Goal: Information Seeking & Learning: Learn about a topic

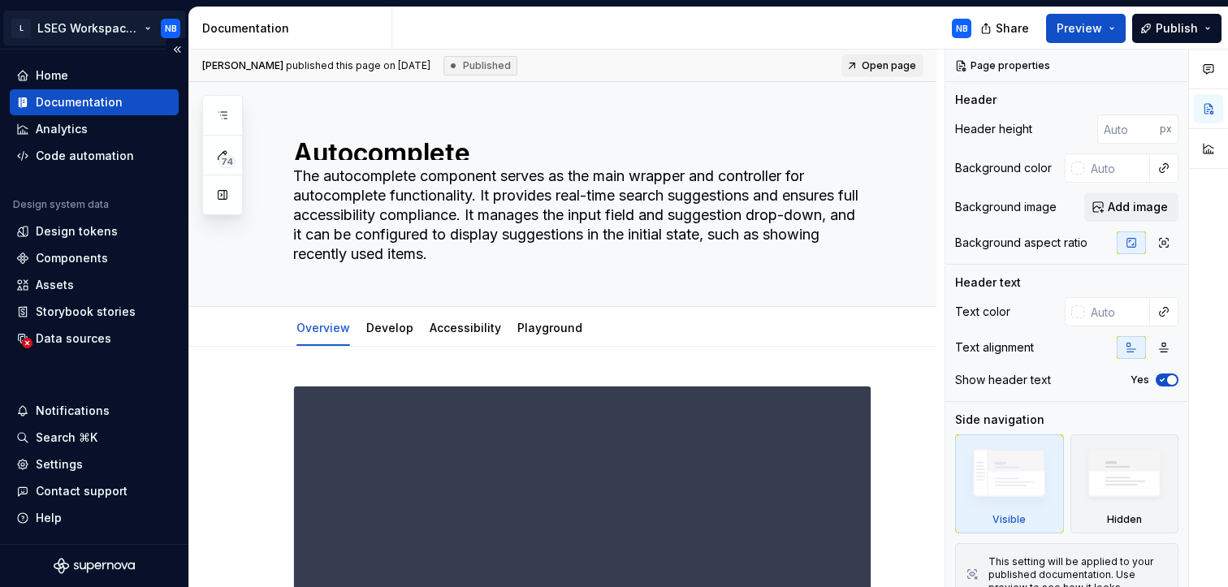
click at [98, 25] on html "L LSEG Workspace Design System NB Home Documentation Analytics Code automation …" at bounding box center [614, 293] width 1228 height 587
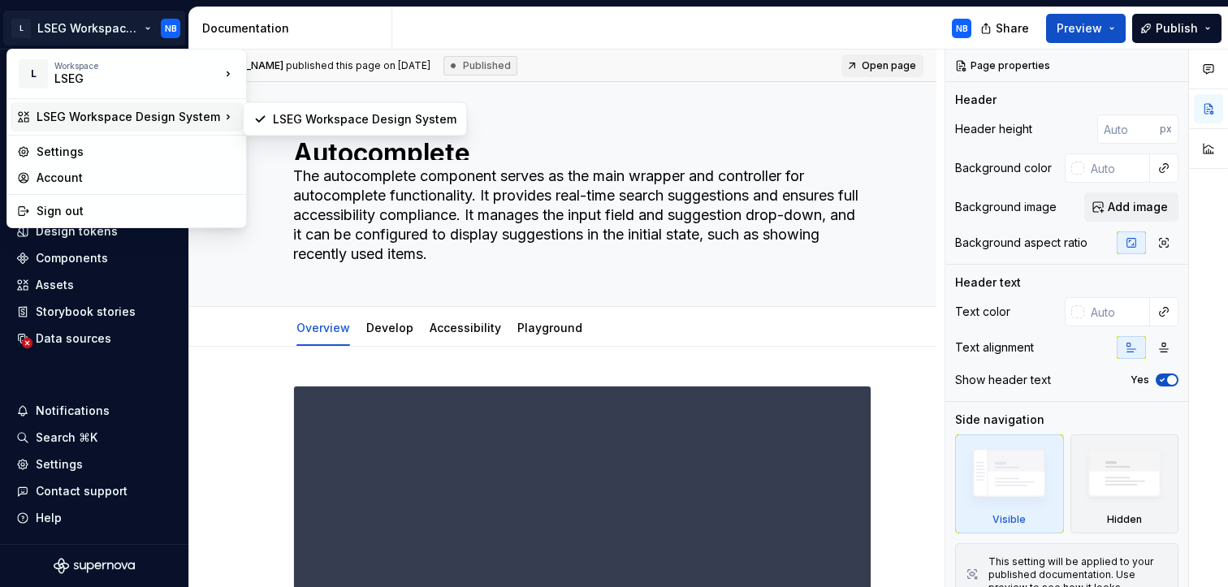
click at [32, 107] on div "LSEG Workspace Design System" at bounding box center [127, 116] width 232 height 29
click at [174, 110] on div "LSEG Workspace Design System" at bounding box center [129, 117] width 184 height 16
click at [264, 329] on html "L LSEG Workspace Design System NB Home Documentation Analytics Code automation …" at bounding box center [614, 293] width 1228 height 587
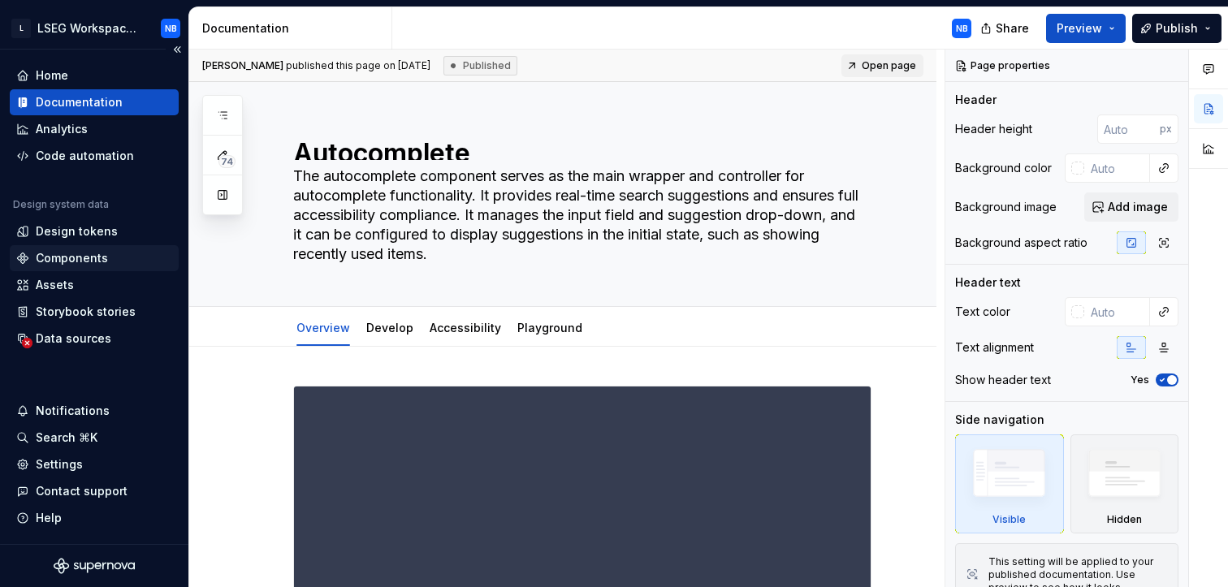
click at [97, 263] on div "Components" at bounding box center [72, 258] width 72 height 16
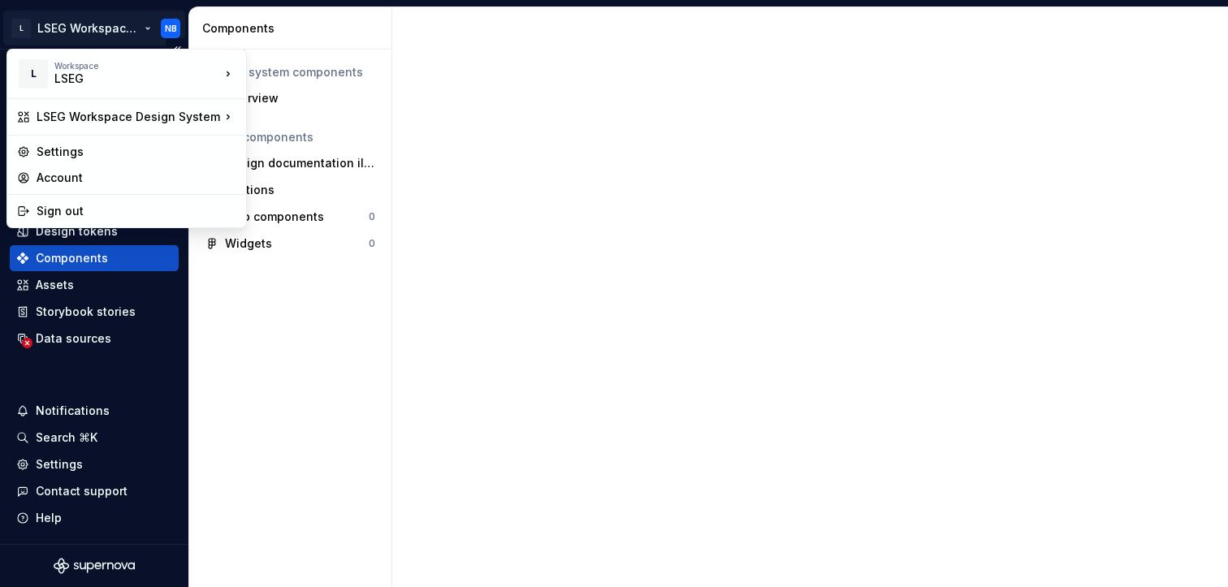
click at [100, 36] on html "L LSEG Workspace Design System NB Home Documentation Analytics Code automation …" at bounding box center [614, 293] width 1228 height 587
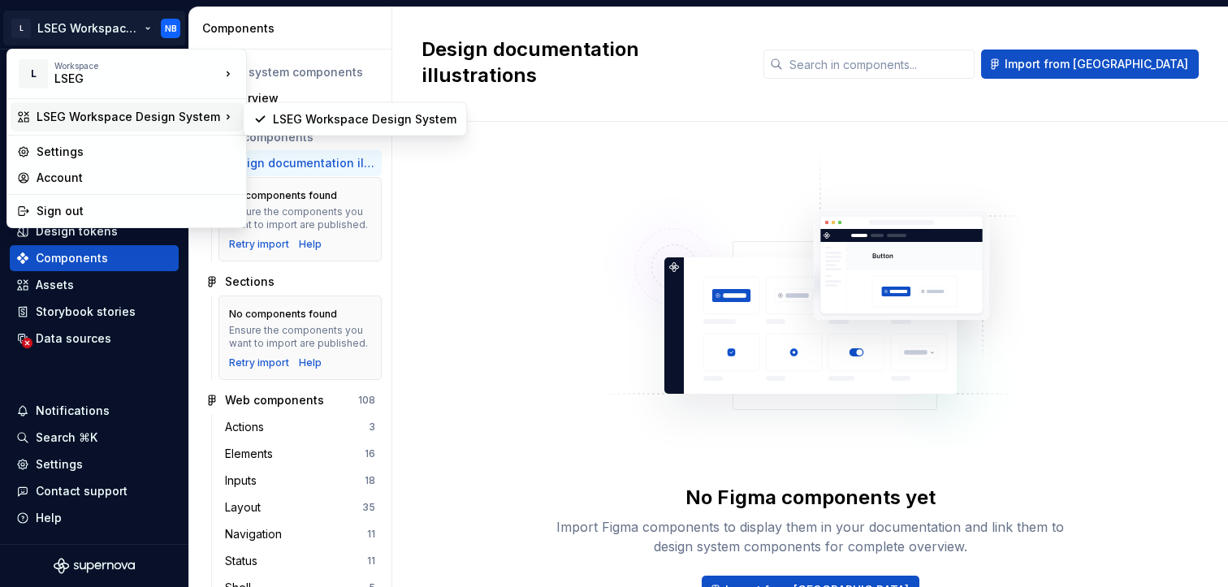
click at [98, 119] on div "LSEG Workspace Design System" at bounding box center [129, 117] width 184 height 16
click at [367, 127] on div "LSEG Workspace Design System" at bounding box center [355, 119] width 216 height 26
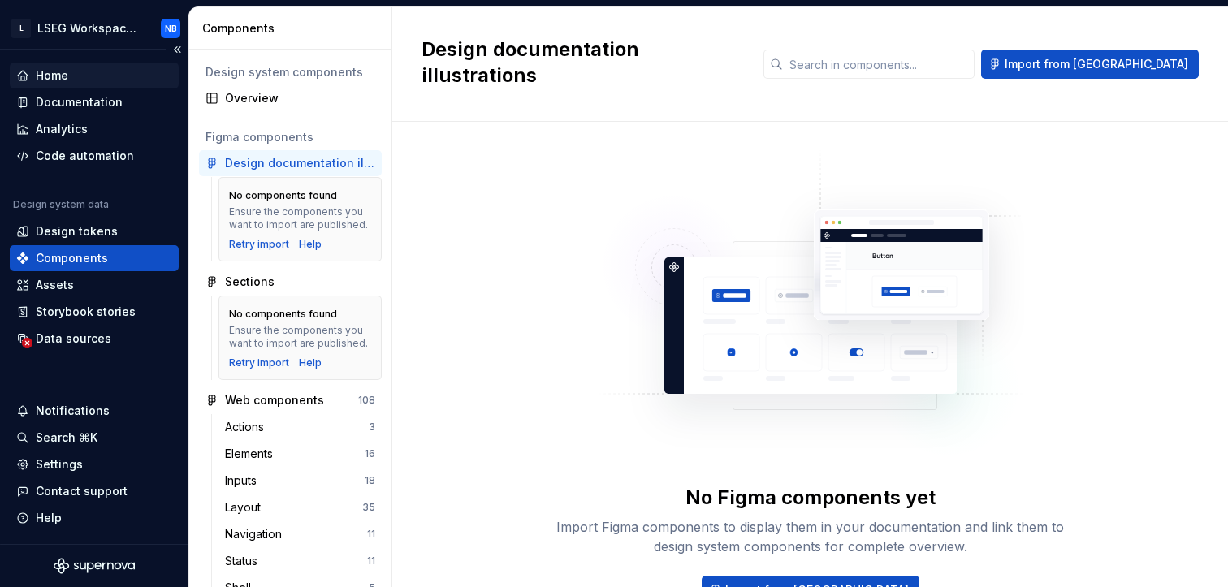
click at [114, 69] on div "Home" at bounding box center [94, 75] width 156 height 16
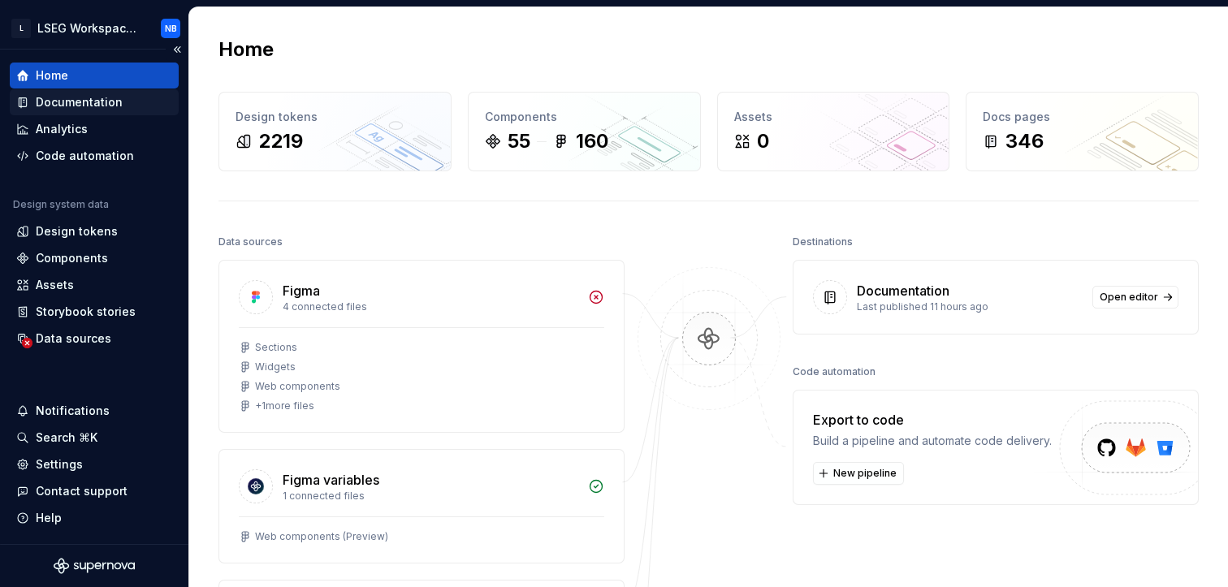
click at [63, 109] on div "Documentation" at bounding box center [79, 102] width 87 height 16
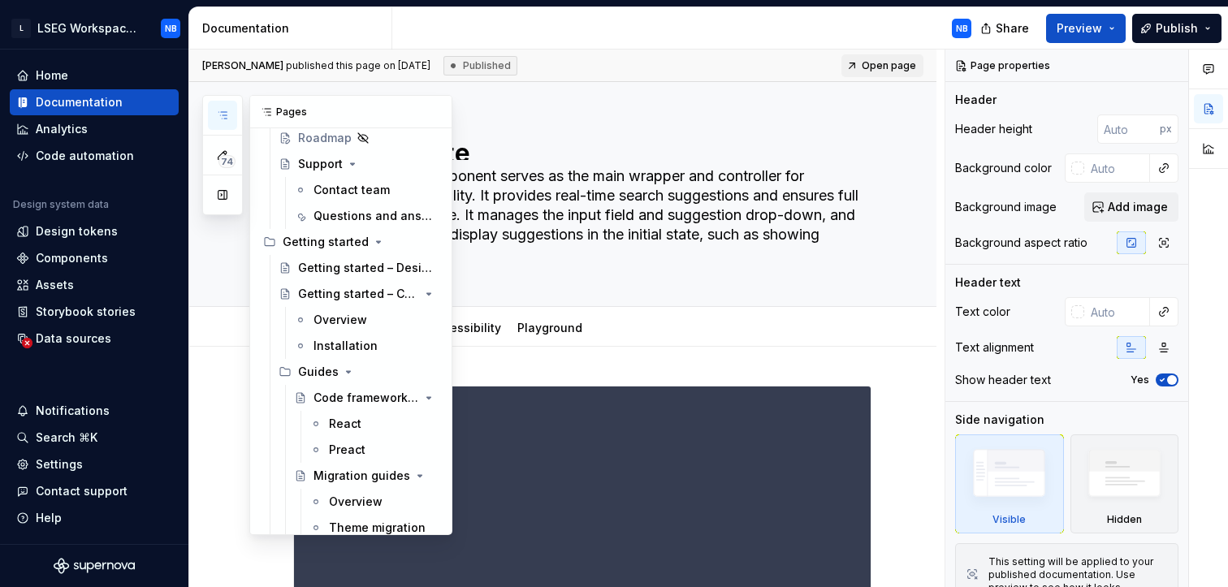
scroll to position [10935, 0]
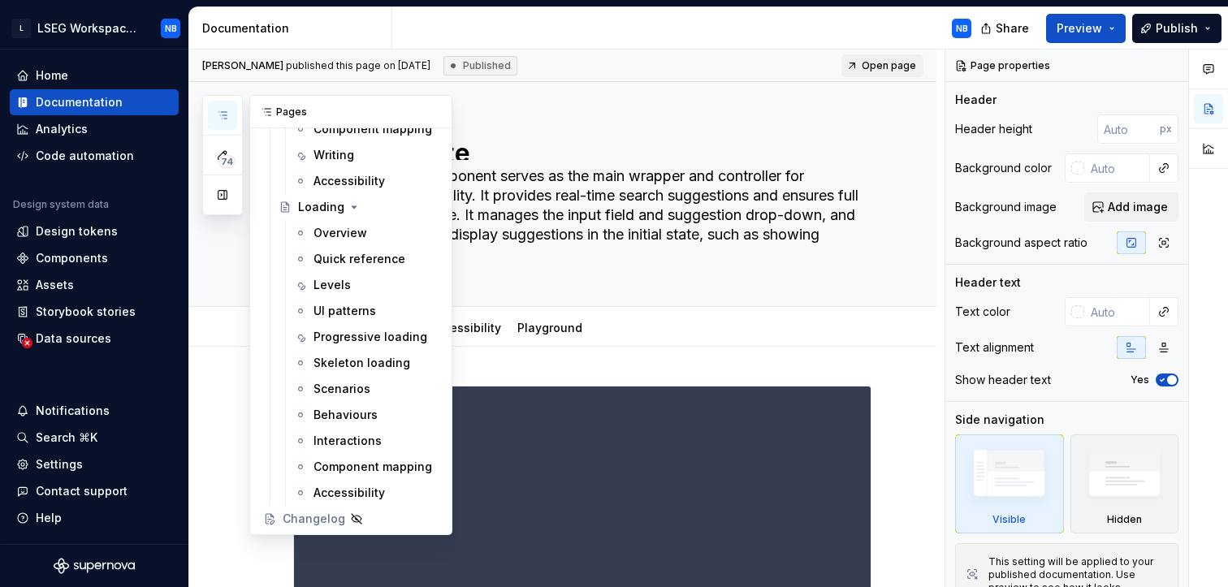
click at [222, 106] on button "button" at bounding box center [222, 115] width 29 height 29
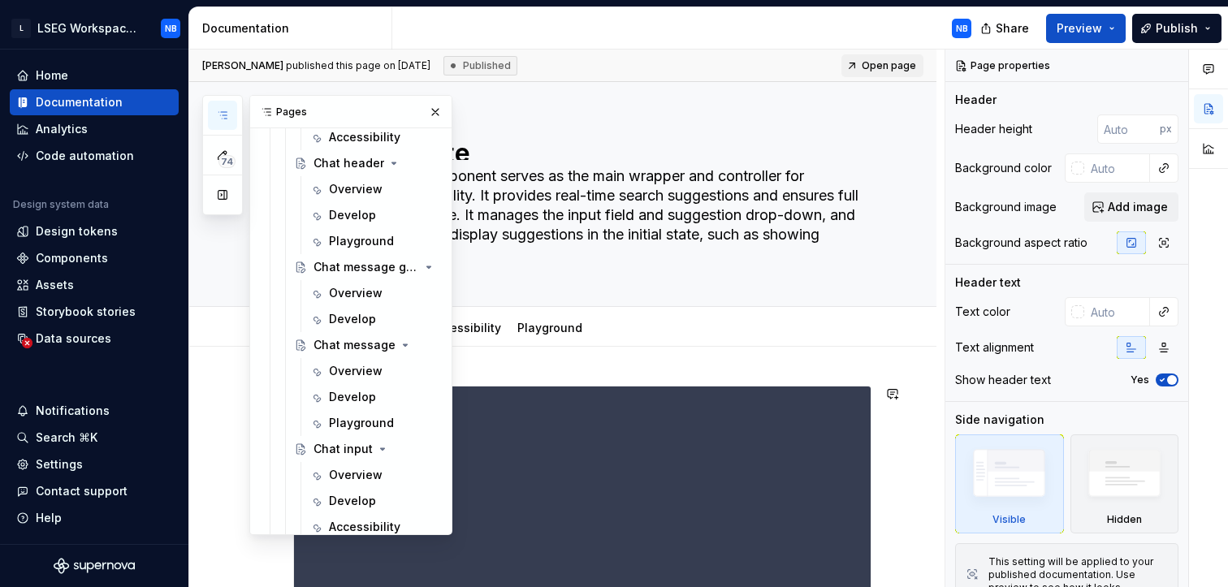
scroll to position [2483, 0]
click at [357, 374] on div "Overview" at bounding box center [356, 370] width 54 height 16
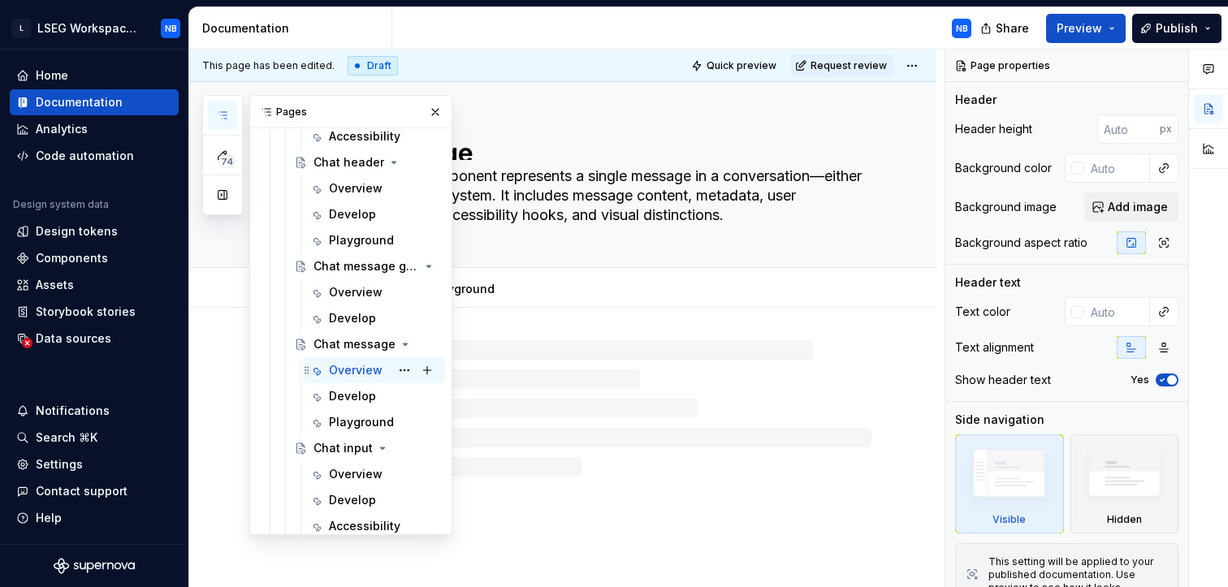
click at [756, 235] on div "Chat message The chat message component represents a single message in a conver…" at bounding box center [582, 174] width 578 height 185
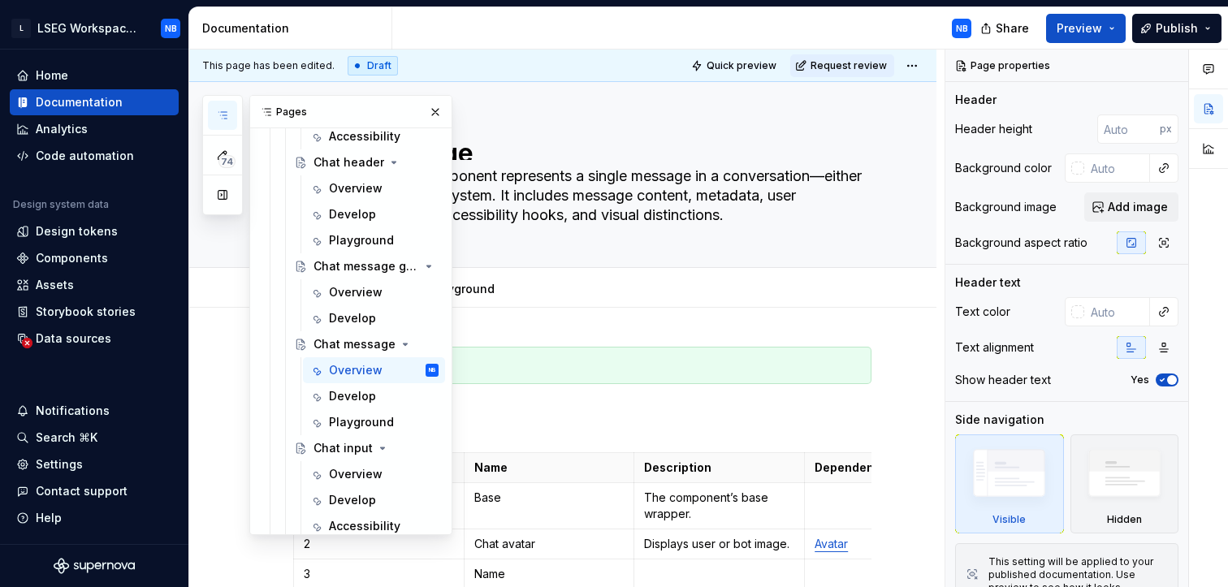
click at [227, 114] on icon "button" at bounding box center [222, 115] width 13 height 13
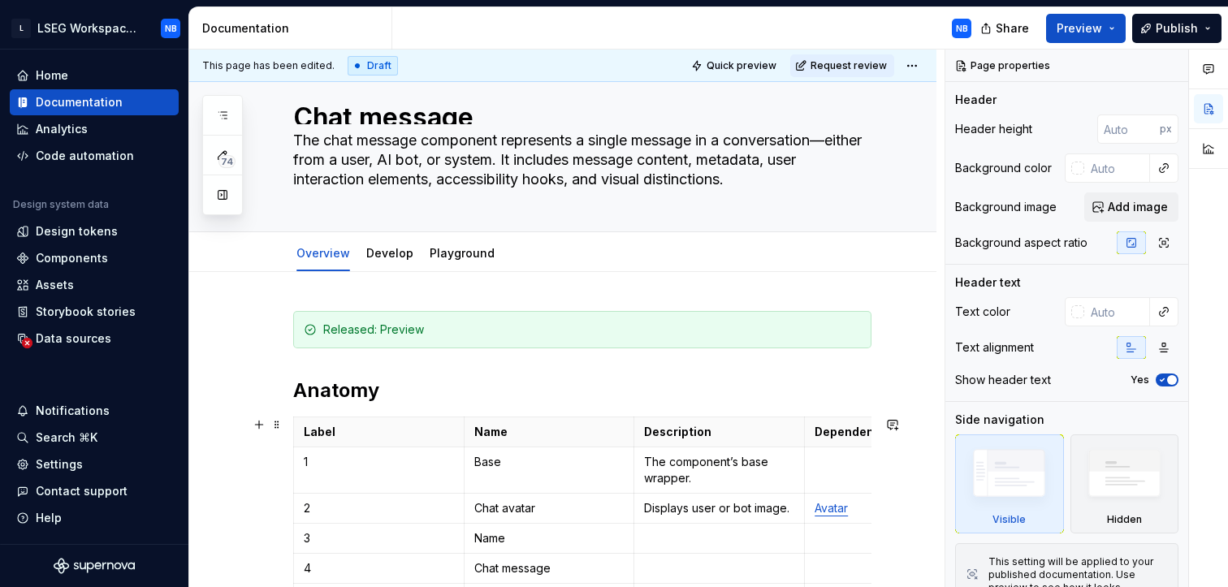
scroll to position [37, 0]
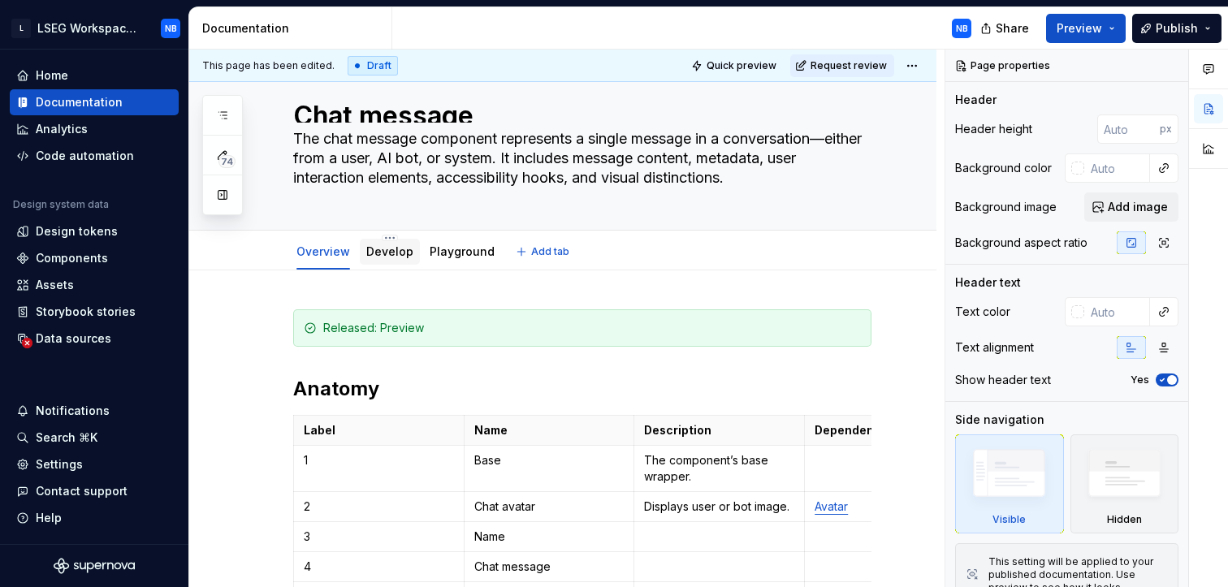
click at [374, 258] on div "Develop" at bounding box center [389, 252] width 47 height 16
click at [391, 246] on link "Develop" at bounding box center [389, 251] width 47 height 14
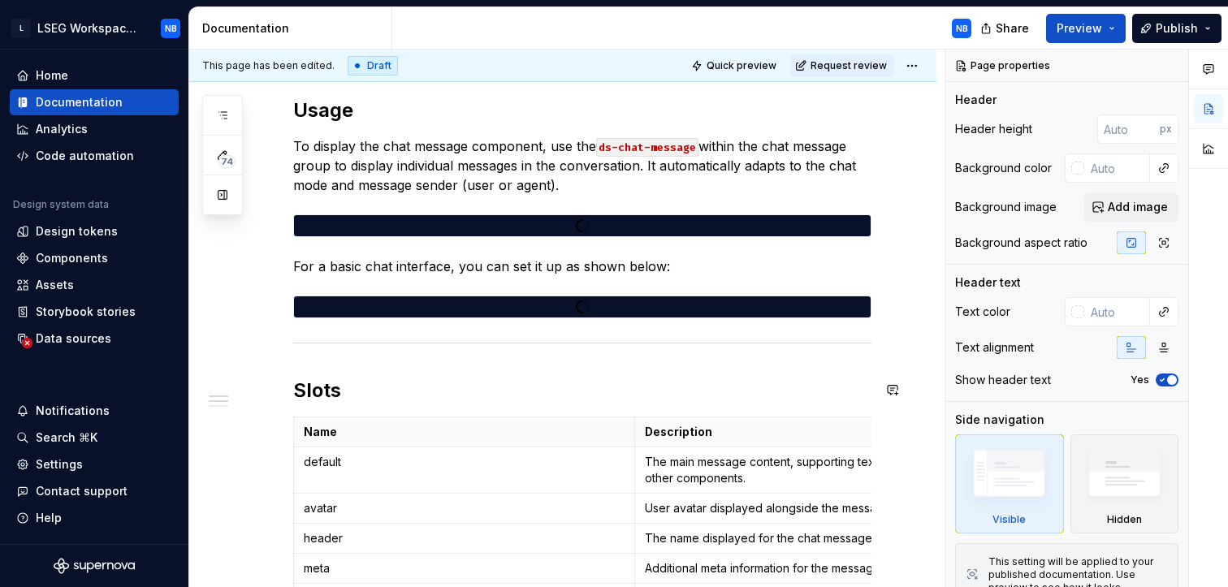
scroll to position [257, 0]
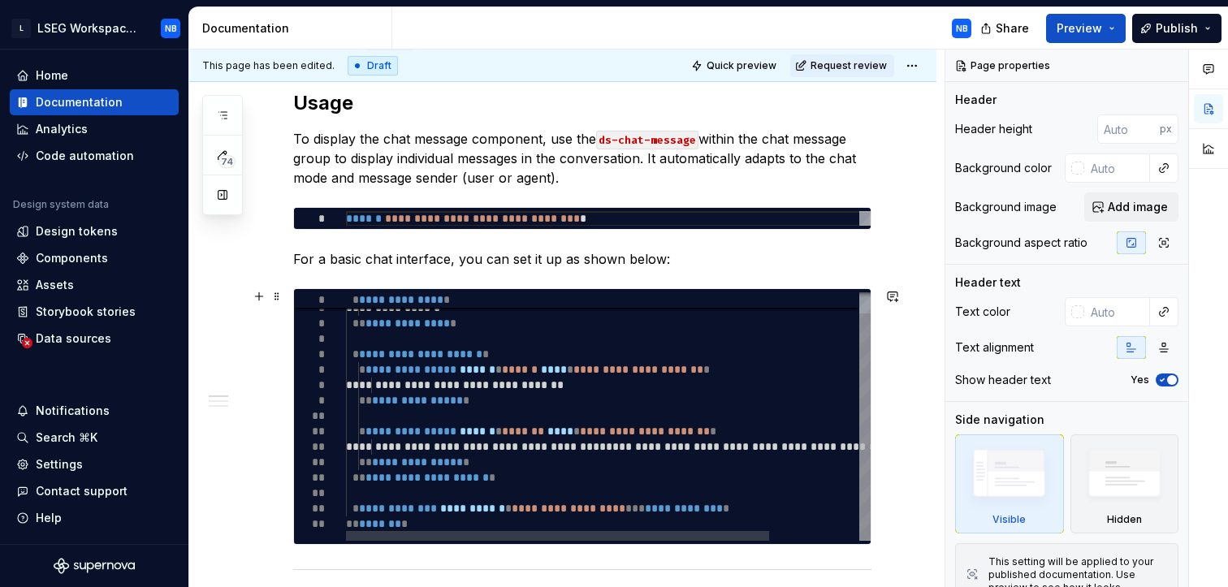
type textarea "*"
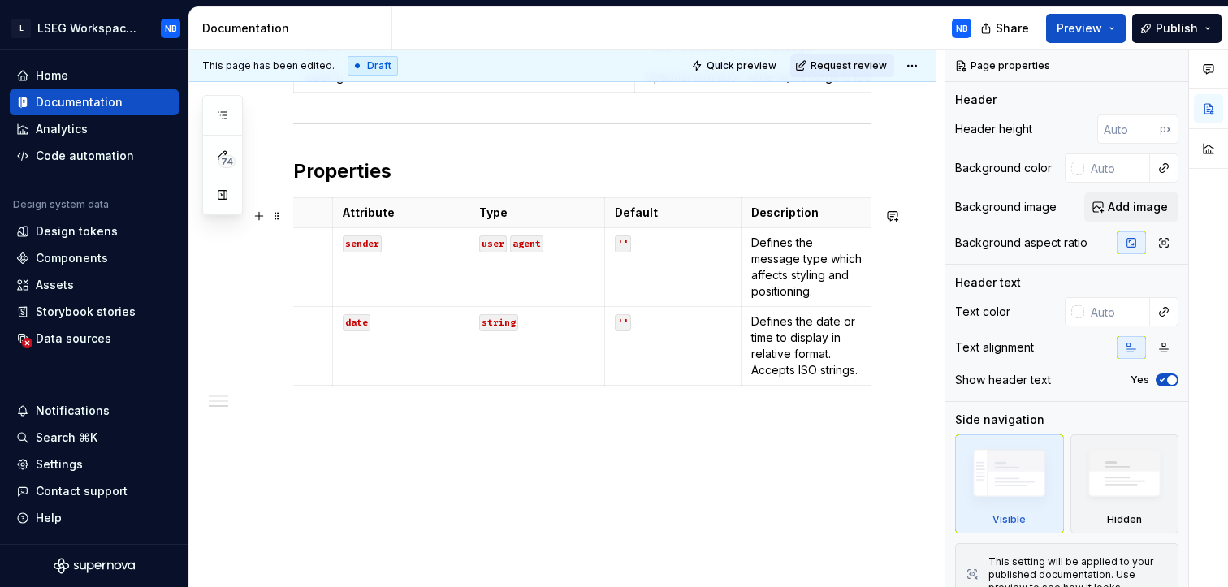
scroll to position [0, 97]
click at [535, 373] on icon "button" at bounding box center [537, 375] width 13 height 13
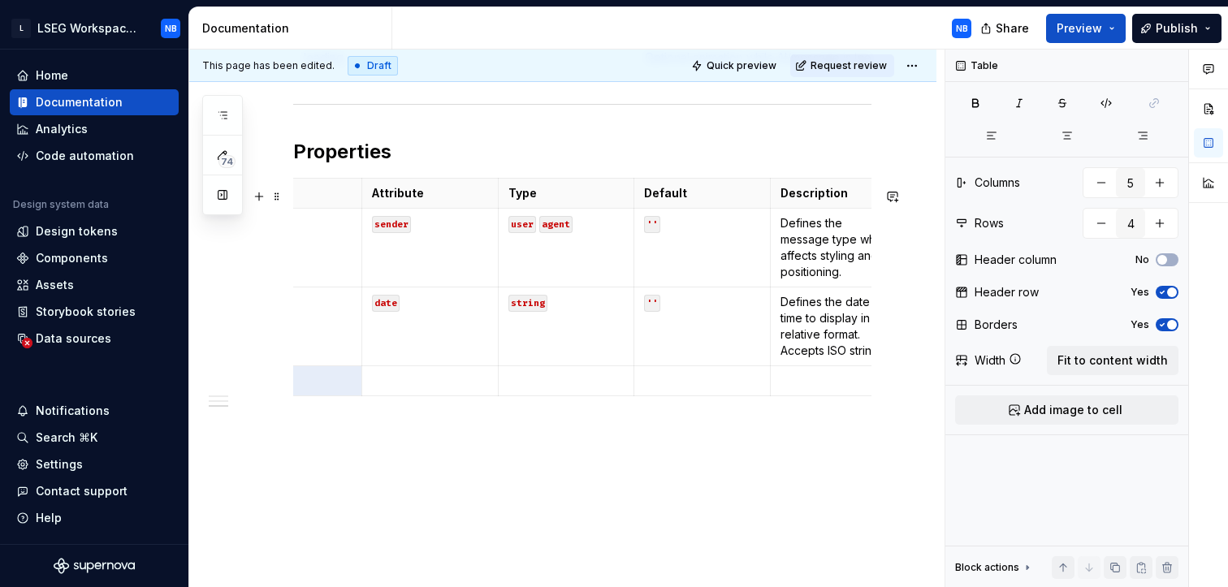
scroll to position [0, 0]
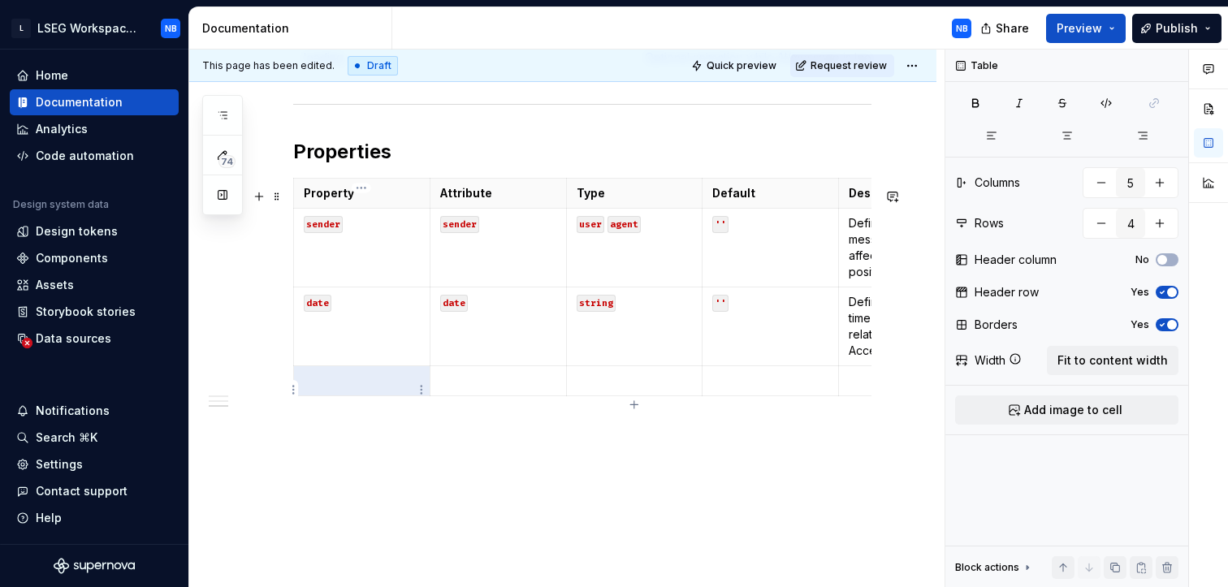
click at [345, 387] on p at bounding box center [362, 381] width 116 height 16
click at [747, 389] on p at bounding box center [770, 381] width 116 height 16
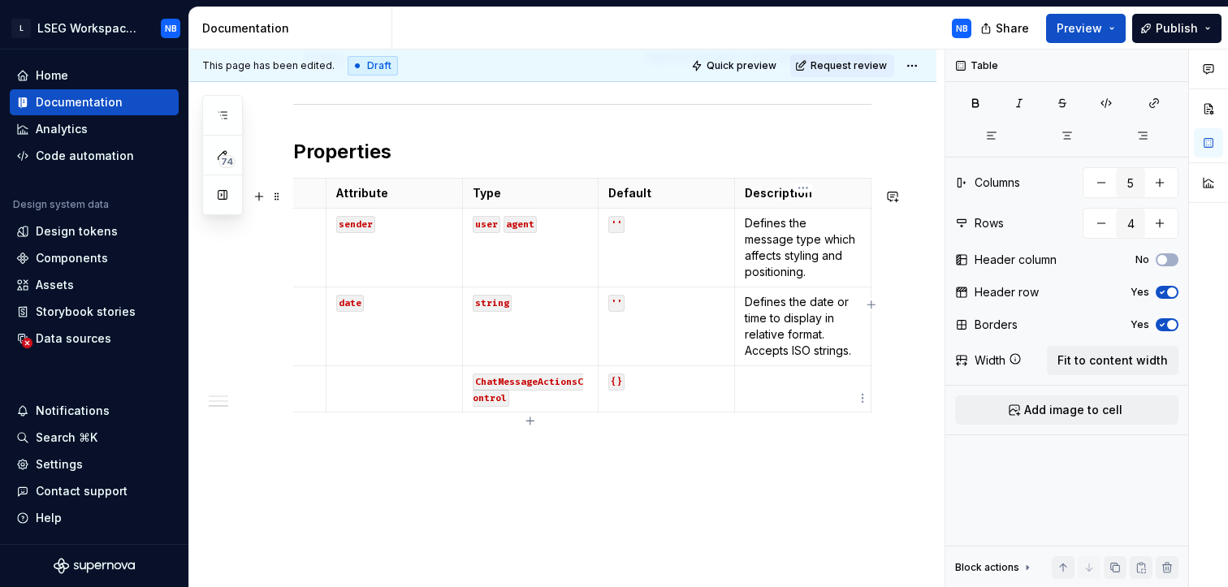
click at [768, 382] on p at bounding box center [803, 381] width 116 height 16
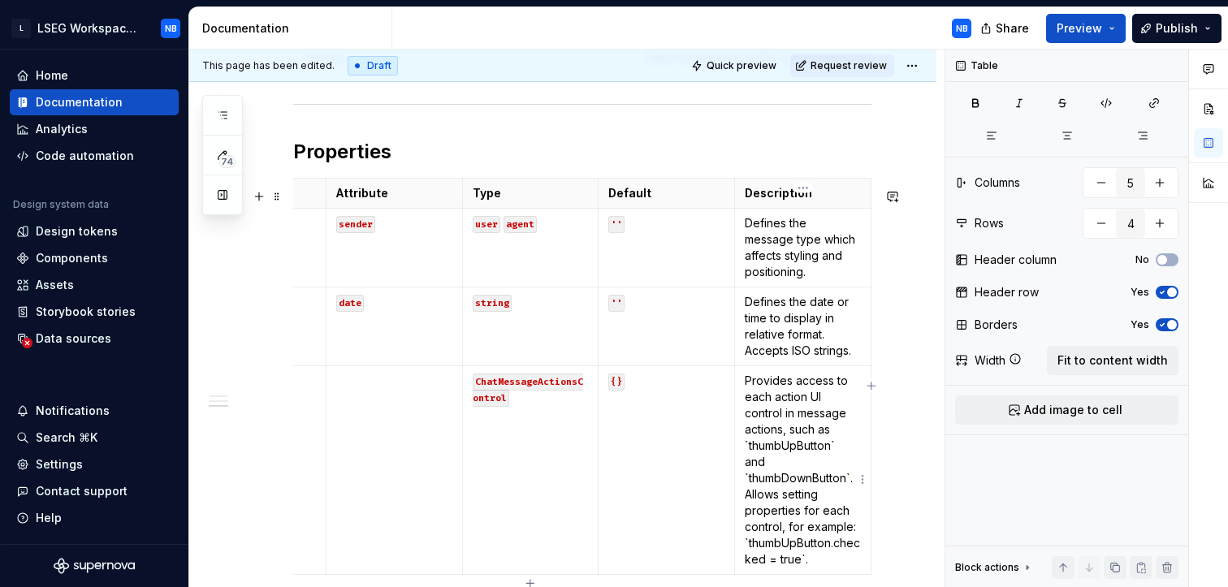
click at [747, 455] on p "Provides access to each action UI control in message actions, such as `thumbUpB…" at bounding box center [803, 470] width 116 height 195
click at [843, 457] on p "Provides access to each action UI control in message actions, such as `thumbUpB…" at bounding box center [803, 470] width 116 height 195
click at [835, 455] on p "Provides access to each action UI control in message actions, such as `thumbUpB…" at bounding box center [803, 470] width 116 height 195
click at [851, 470] on p "Provides access to each action UI control in message actions, such as thumbUpBu…" at bounding box center [803, 462] width 116 height 179
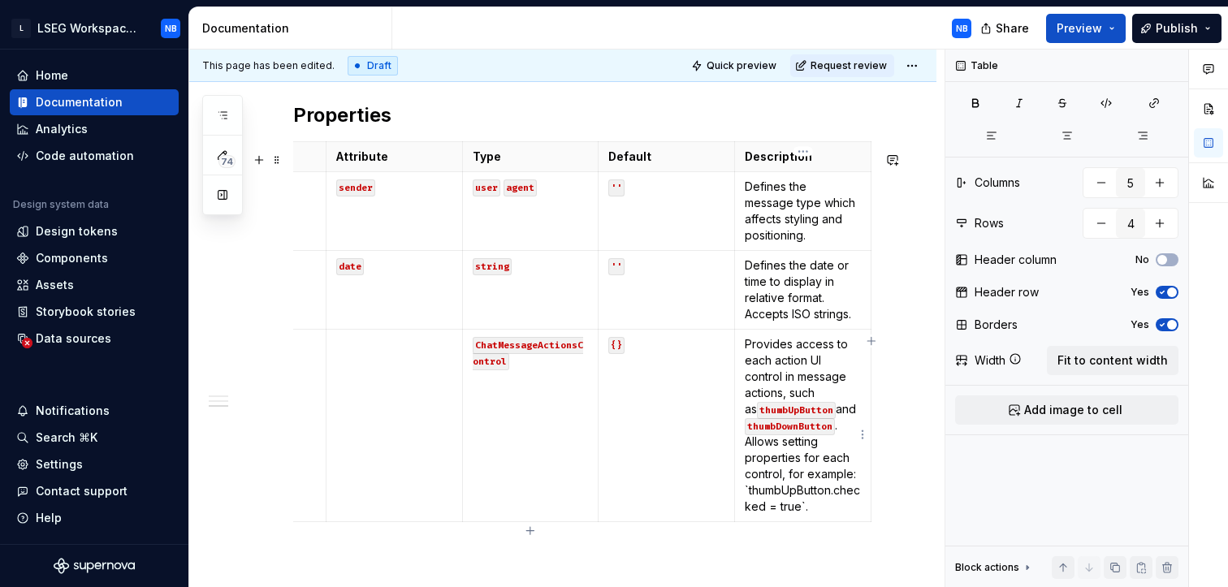
click at [807, 514] on p "Provides access to each action UI control in message actions, such as thumbUpBu…" at bounding box center [803, 425] width 116 height 179
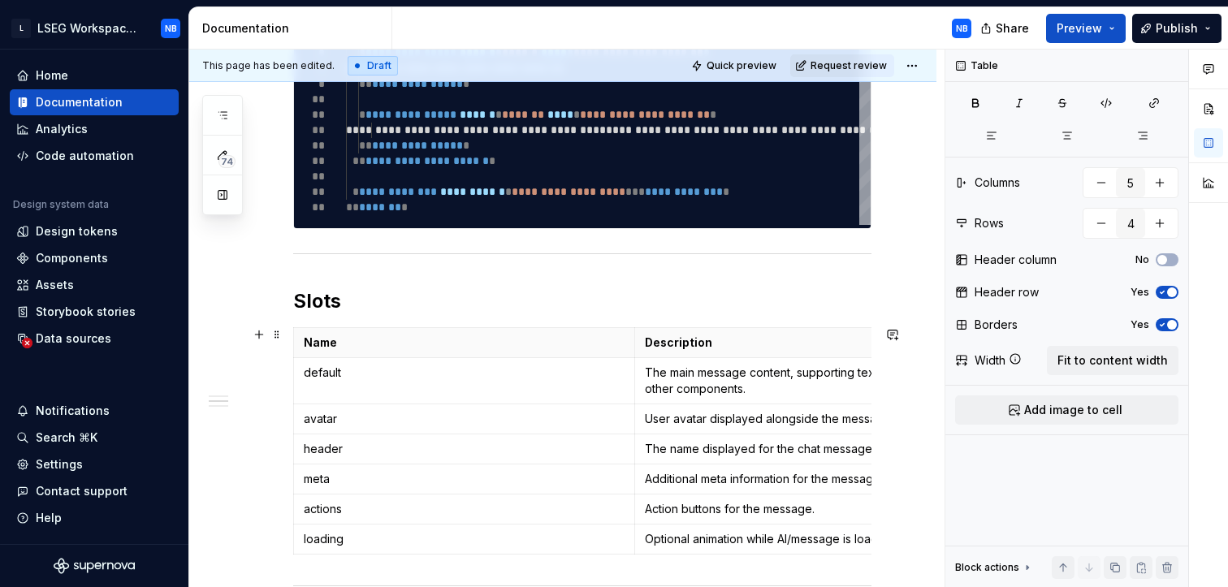
scroll to position [573, 0]
click at [1221, 464] on div at bounding box center [1208, 319] width 39 height 538
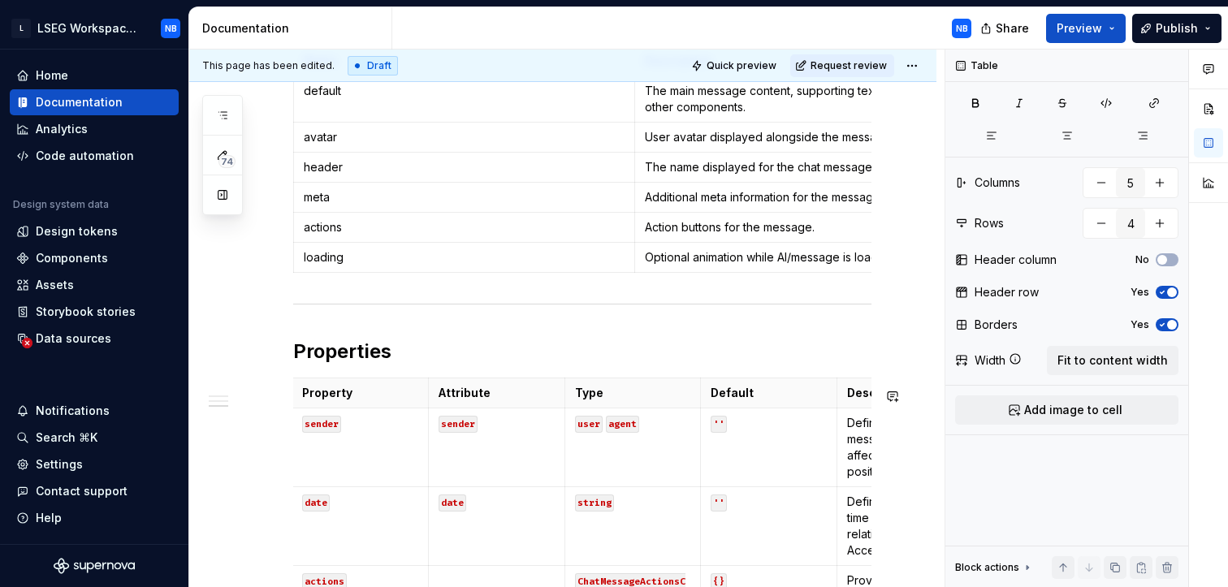
scroll to position [1248, 0]
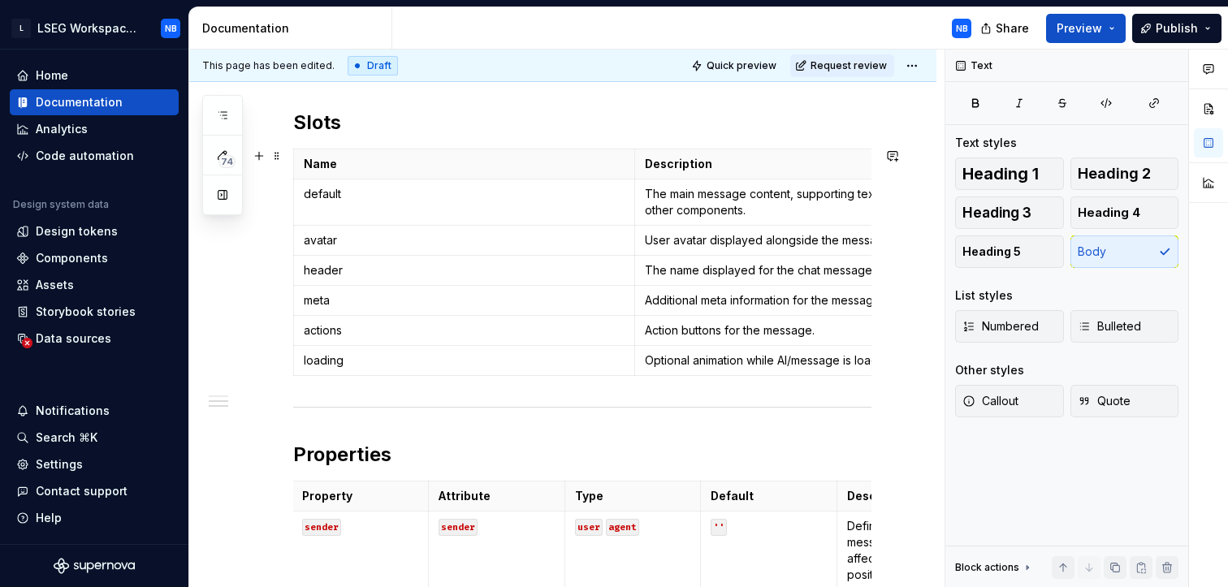
scroll to position [752, 0]
click at [317, 462] on h2 "Properties" at bounding box center [582, 454] width 578 height 26
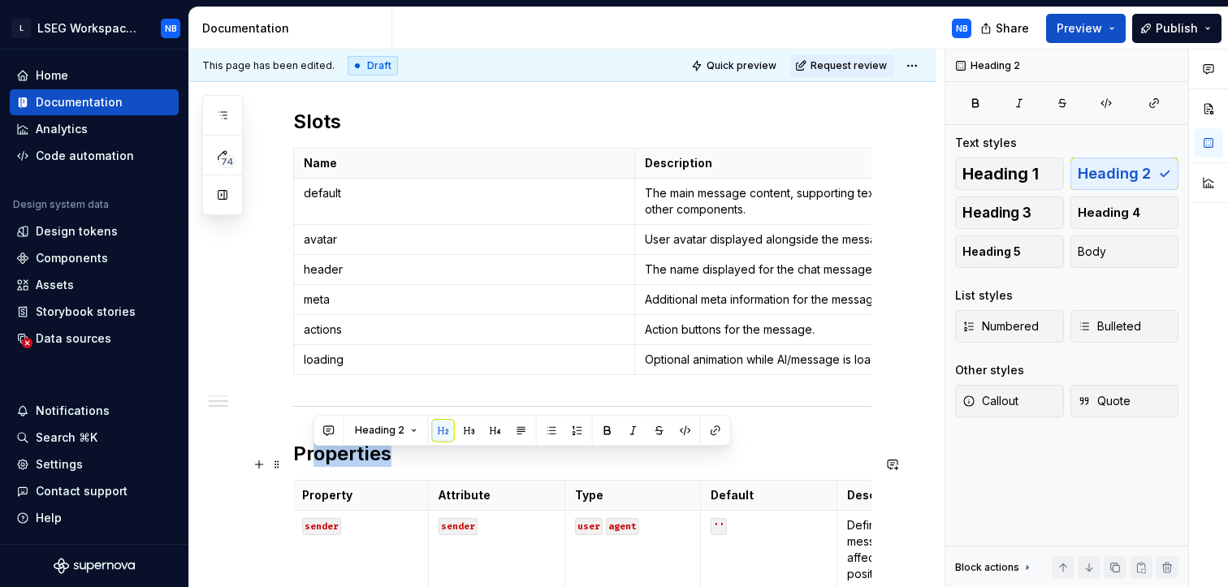
drag, startPoint x: 317, startPoint y: 462, endPoint x: 400, endPoint y: 469, distance: 84.0
click at [400, 467] on h2 "Properties" at bounding box center [582, 454] width 578 height 26
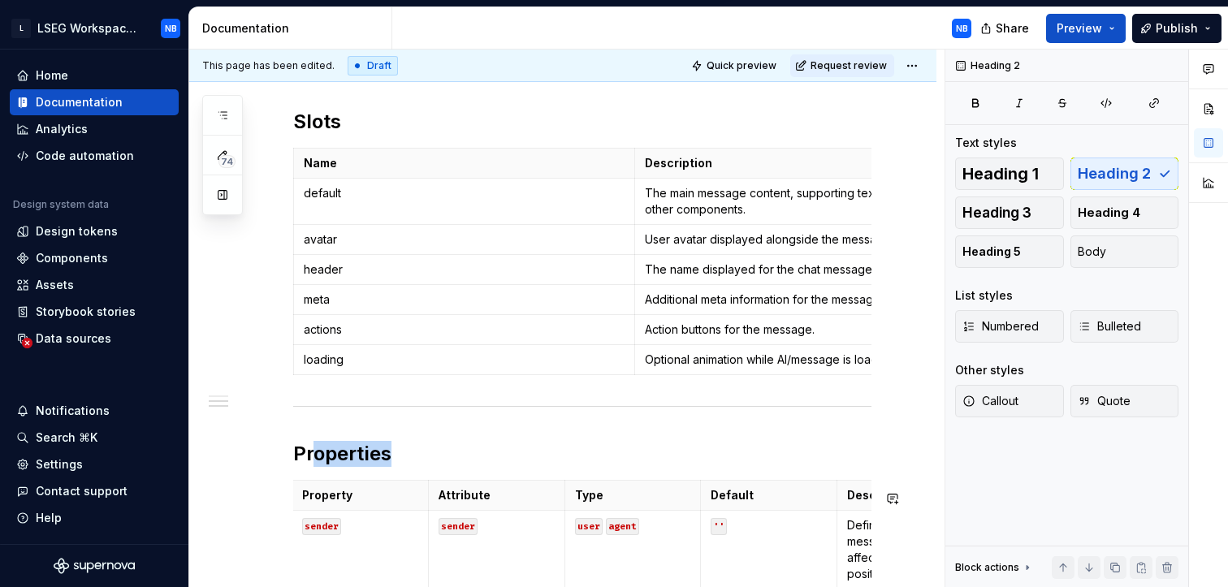
scroll to position [1287, 0]
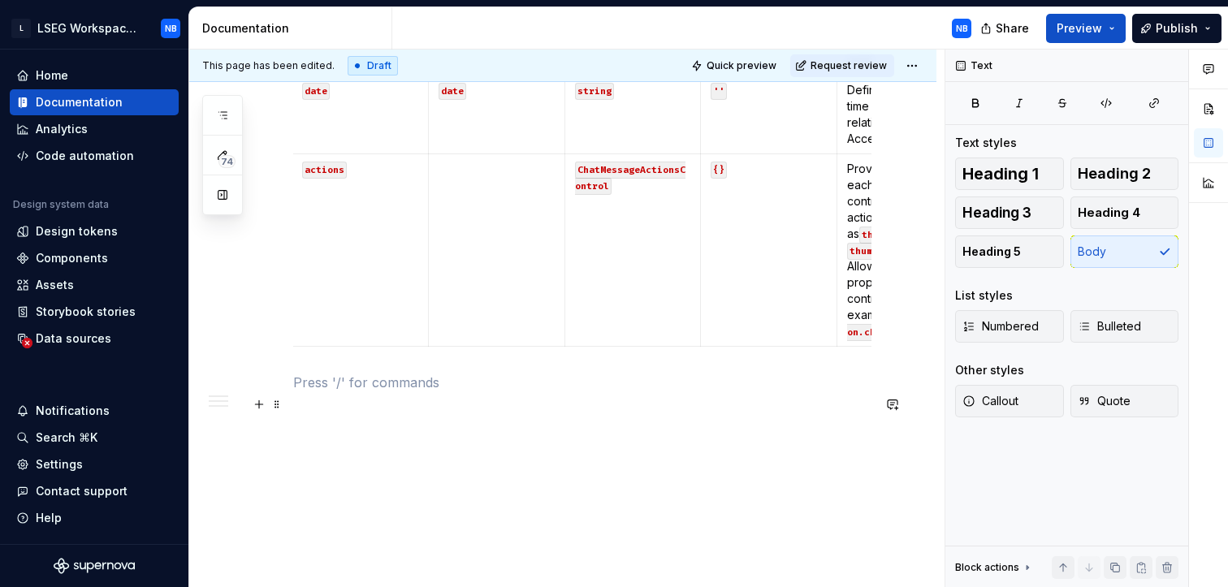
click at [336, 383] on p at bounding box center [582, 382] width 578 height 19
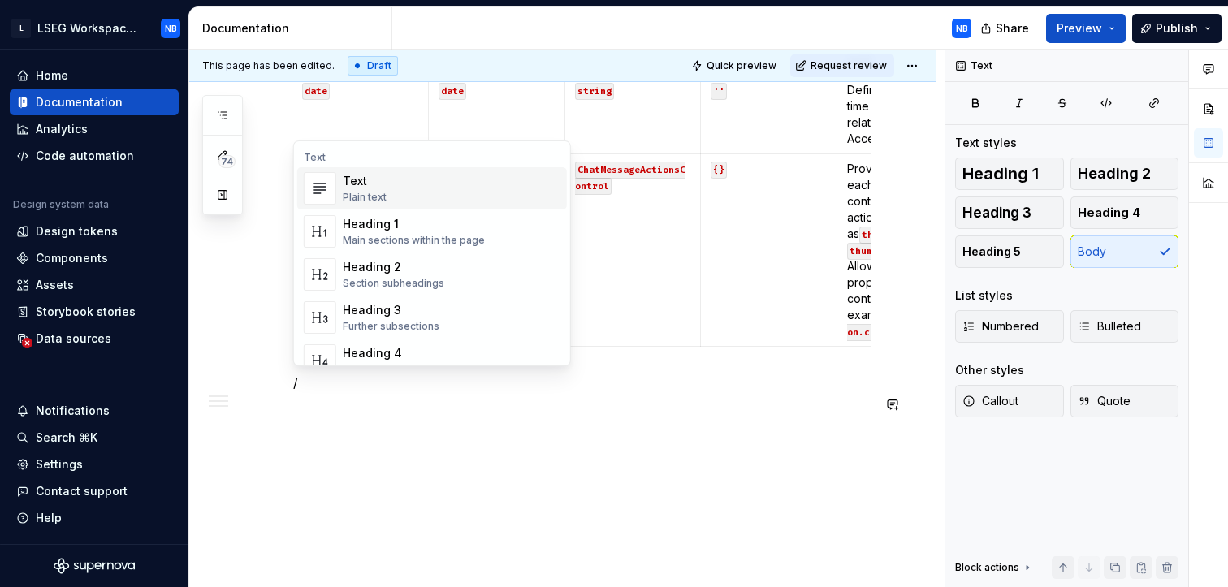
click at [403, 399] on div "**********" at bounding box center [566, 319] width 755 height 538
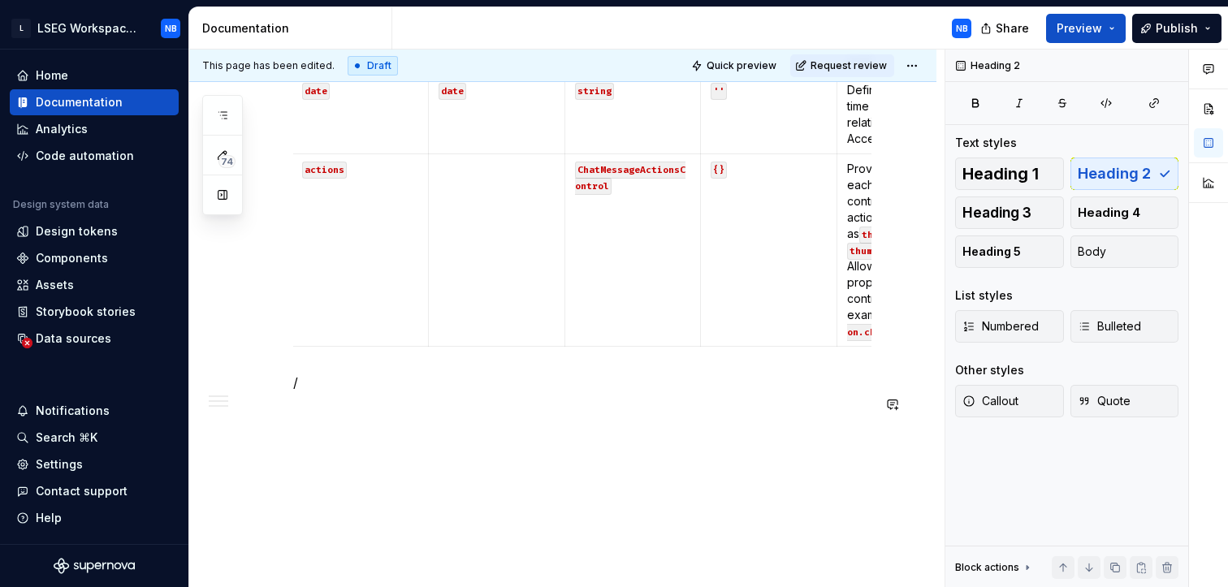
click at [341, 382] on p "/" at bounding box center [582, 382] width 578 height 19
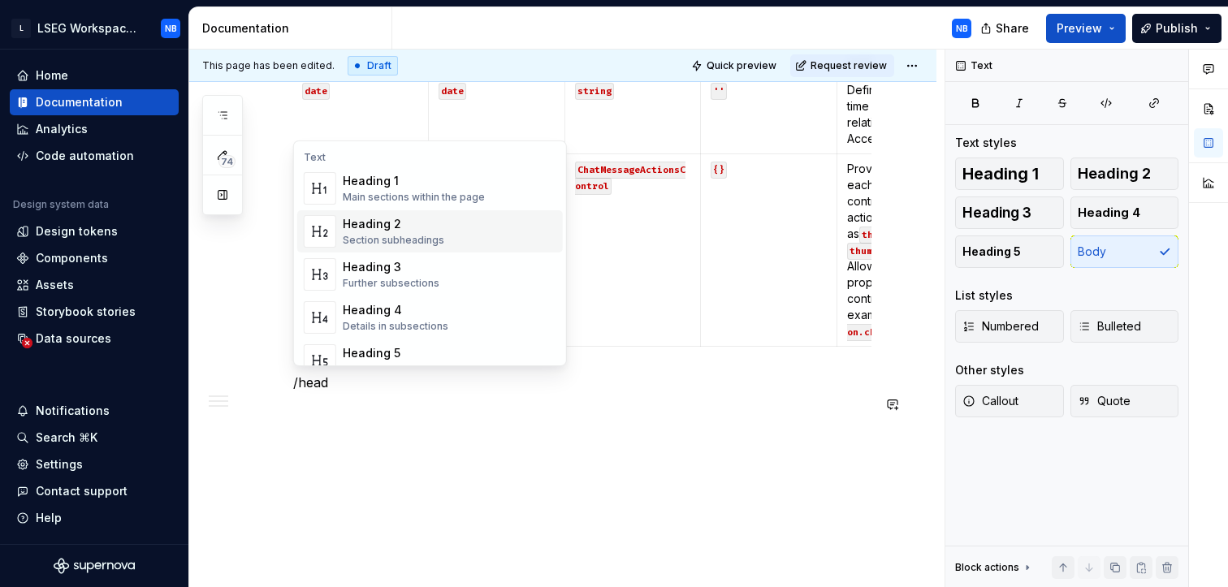
click at [429, 236] on div "Section subheadings" at bounding box center [393, 240] width 101 height 13
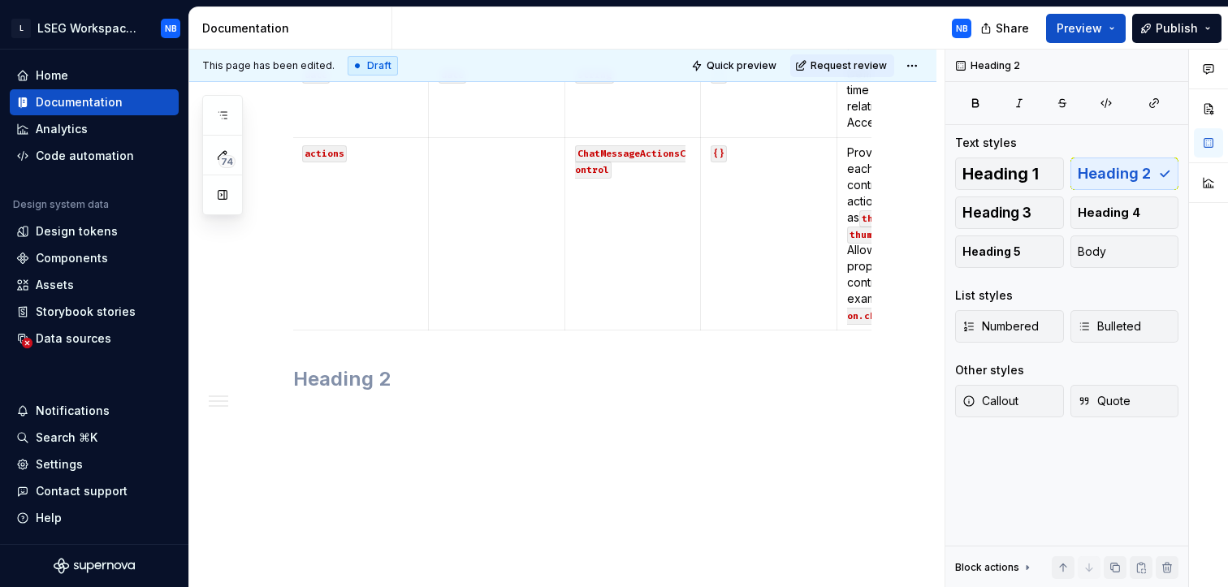
click at [429, 236] on td at bounding box center [496, 234] width 136 height 192
click at [331, 392] on h2 at bounding box center [582, 379] width 578 height 26
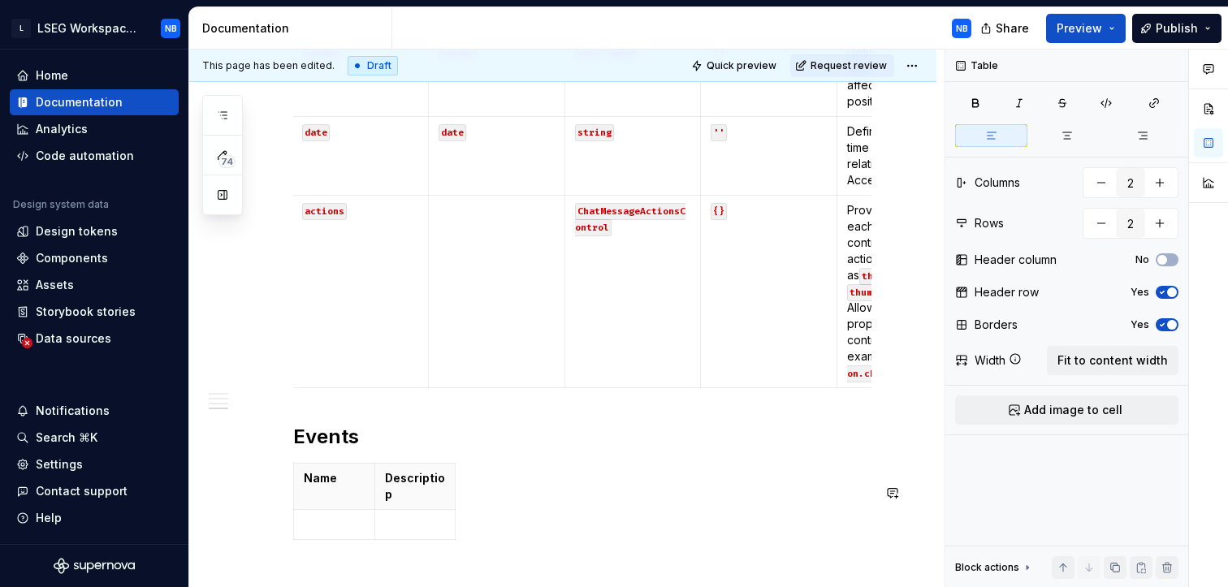
scroll to position [1241, 0]
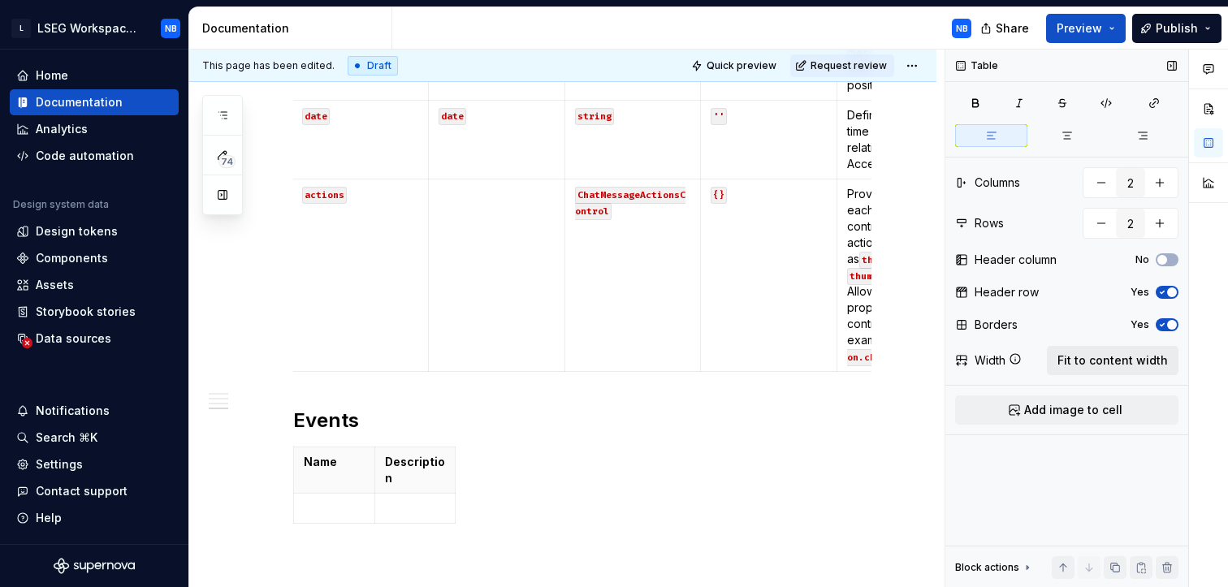
click at [1105, 356] on span "Fit to content width" at bounding box center [1112, 360] width 110 height 16
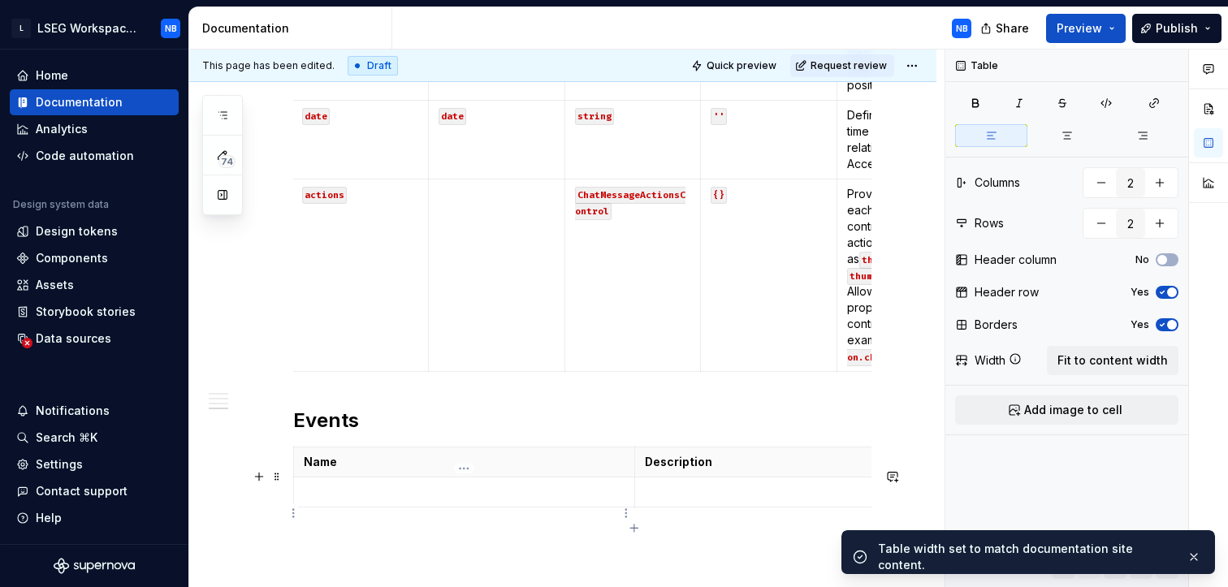
click at [451, 500] on p at bounding box center [464, 492] width 321 height 16
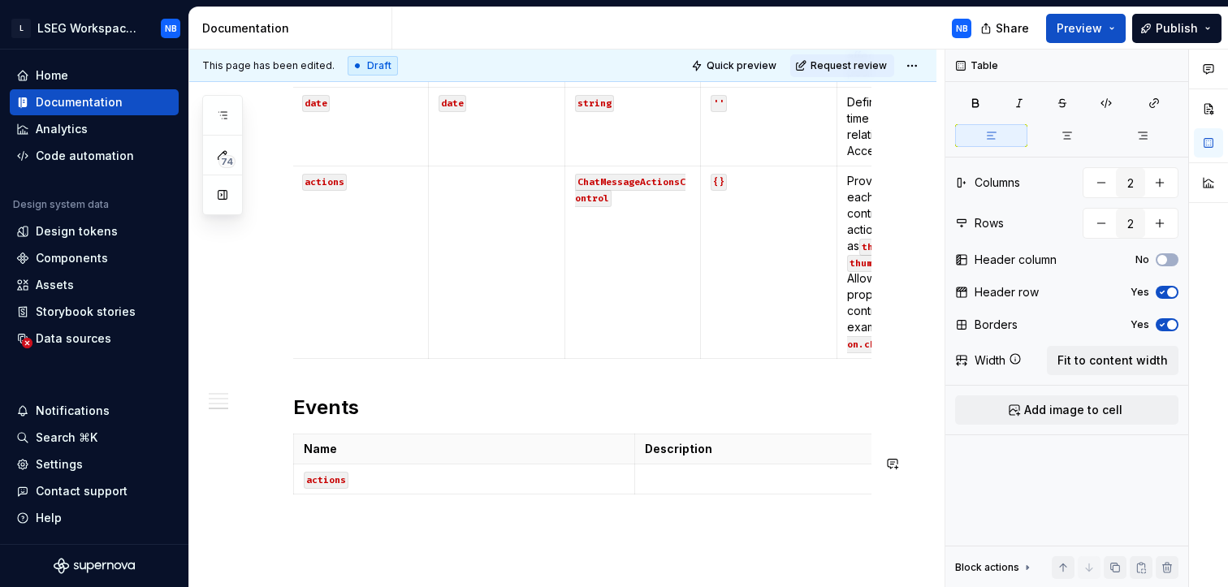
scroll to position [1255, 0]
click at [693, 486] on p at bounding box center [805, 478] width 321 height 16
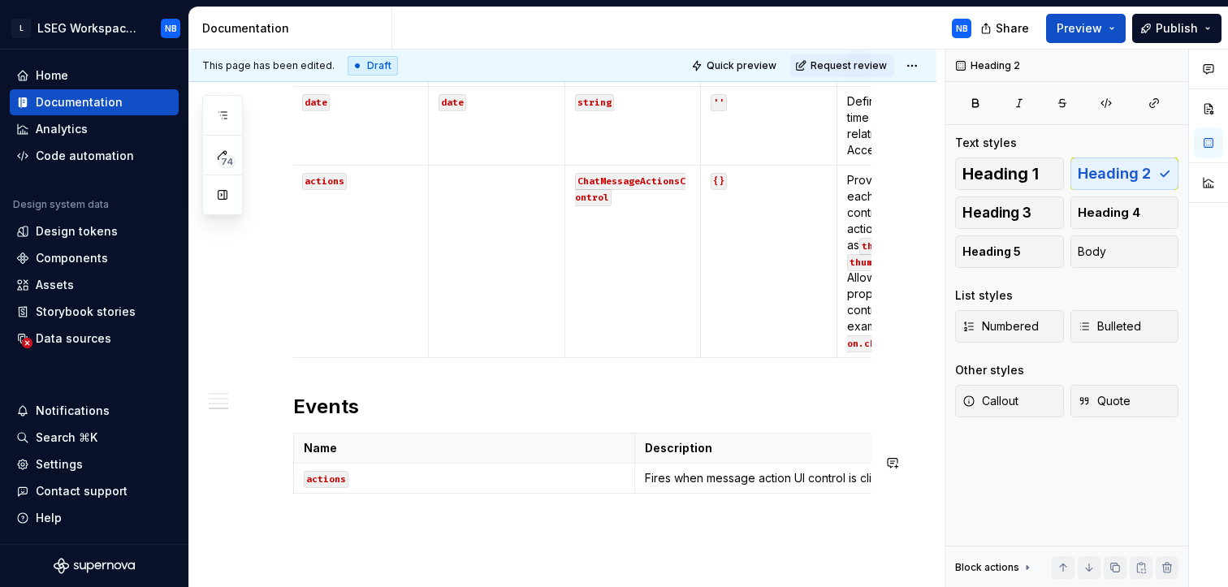
scroll to position [1262, 0]
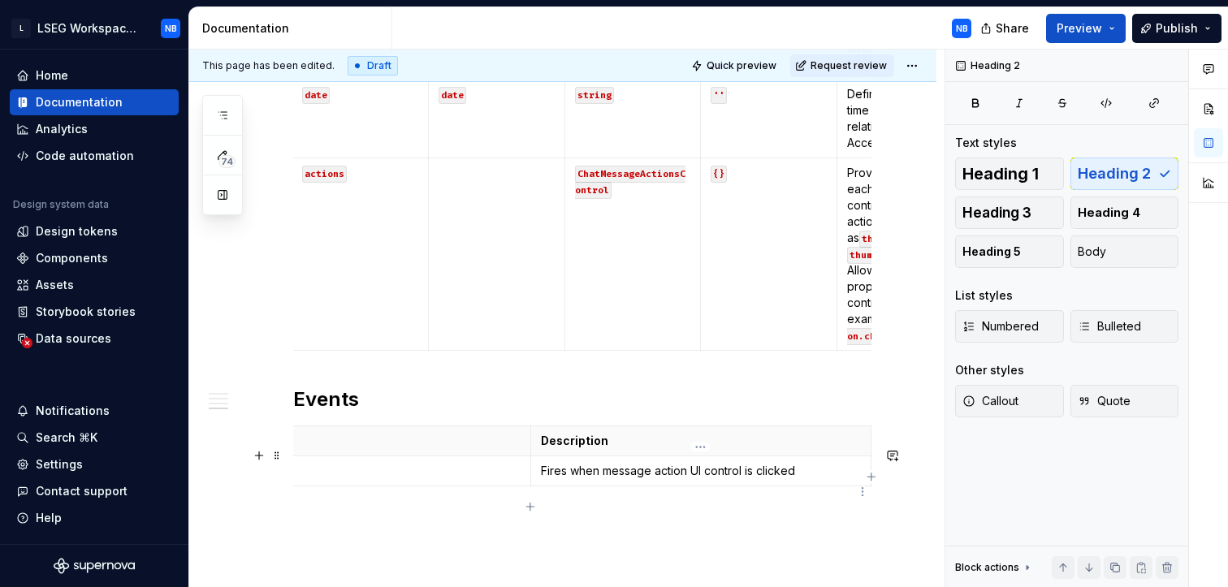
click at [812, 479] on p "Fires when message action UI control is clicked" at bounding box center [701, 471] width 321 height 16
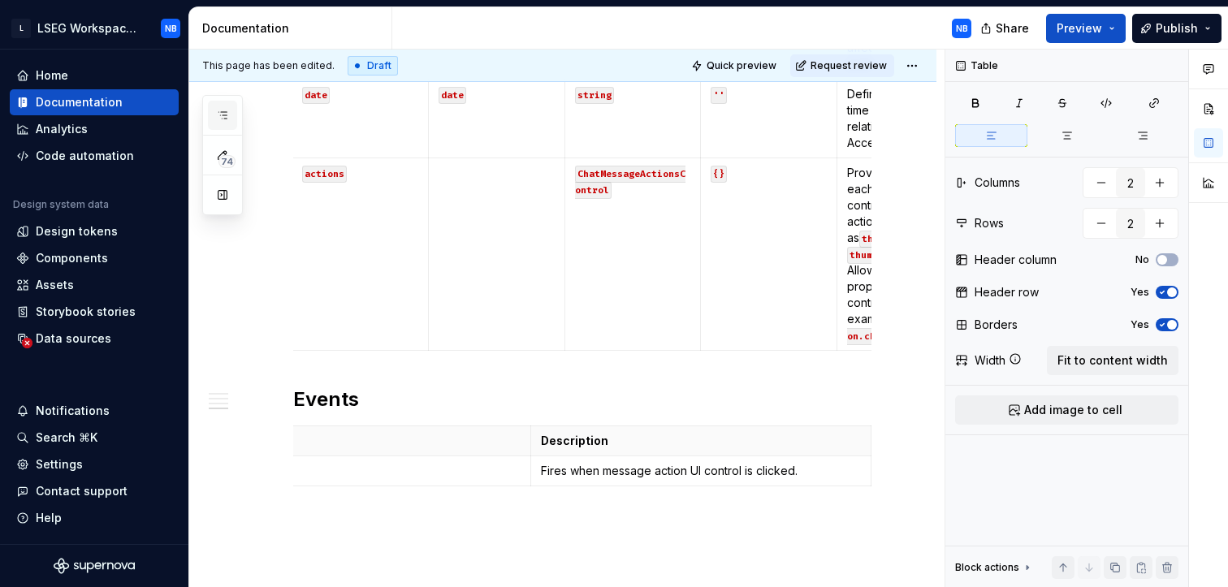
click at [231, 120] on button "button" at bounding box center [222, 115] width 29 height 29
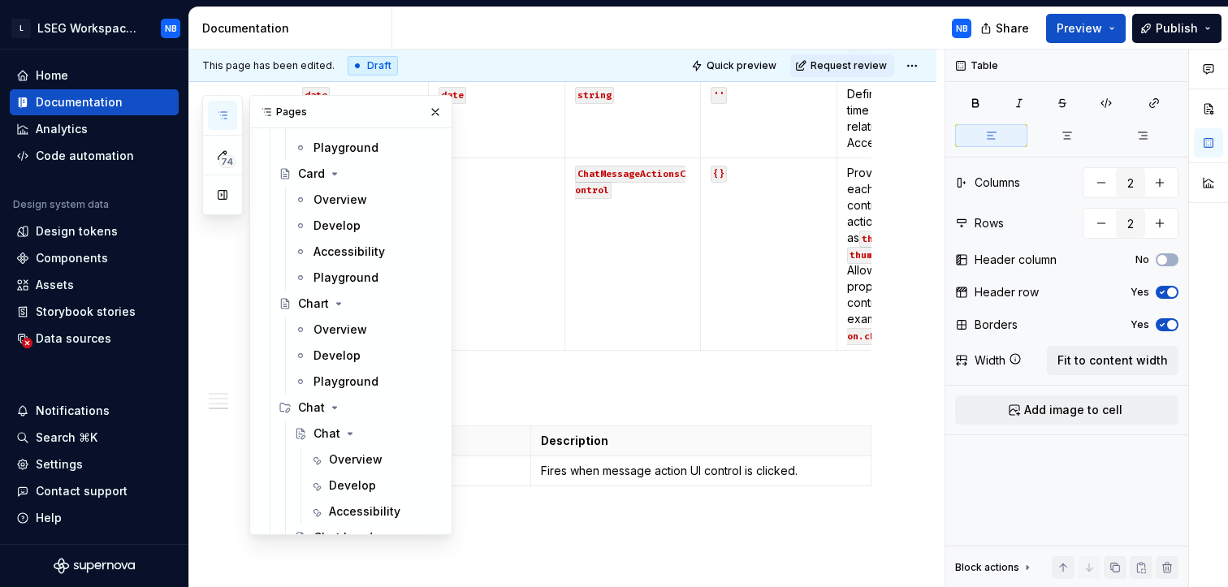
scroll to position [2010, 0]
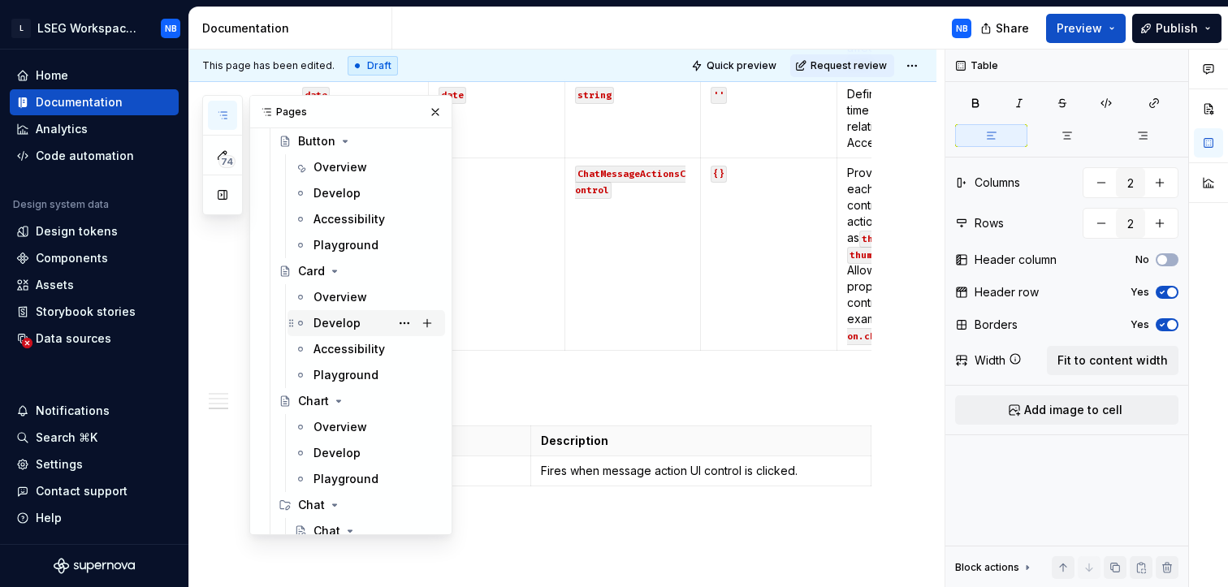
click at [352, 329] on div "Develop" at bounding box center [336, 323] width 47 height 16
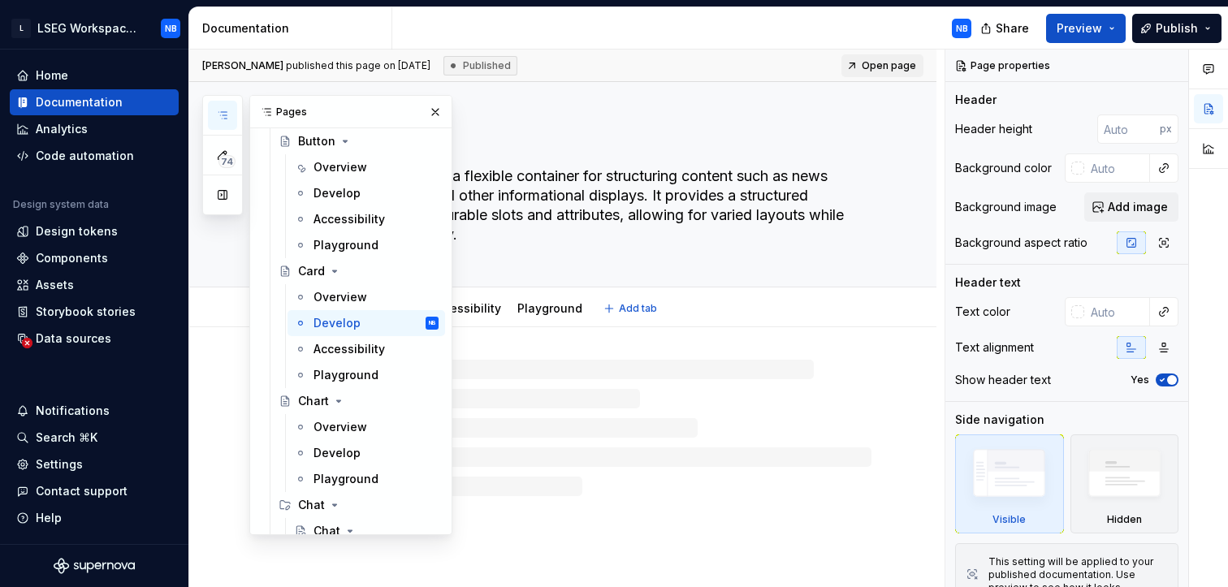
click at [594, 264] on div "Card The card component is a flexible container for structuring content such as…" at bounding box center [582, 184] width 578 height 205
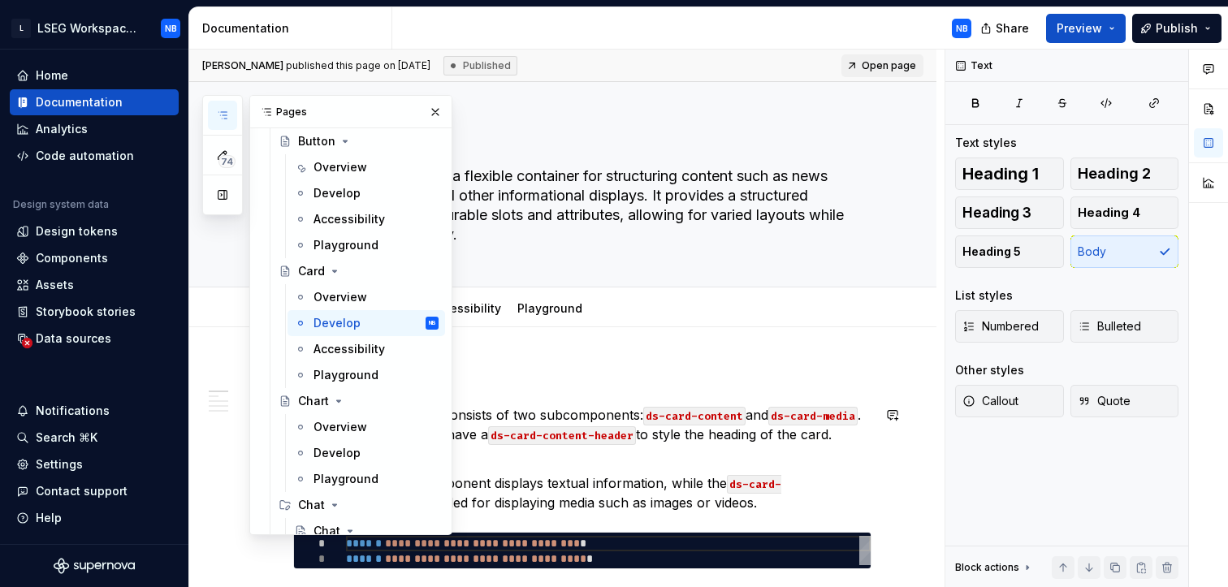
click at [704, 444] on p "The ds-card component consists of two subcomponents: ds-card-content and ds-car…" at bounding box center [582, 424] width 578 height 39
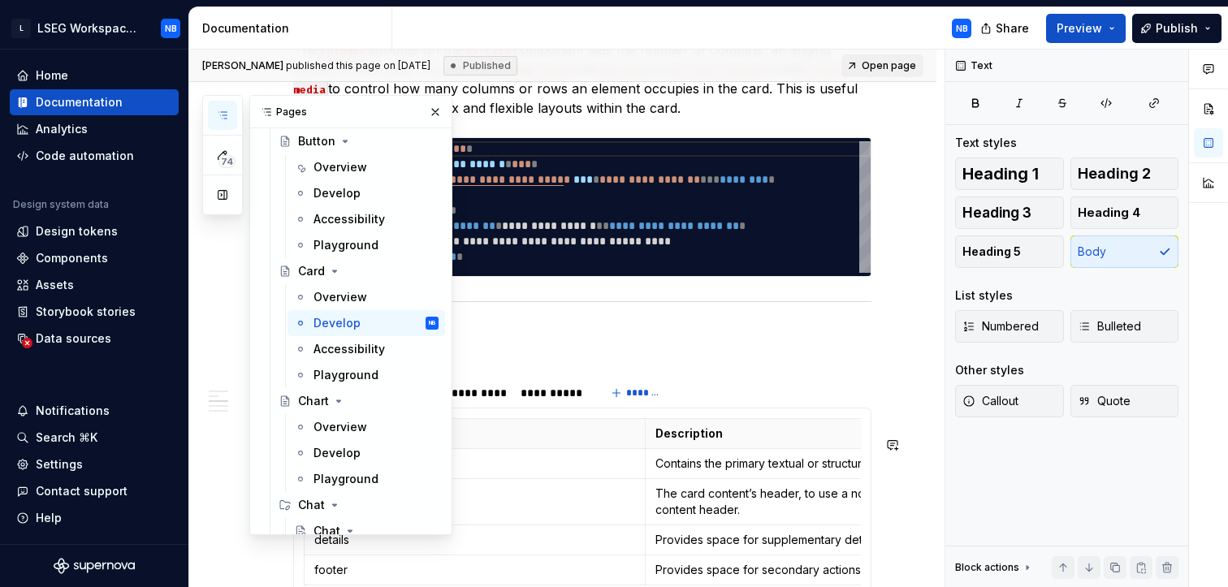
scroll to position [818, 0]
click at [425, 113] on button "button" at bounding box center [435, 112] width 23 height 23
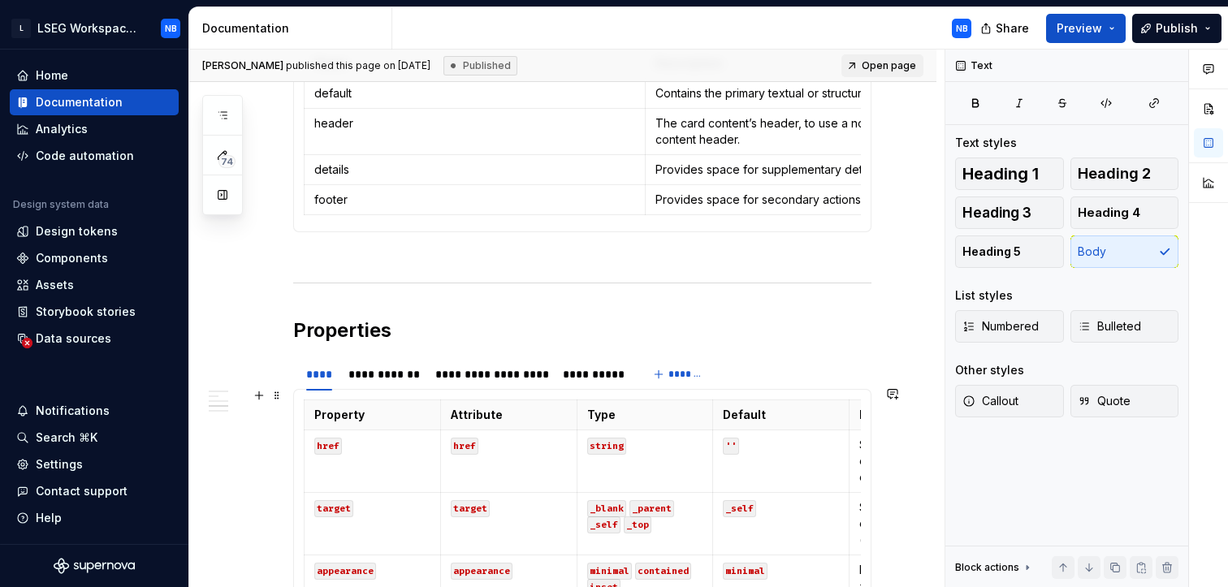
scroll to position [1134, 0]
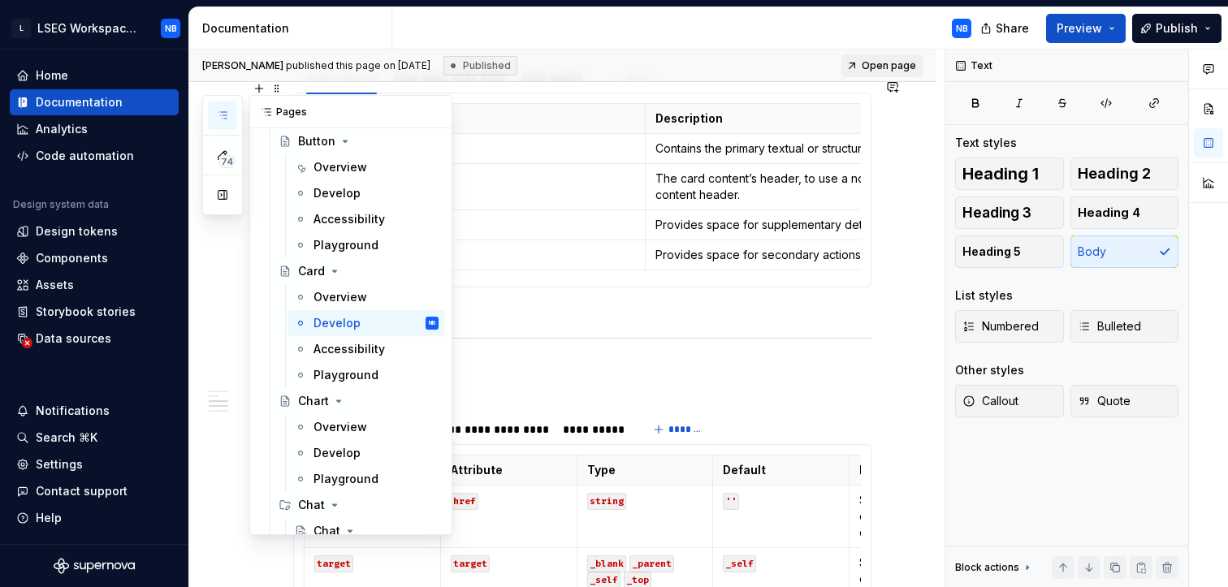
click at [231, 112] on button "button" at bounding box center [222, 115] width 29 height 29
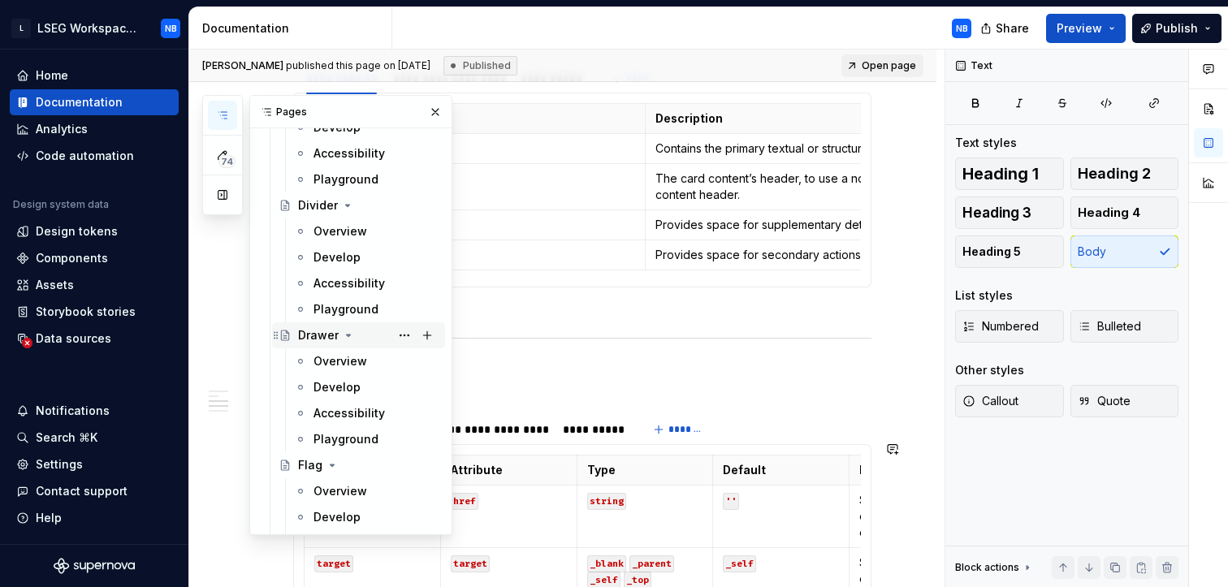
scroll to position [4363, 0]
click at [371, 381] on div "Develop" at bounding box center [375, 387] width 125 height 23
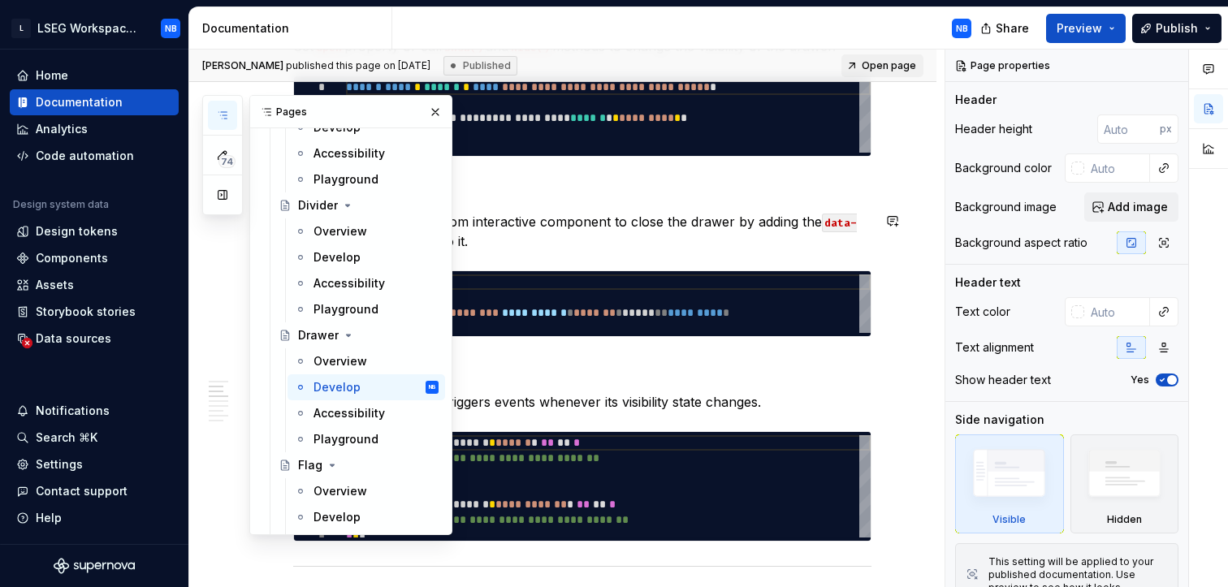
scroll to position [630, 0]
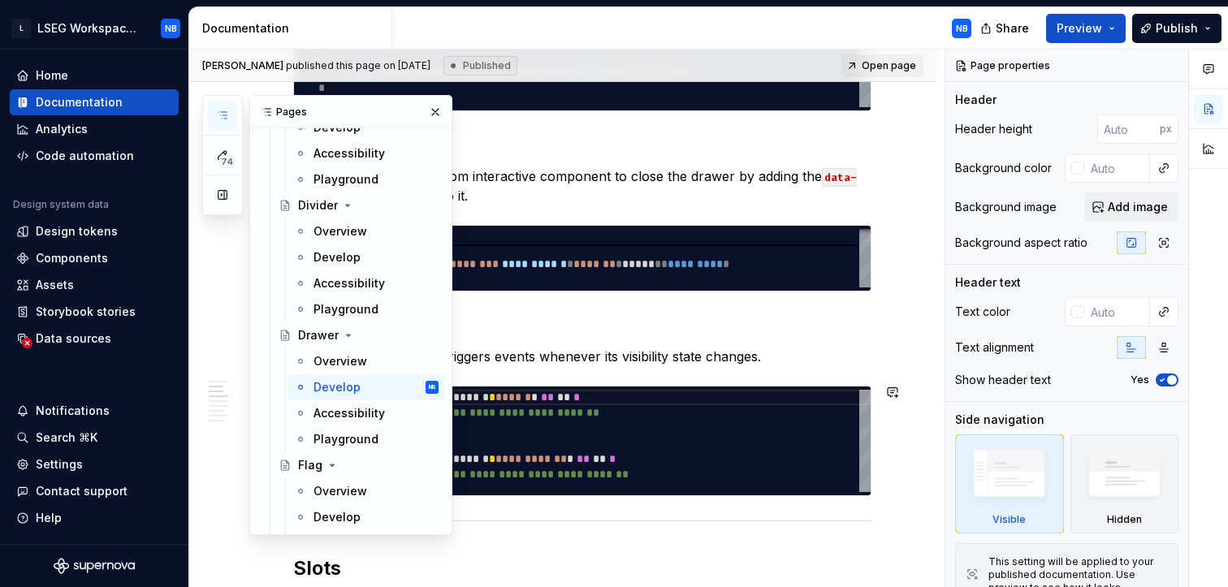
click at [424, 109] on button "button" at bounding box center [435, 112] width 23 height 23
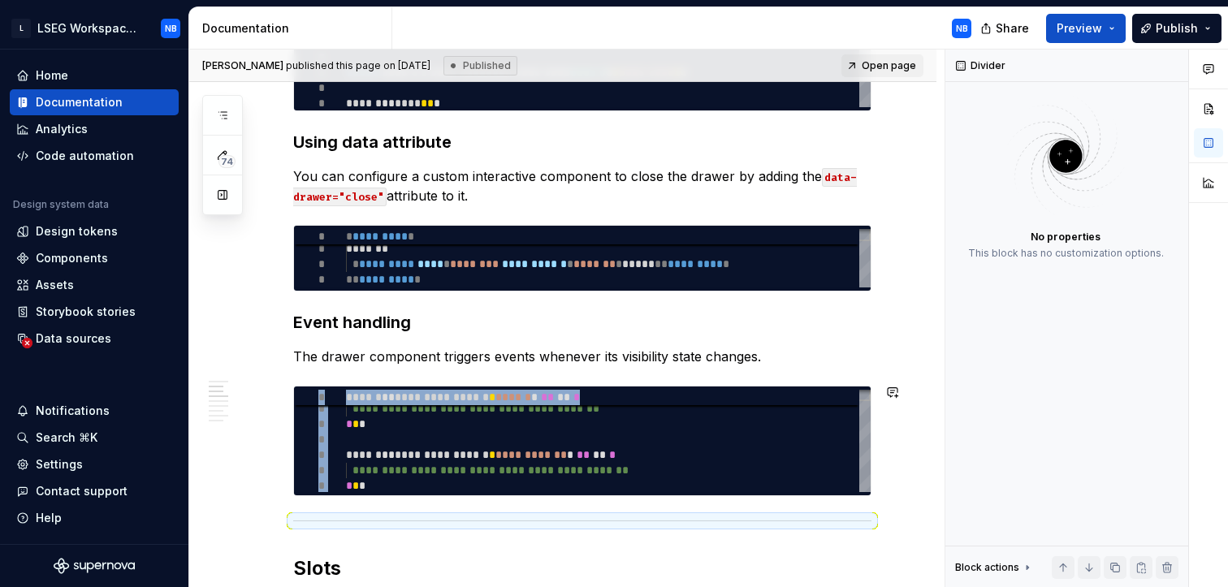
scroll to position [1976, 0]
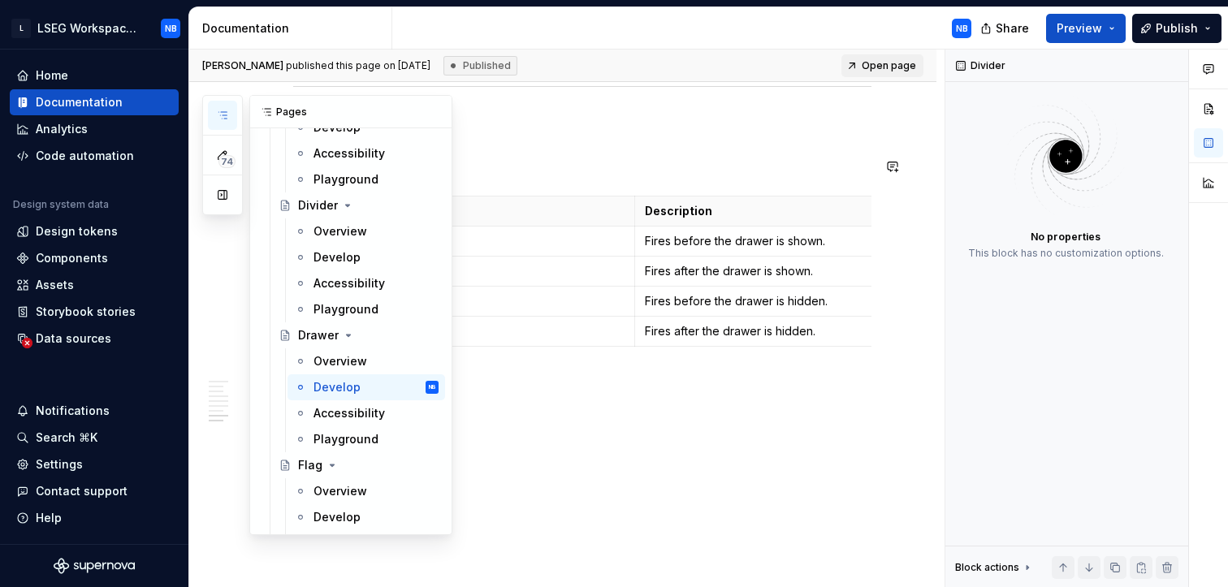
click at [231, 115] on button "button" at bounding box center [222, 115] width 29 height 29
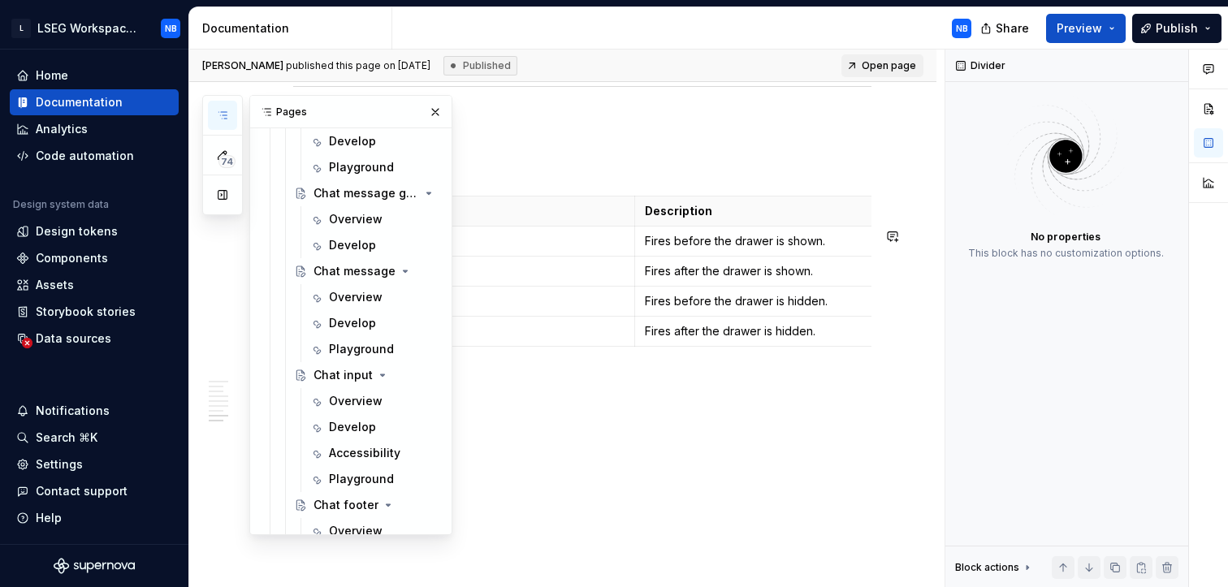
scroll to position [2543, 0]
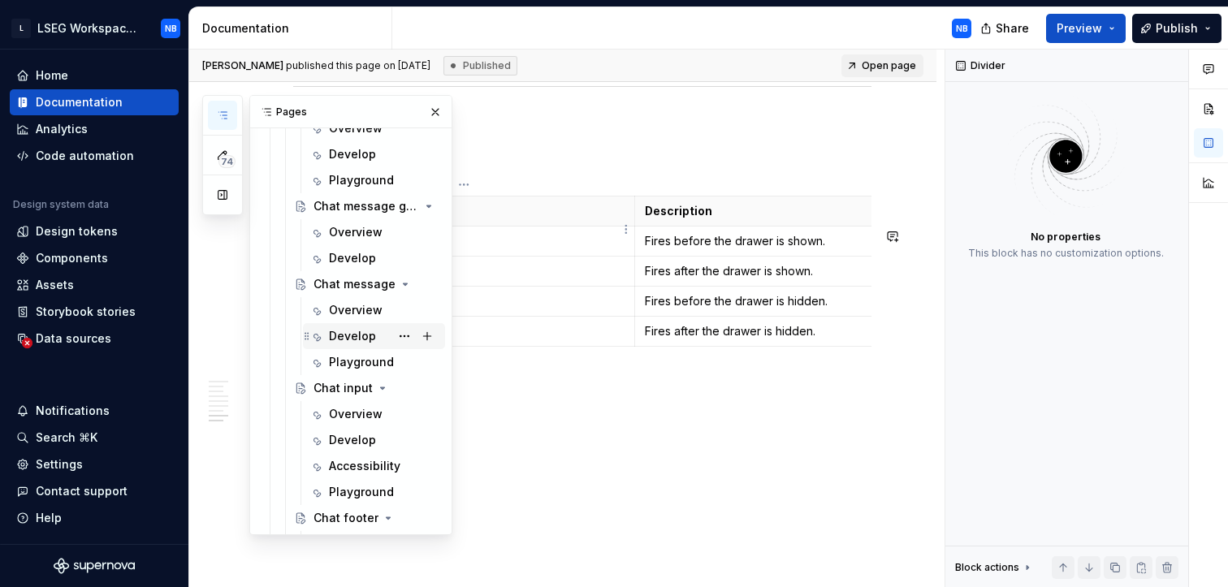
click at [348, 331] on div "Develop" at bounding box center [352, 336] width 47 height 16
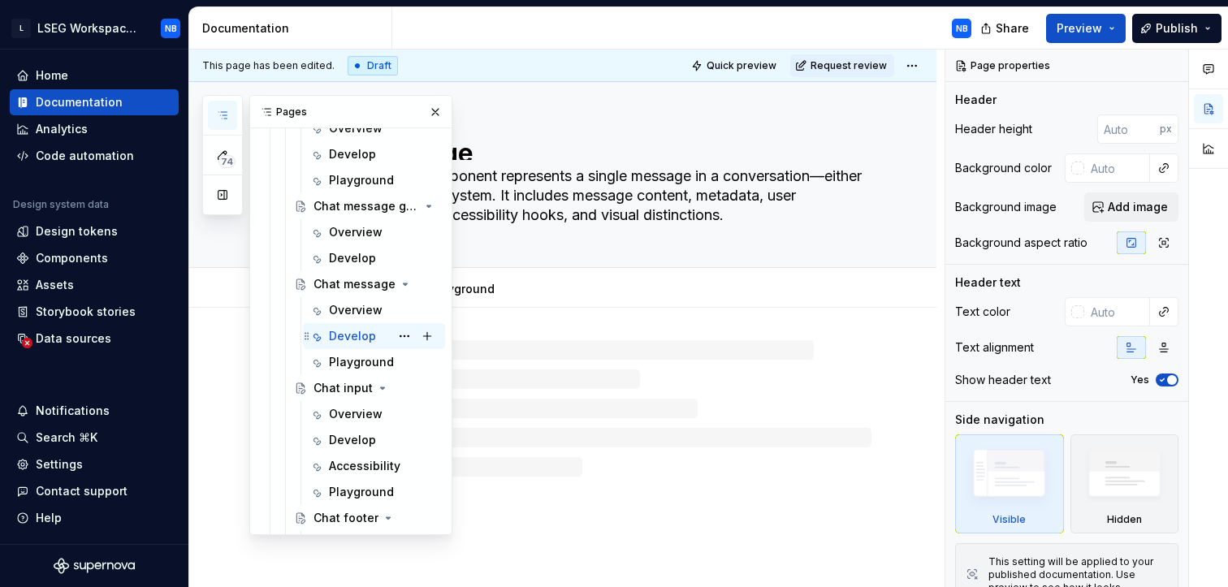
click at [348, 331] on div "Develop" at bounding box center [352, 336] width 47 height 16
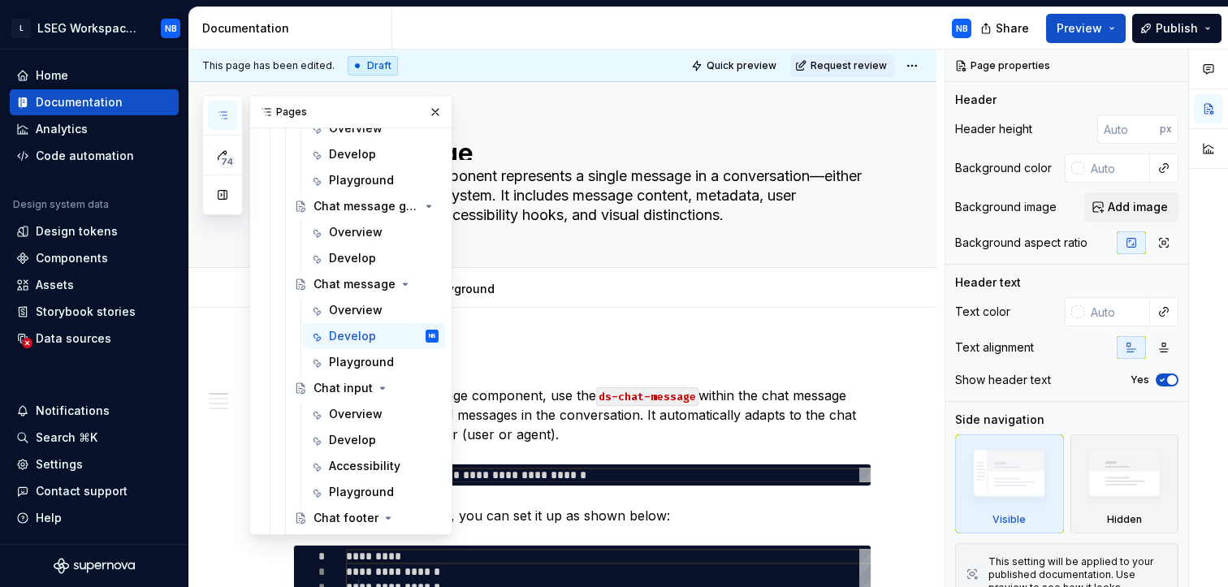
click at [425, 113] on button "button" at bounding box center [435, 112] width 23 height 23
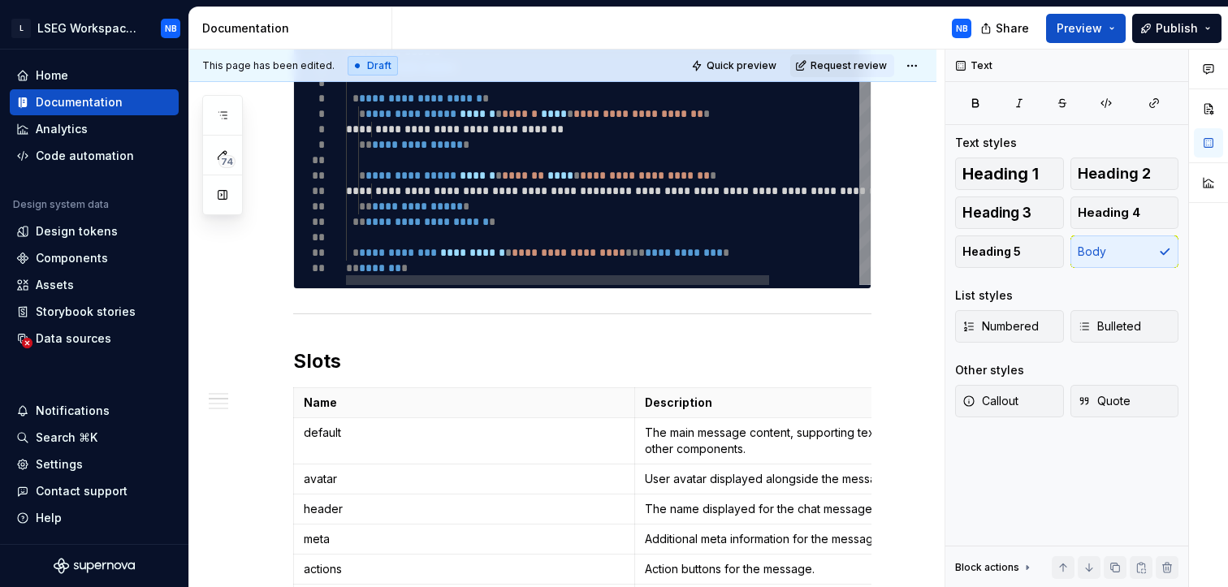
scroll to position [556, 0]
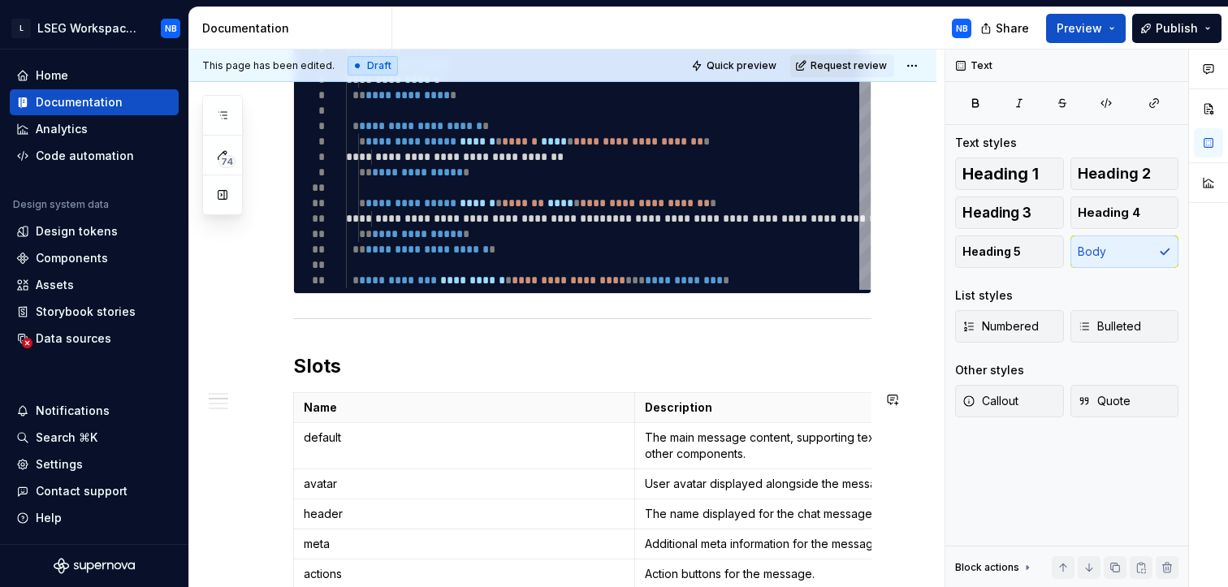
click at [451, 307] on div "**********" at bounding box center [582, 519] width 578 height 1457
click at [312, 304] on div "**********" at bounding box center [582, 519] width 578 height 1457
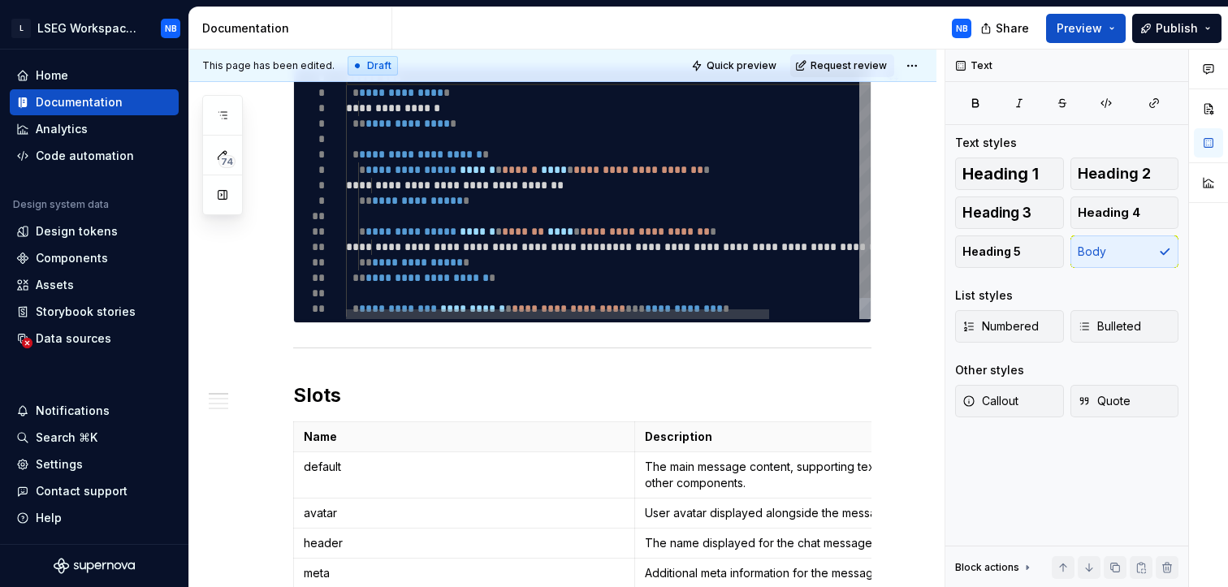
scroll to position [324, 0]
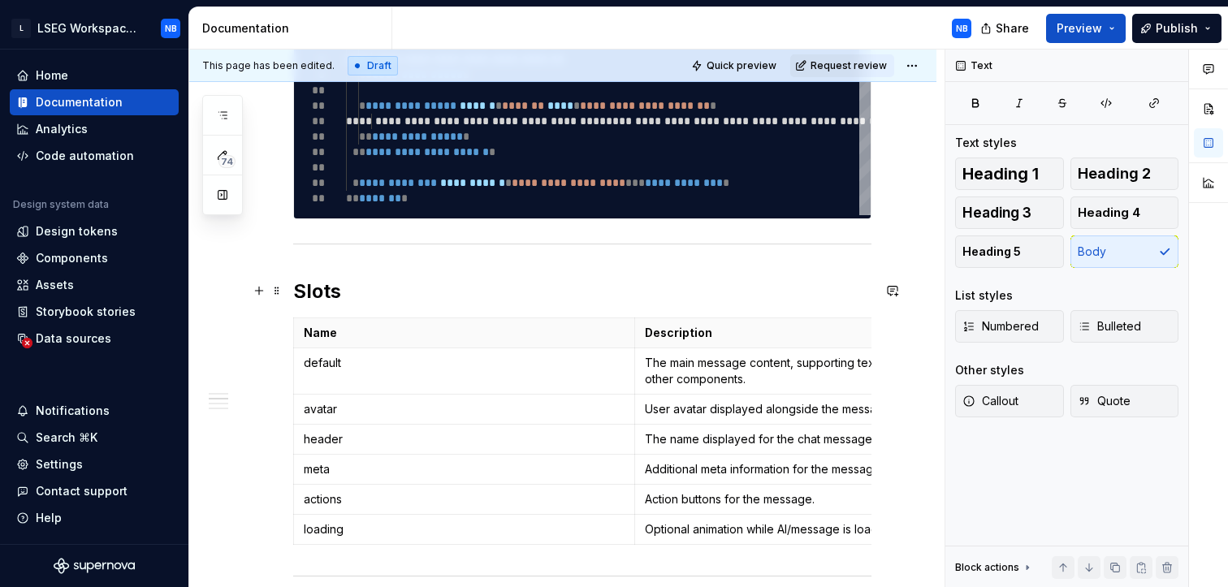
scroll to position [659, 0]
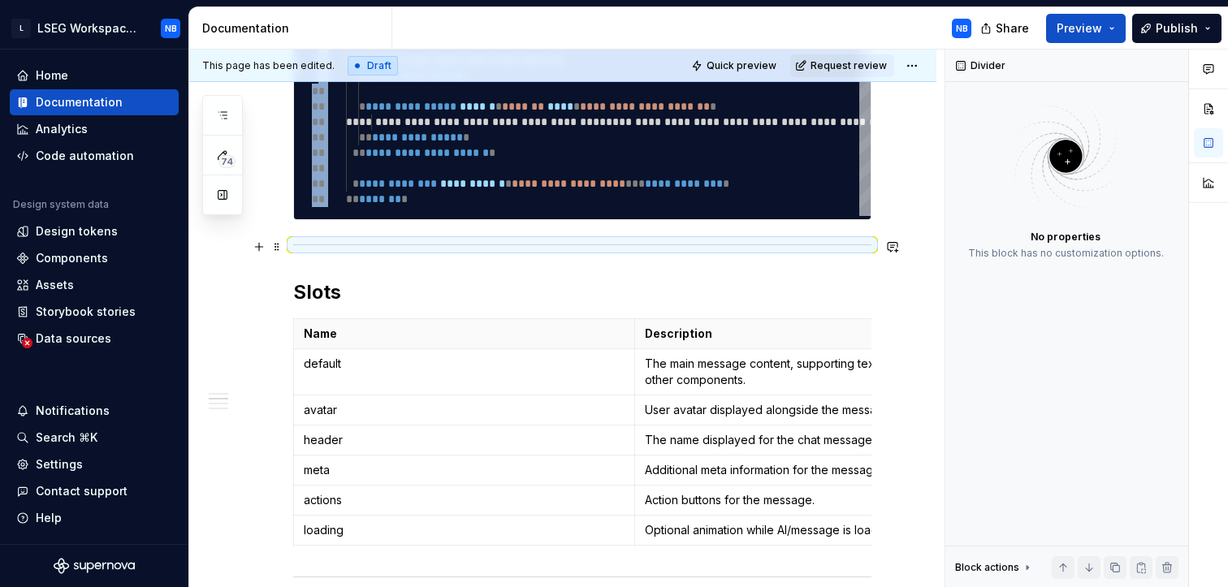
click at [329, 240] on div at bounding box center [582, 245] width 578 height 11
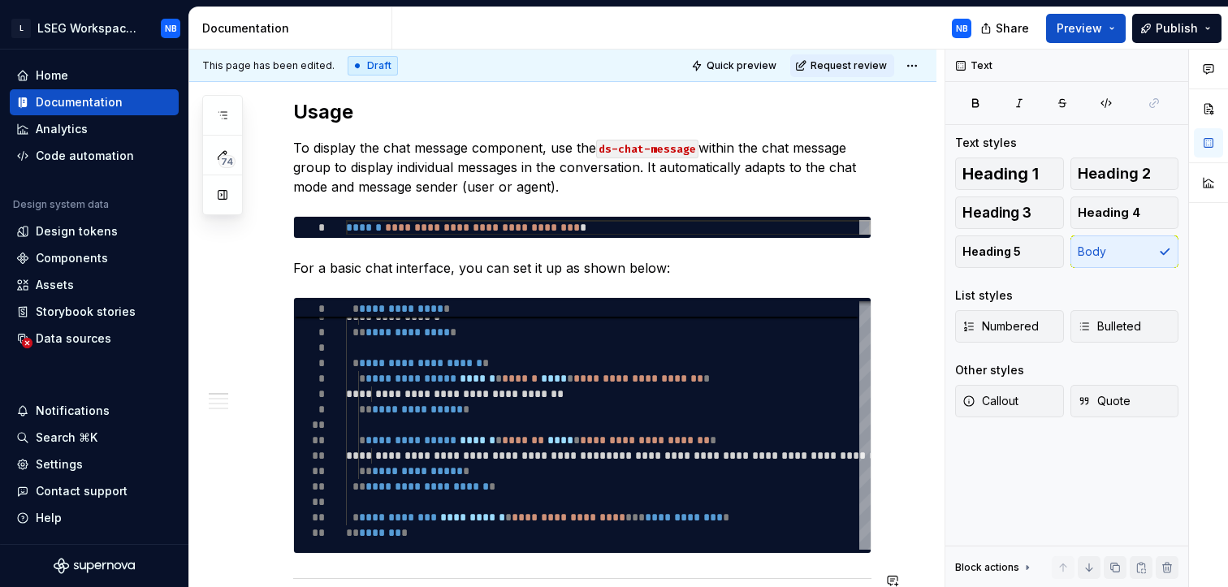
scroll to position [296, 0]
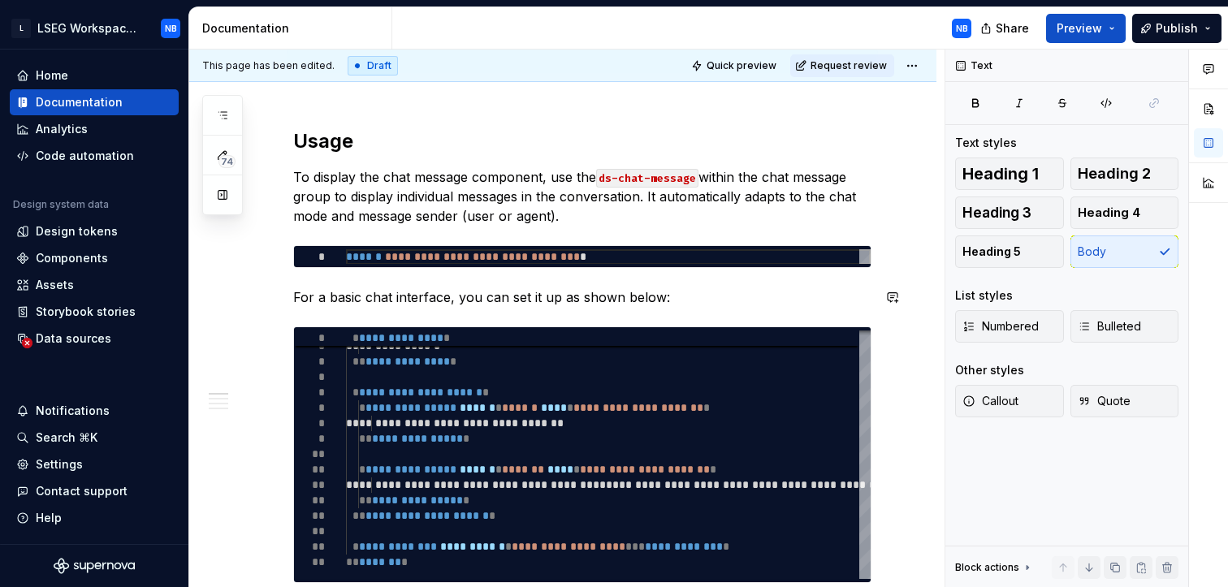
click at [662, 300] on p "For a basic chat interface, you can set it up as shown below:" at bounding box center [582, 296] width 578 height 19
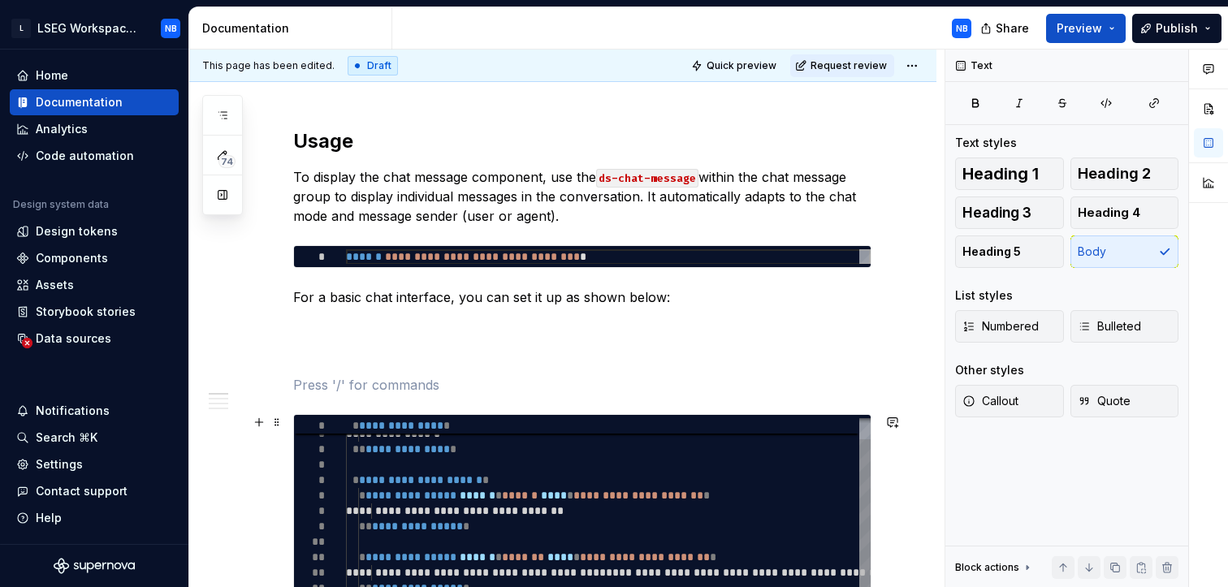
type textarea "*"
type textarea "**********"
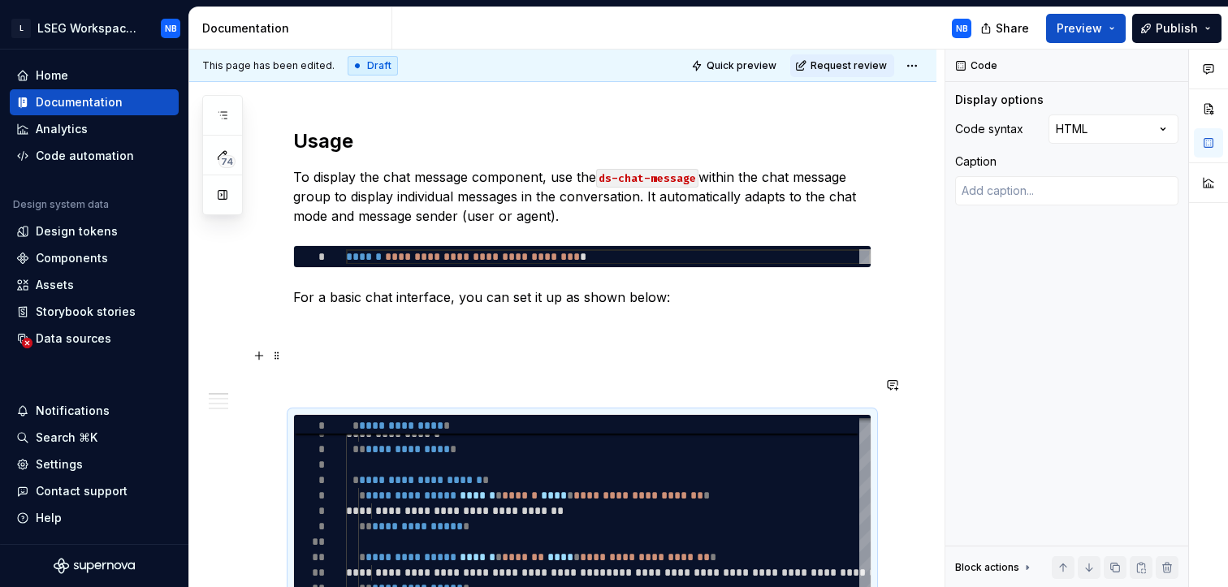
scroll to position [0, 0]
drag, startPoint x: 605, startPoint y: 417, endPoint x: 594, endPoint y: 325, distance: 93.2
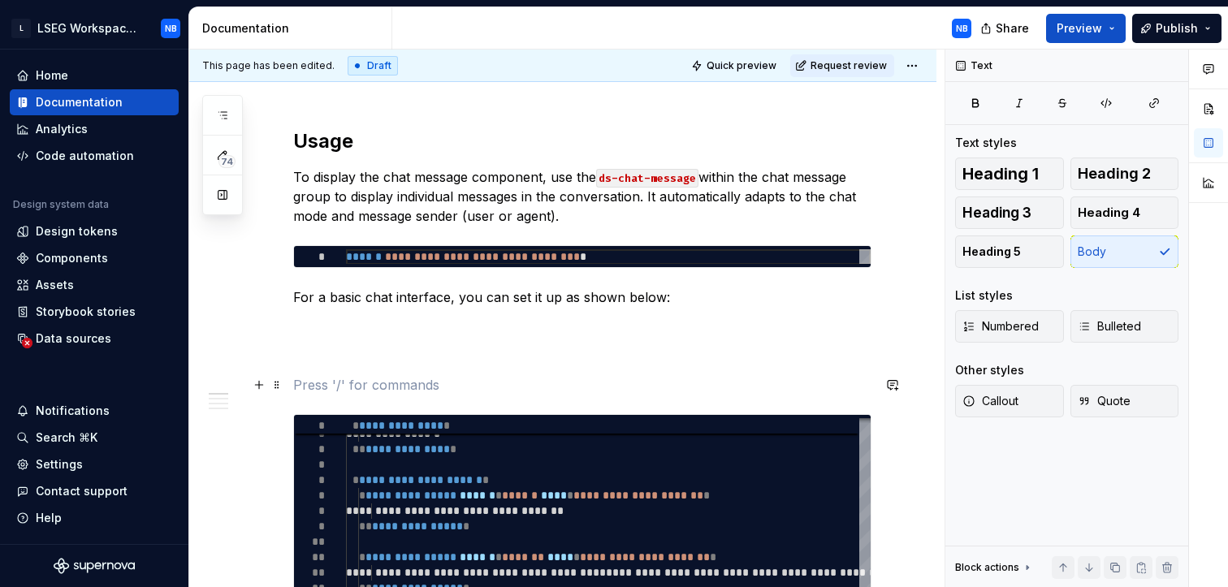
click at [464, 375] on p at bounding box center [582, 384] width 578 height 19
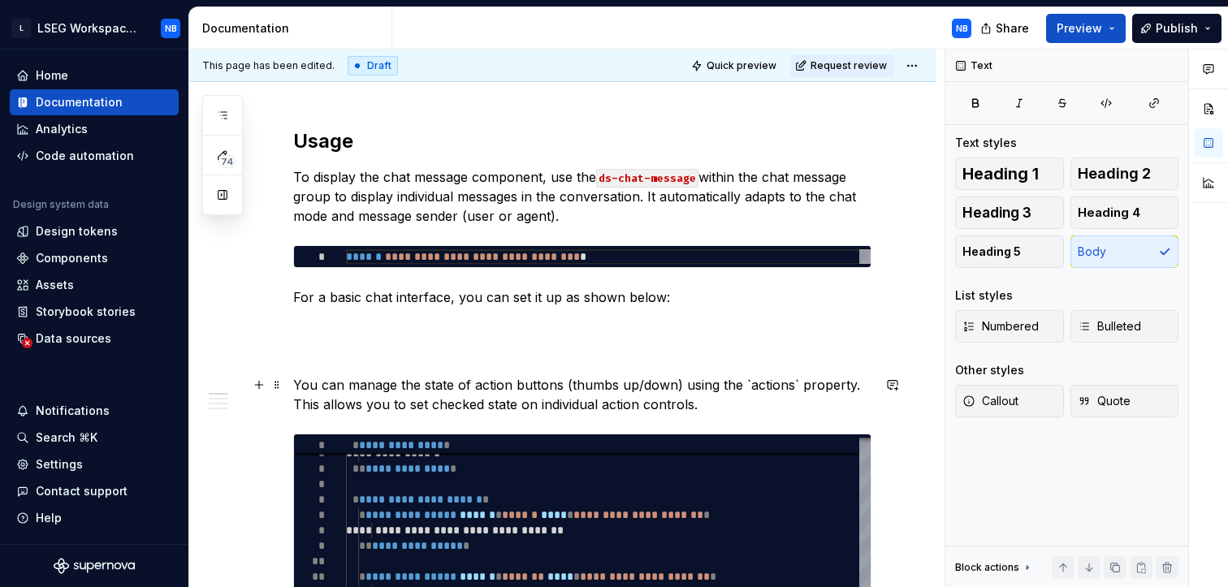
click at [744, 382] on p "You can manage the state of action buttons (thumbs up/down) using the `actions`…" at bounding box center [582, 394] width 578 height 39
click at [792, 382] on p "You can manage the state of action buttons (thumbs up/down) using the `actions`…" at bounding box center [582, 394] width 578 height 39
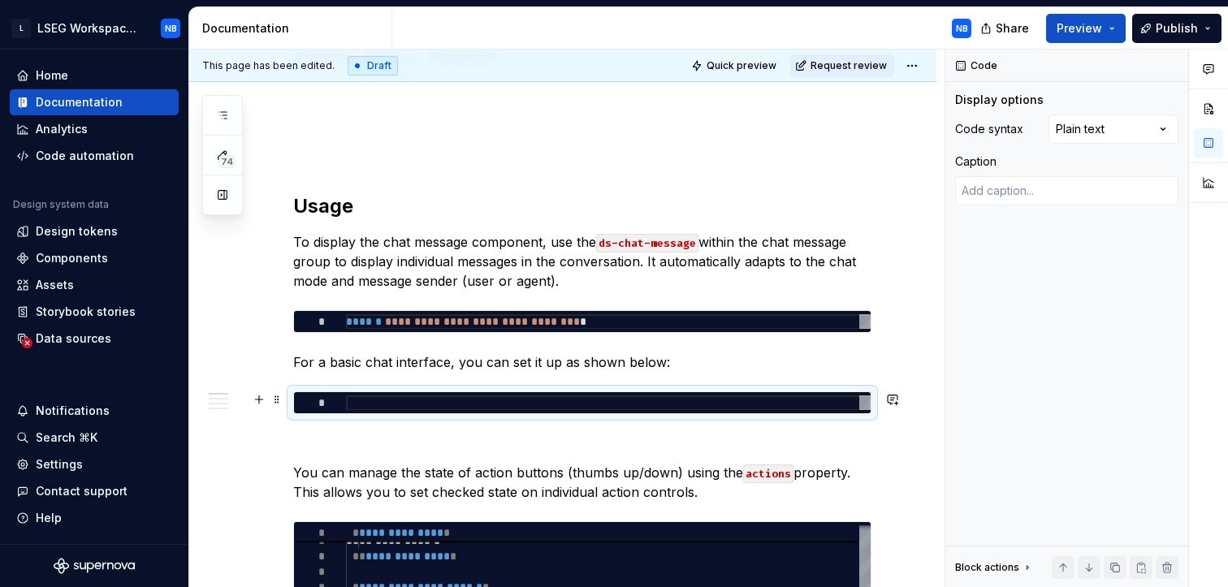
scroll to position [361, 0]
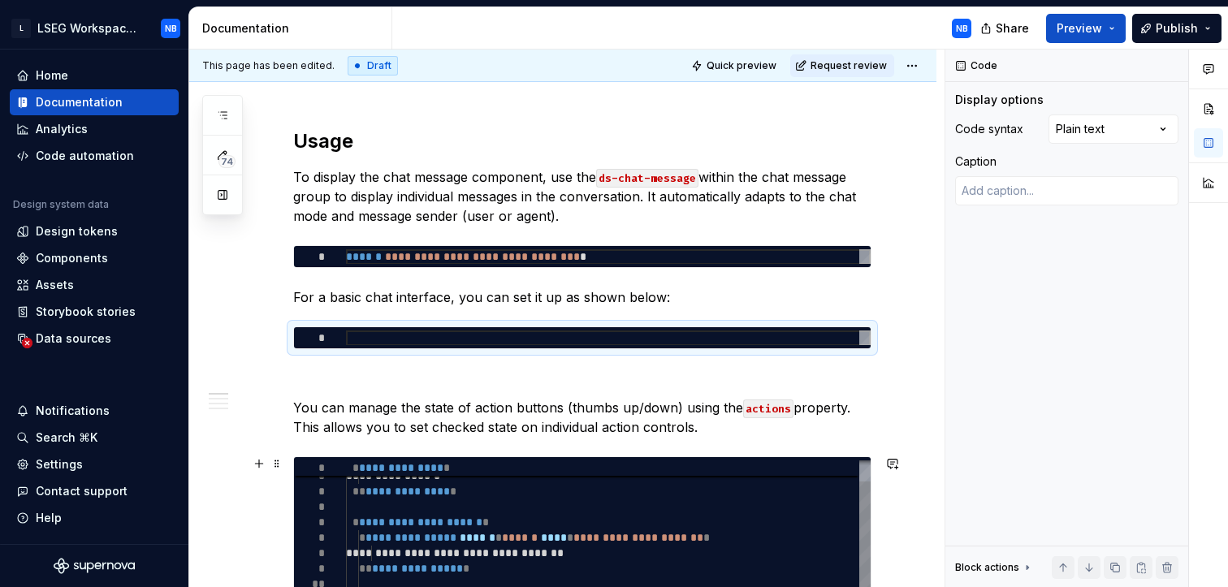
click at [486, 529] on div "**********" at bounding box center [664, 574] width 636 height 272
type textarea "*"
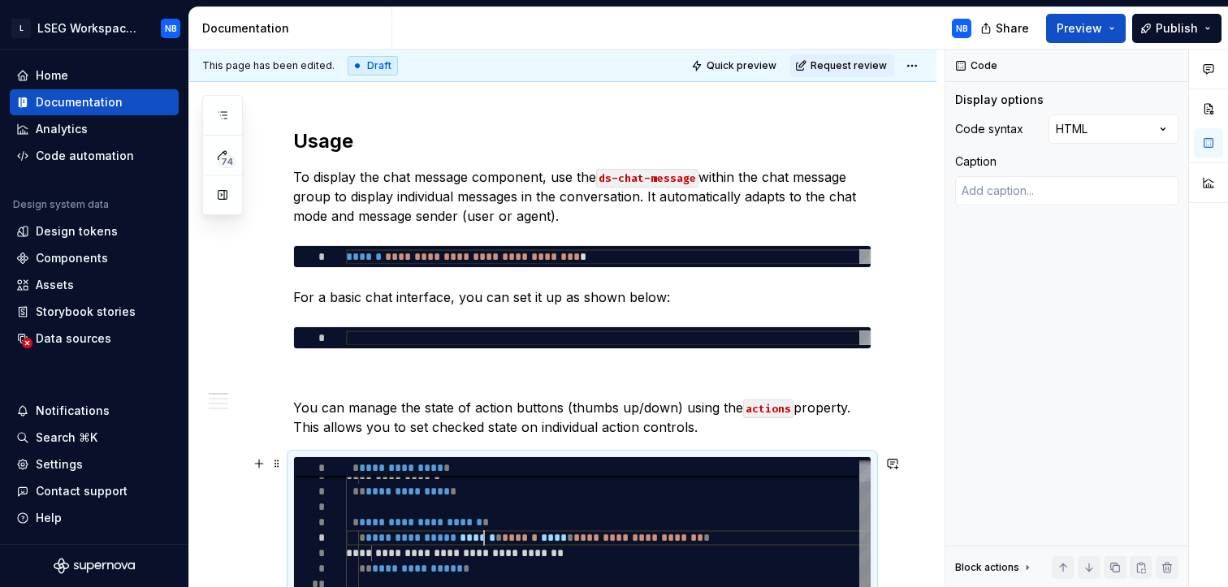
scroll to position [0, 0]
type textarea "**********"
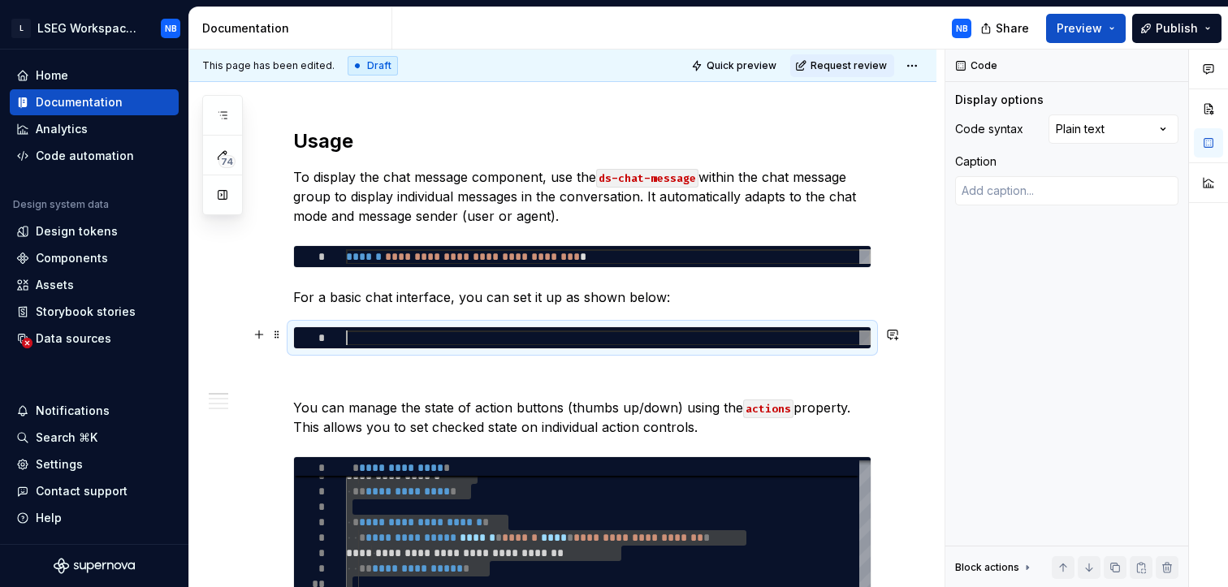
click at [531, 330] on div at bounding box center [608, 337] width 525 height 15
type textarea "*"
type textarea "**********"
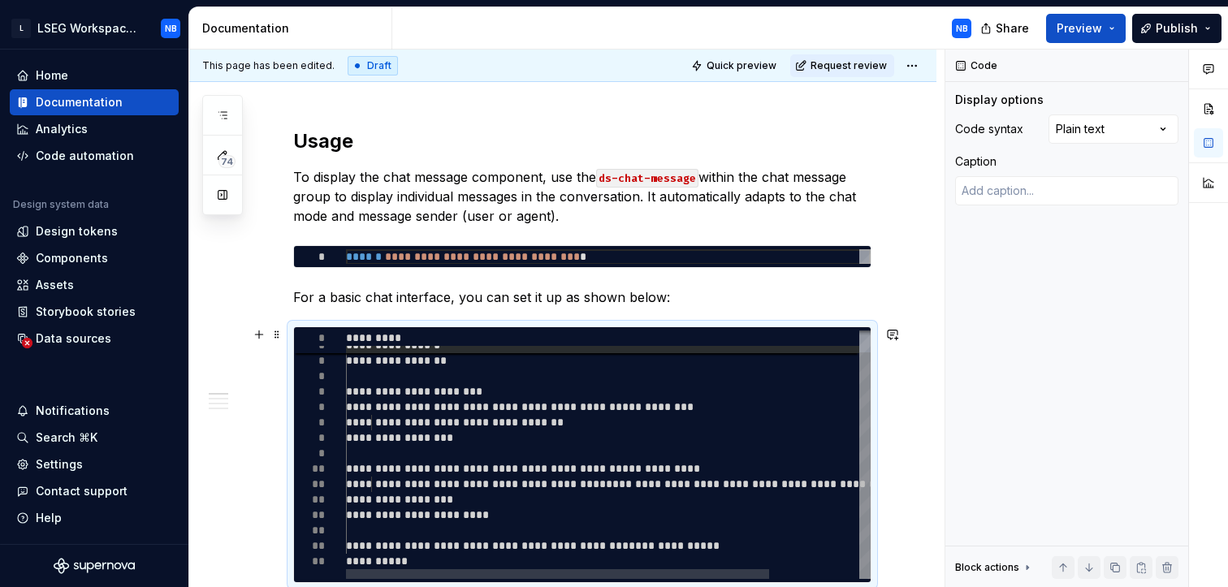
type textarea "*"
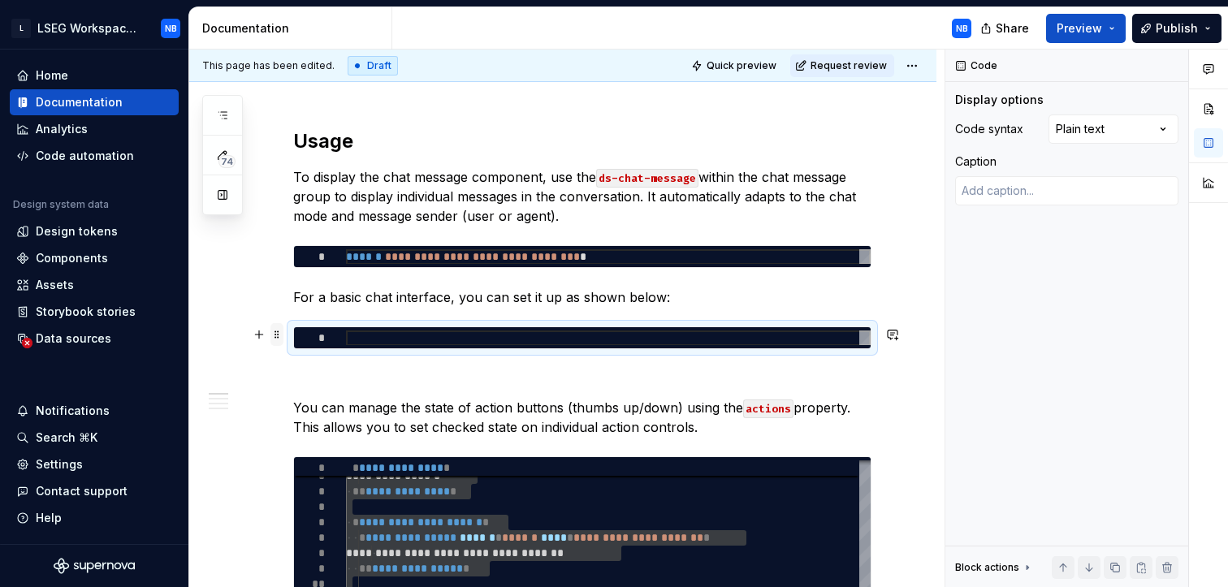
click at [273, 330] on span at bounding box center [276, 334] width 13 height 23
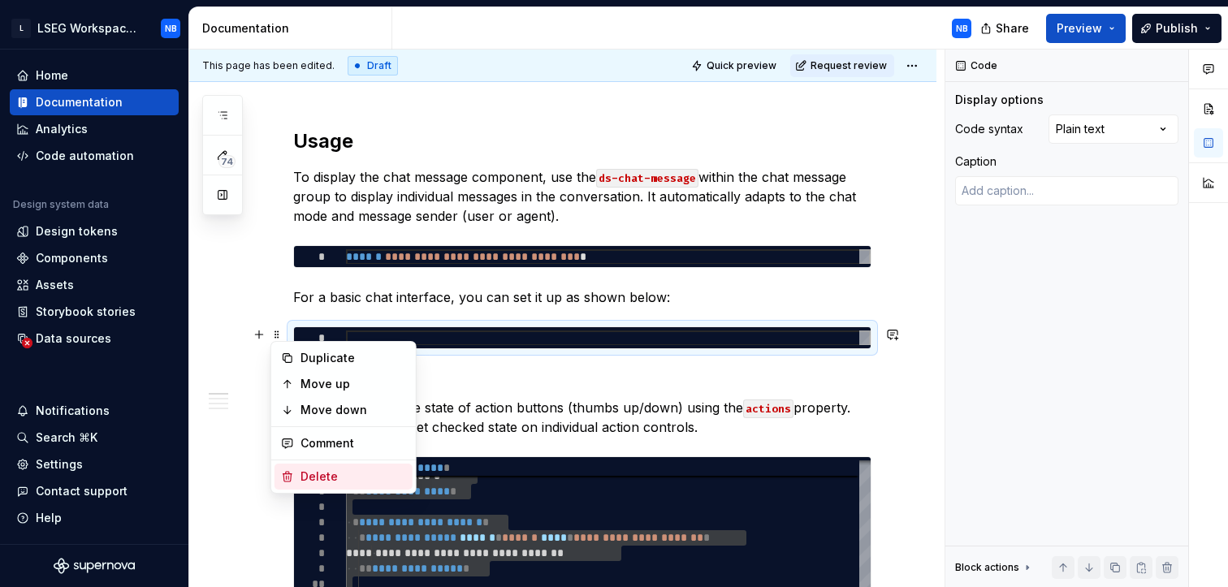
click at [356, 469] on div "Delete" at bounding box center [353, 477] width 106 height 16
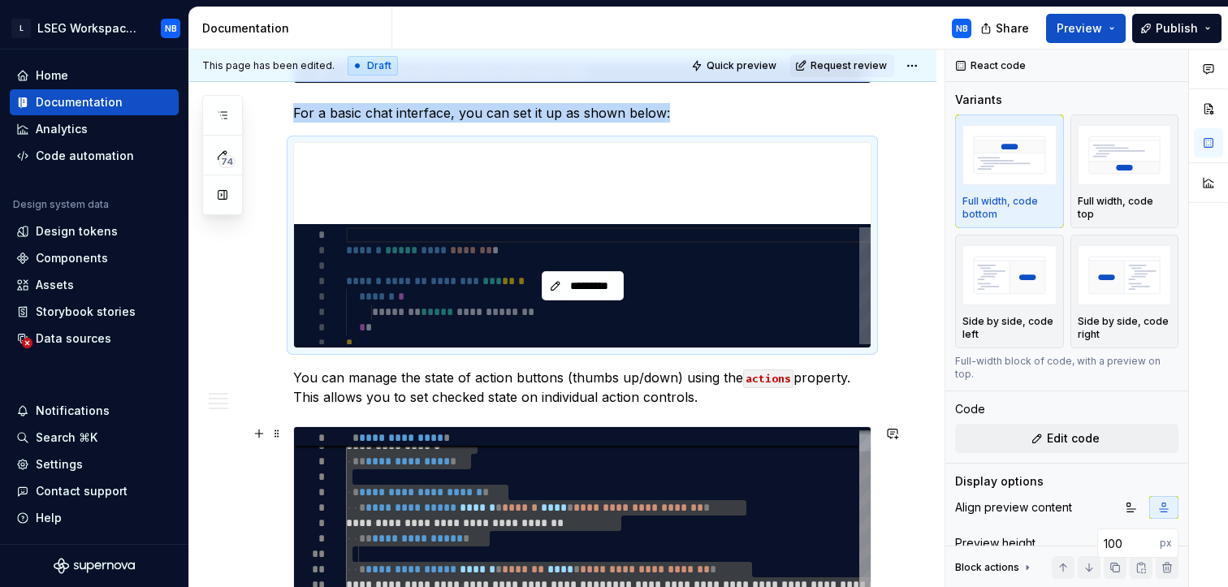
scroll to position [545, 0]
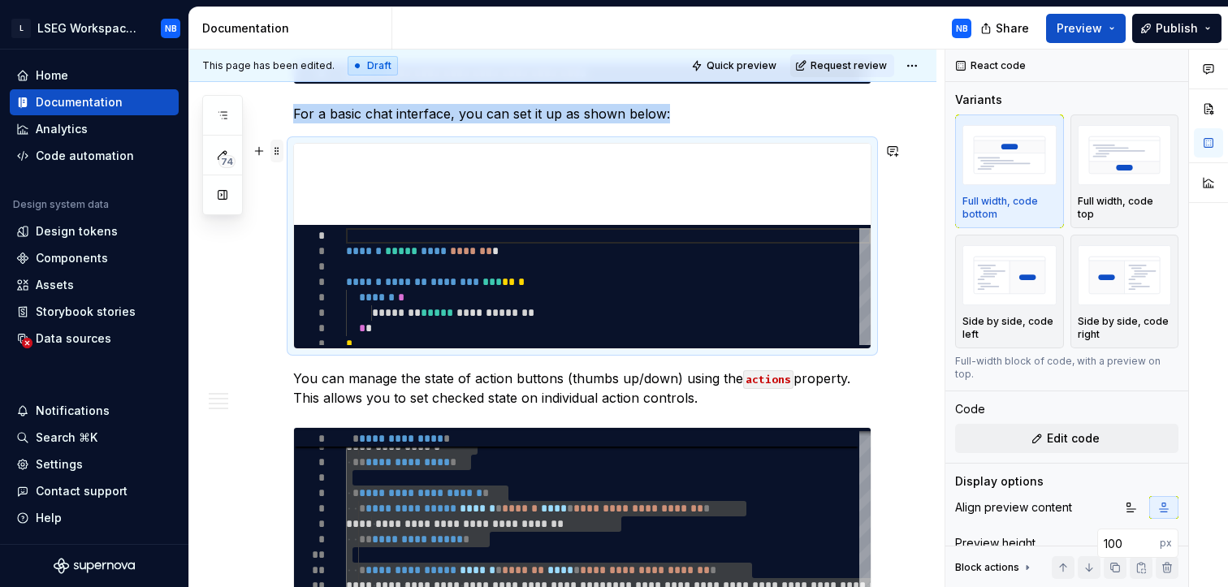
click at [276, 153] on span at bounding box center [276, 151] width 13 height 23
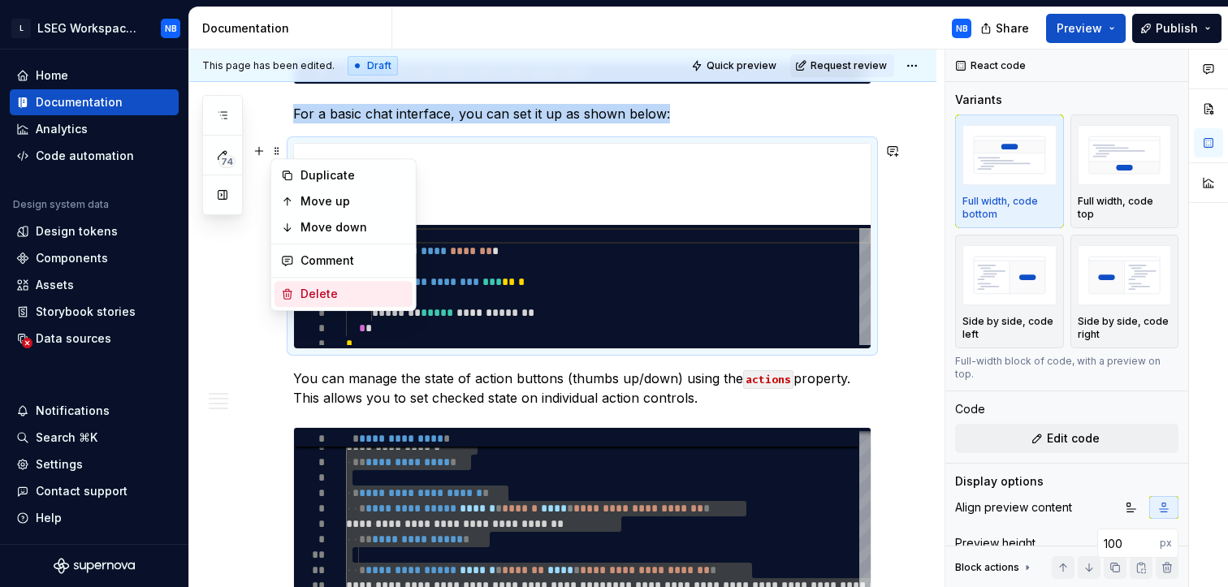
click at [335, 291] on div "Delete" at bounding box center [353, 294] width 106 height 16
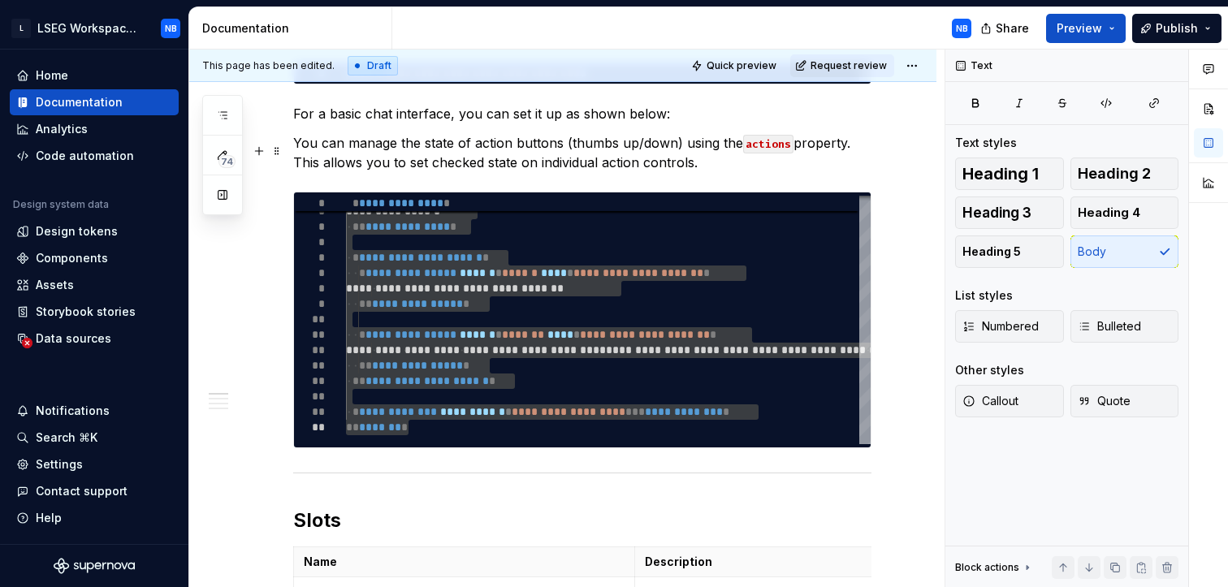
scroll to position [319, 0]
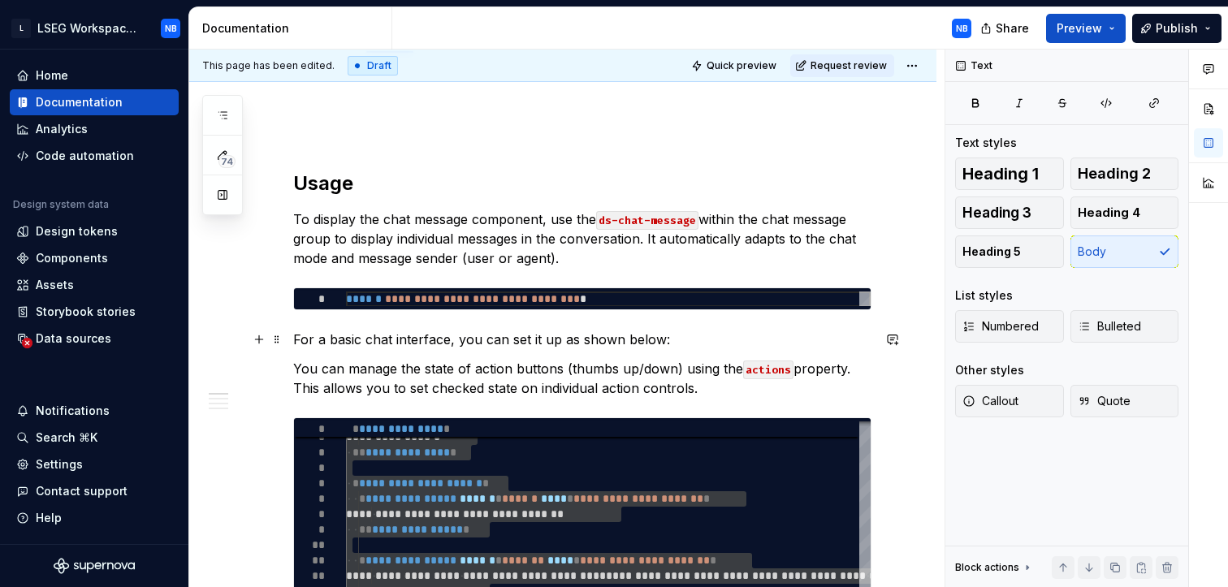
click at [717, 337] on p "For a basic chat interface, you can set it up as shown below:" at bounding box center [582, 339] width 578 height 19
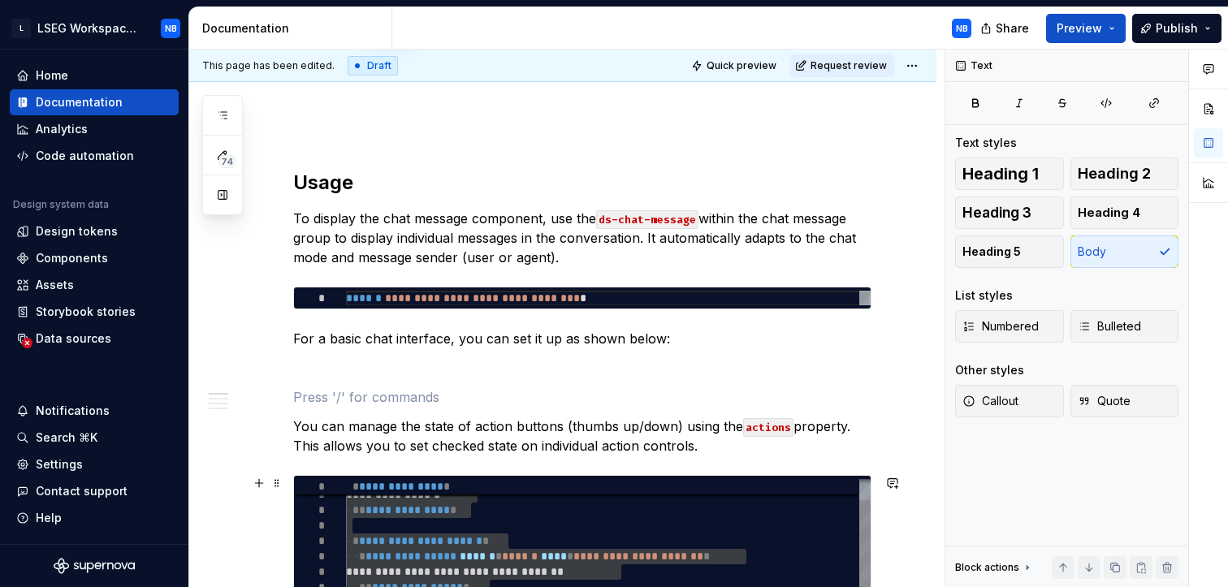
scroll to position [318, 0]
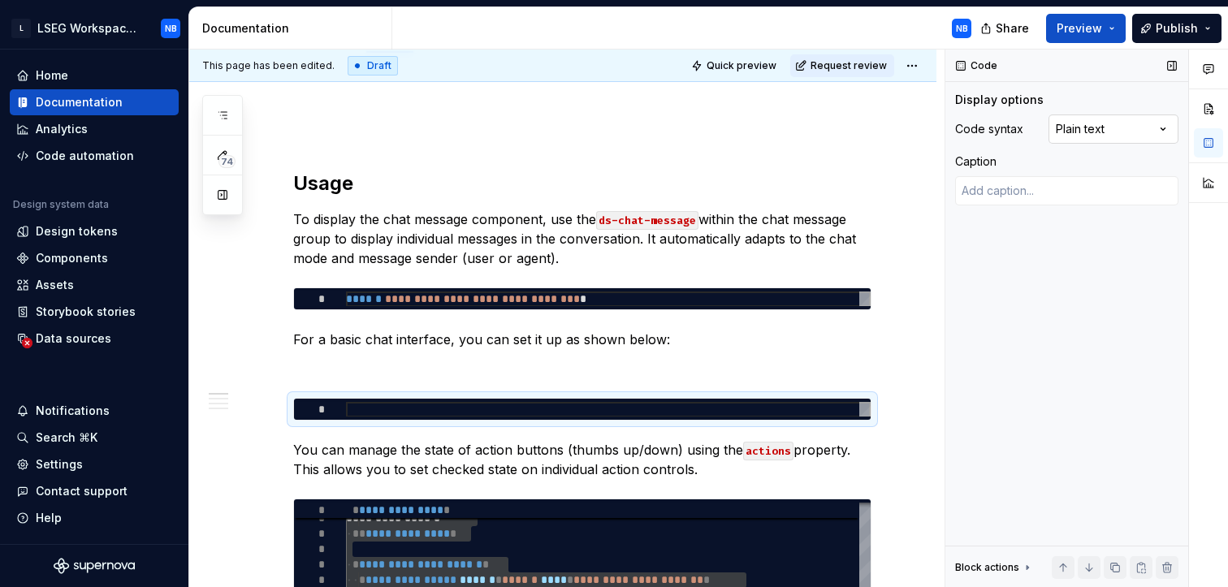
click at [1148, 120] on div "Comments Open comments No comments yet Select ‘Comment’ from the block context …" at bounding box center [1086, 319] width 283 height 538
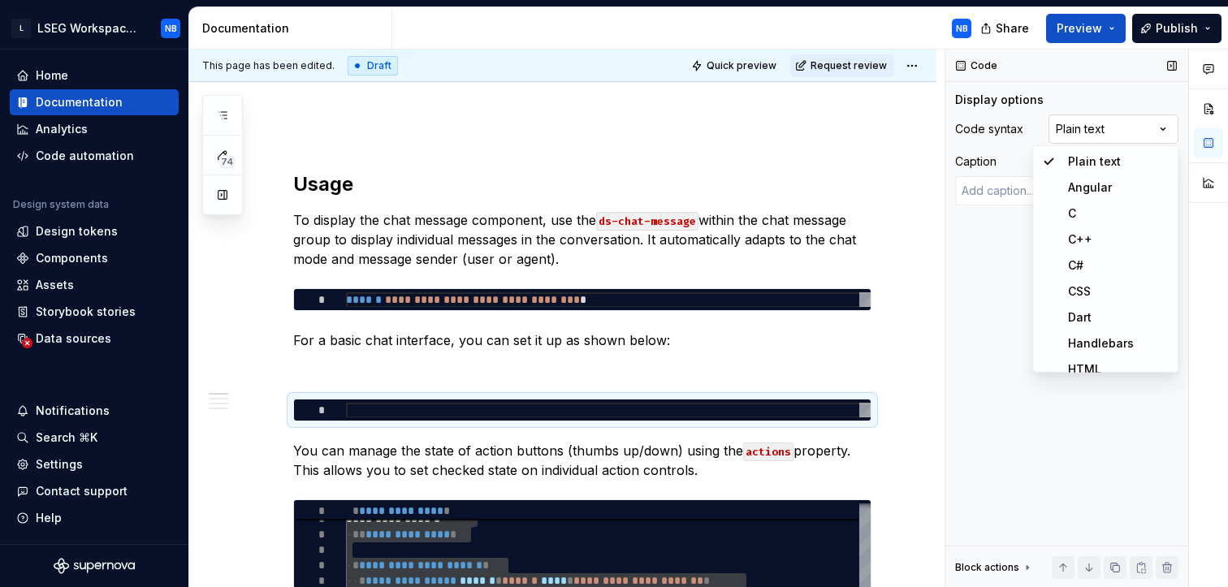
scroll to position [319, 0]
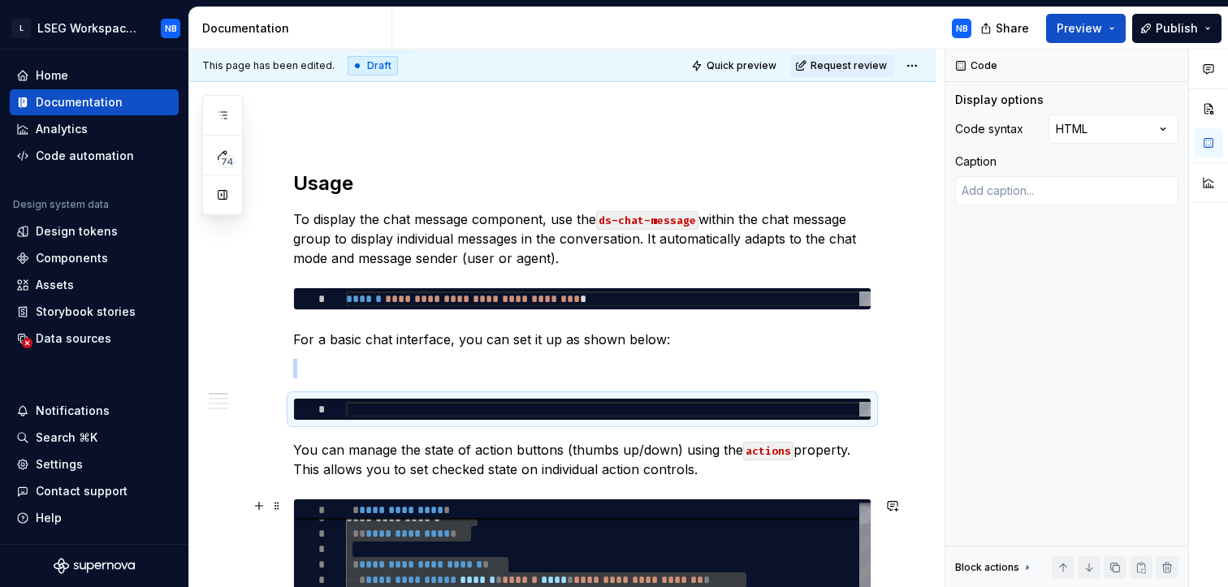
type textarea "*"
type textarea "**********"
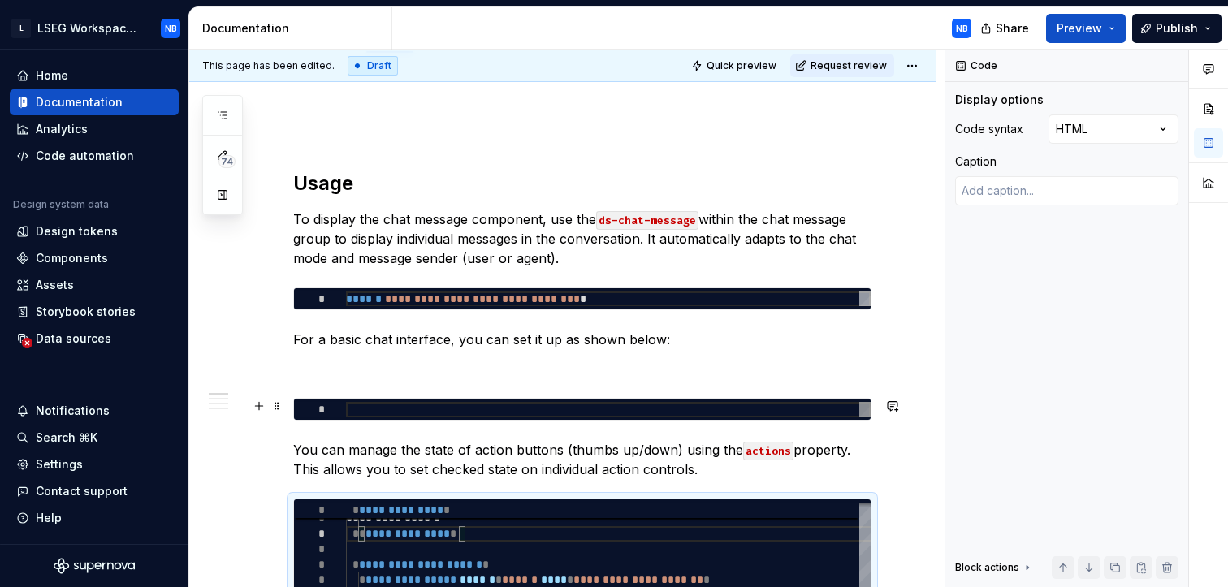
type textarea "*"
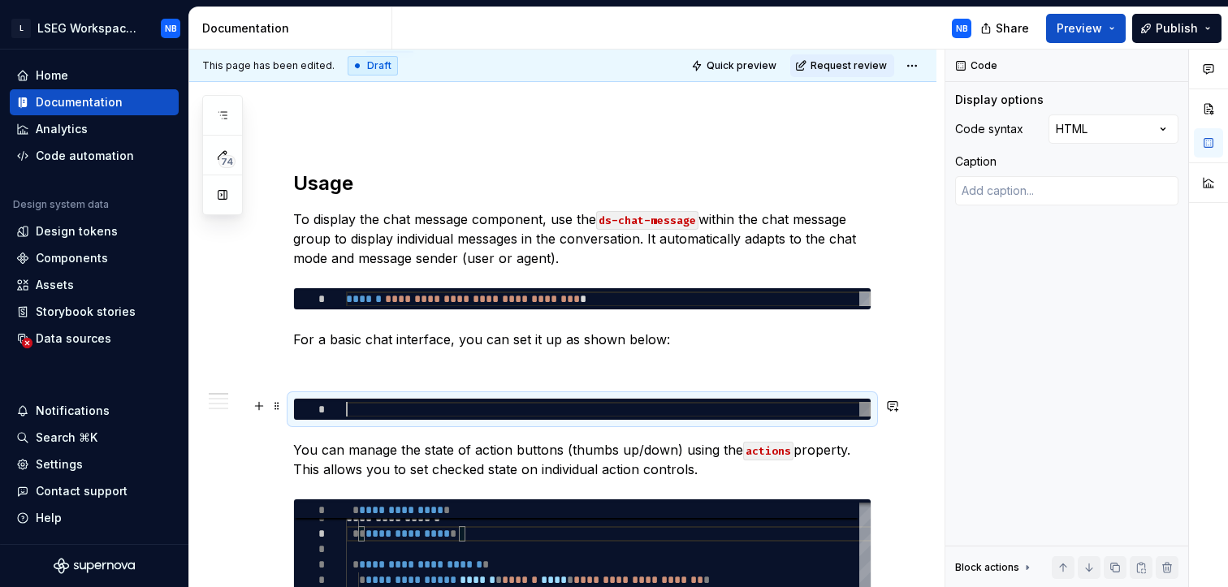
scroll to position [0, 0]
click at [539, 405] on div at bounding box center [608, 409] width 525 height 15
type textarea "**********"
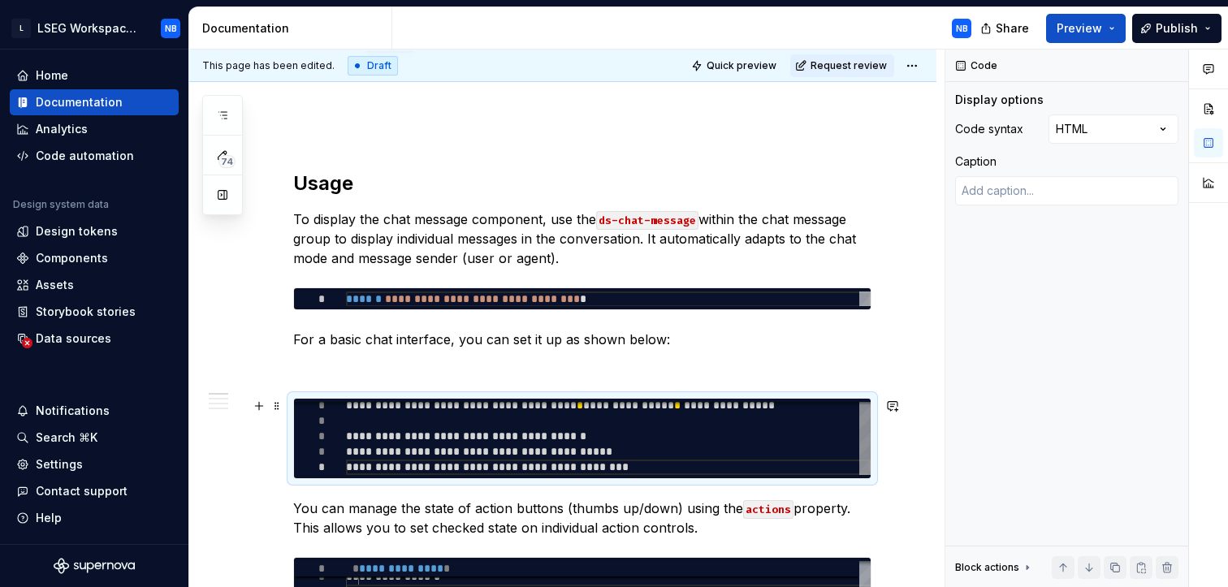
click at [687, 413] on div at bounding box center [608, 420] width 525 height 15
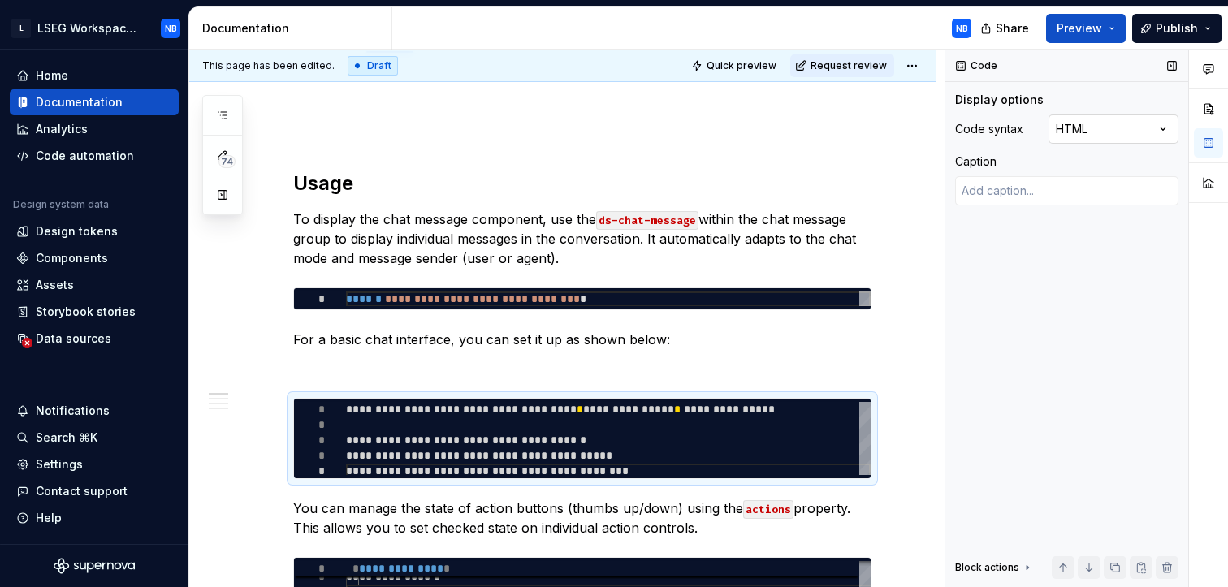
click at [1150, 131] on div "Comments Open comments No comments yet Select ‘Comment’ from the block context …" at bounding box center [1086, 319] width 283 height 538
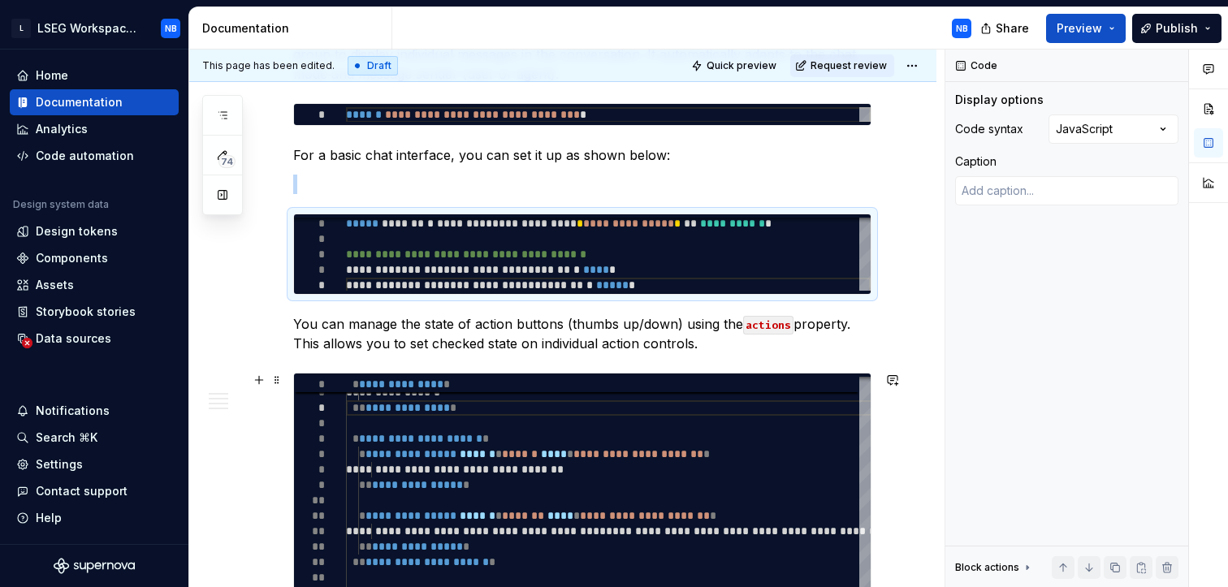
scroll to position [503, 0]
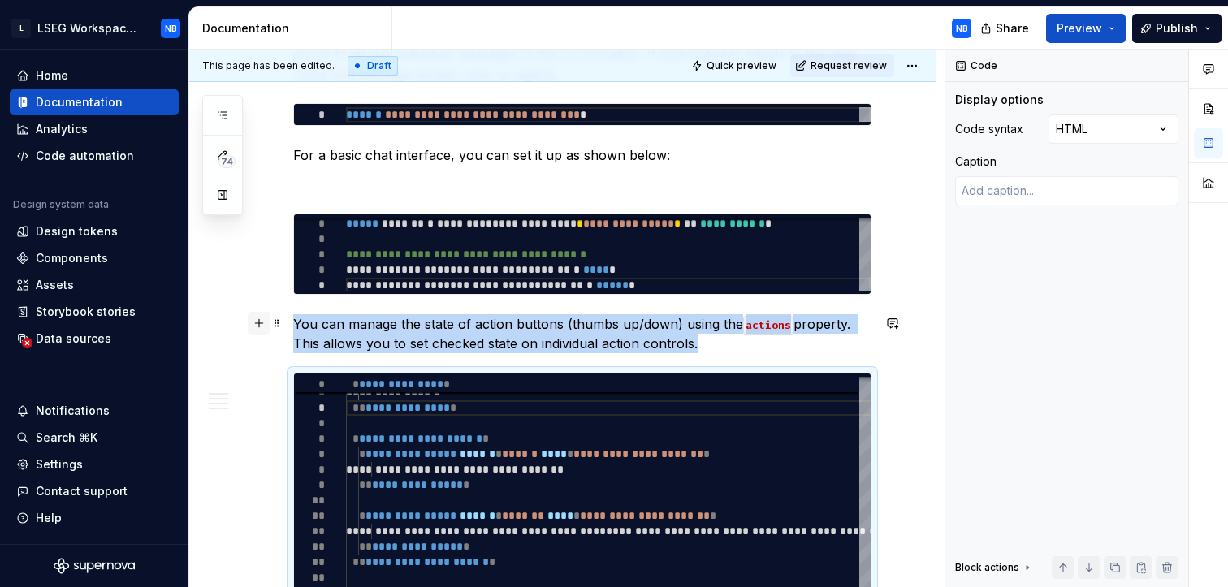
click at [262, 326] on button "button" at bounding box center [259, 323] width 23 height 23
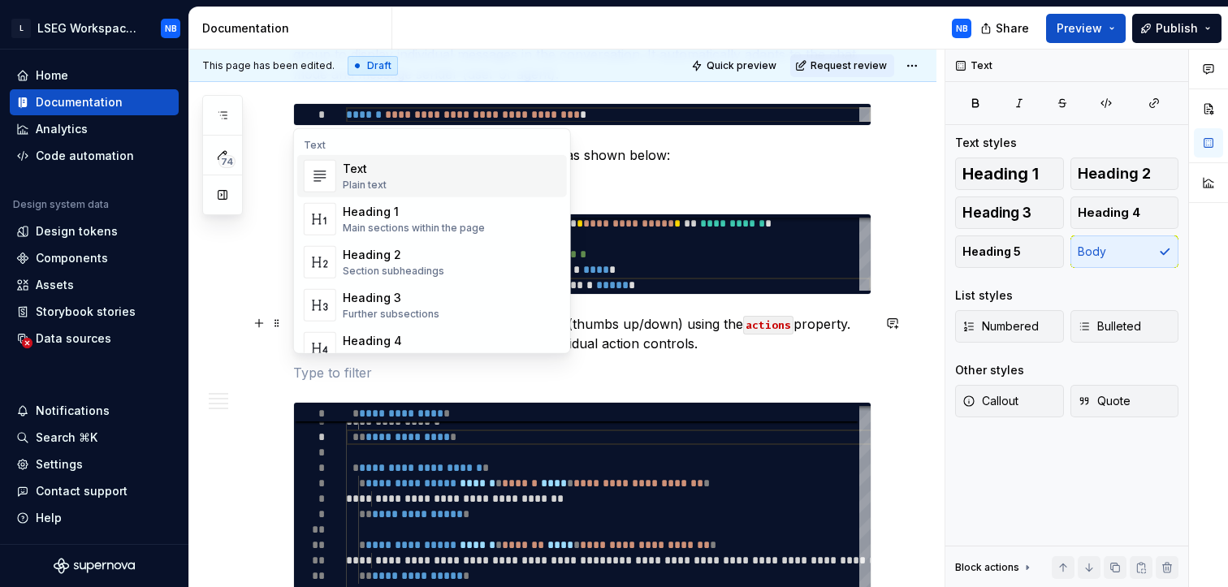
click at [279, 317] on span at bounding box center [276, 323] width 13 height 23
click at [277, 326] on span at bounding box center [276, 323] width 13 height 23
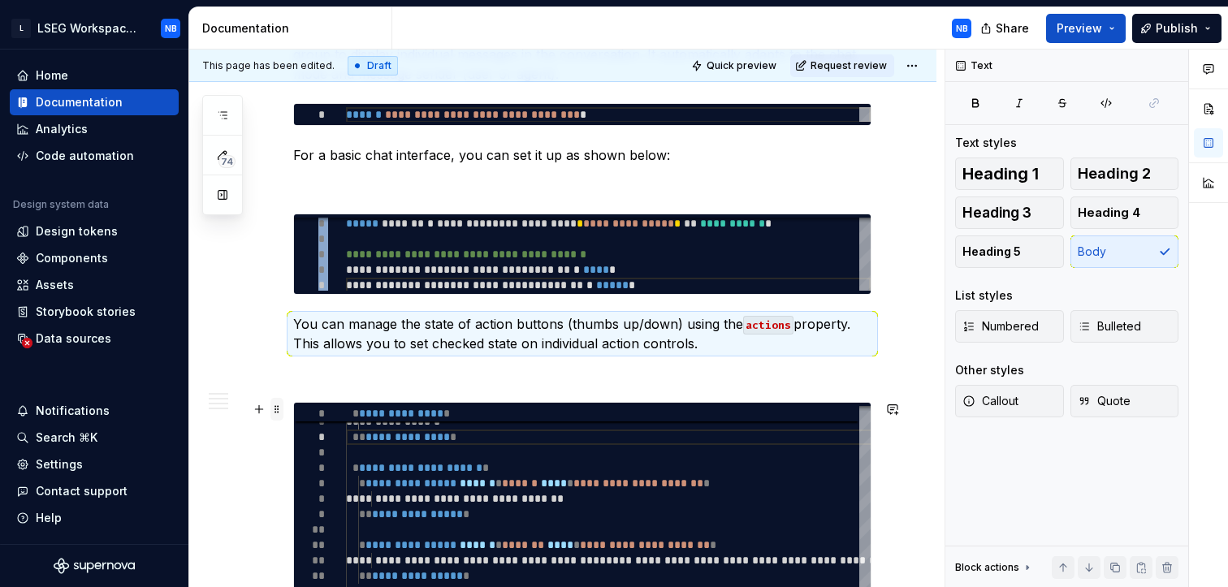
click at [279, 413] on span at bounding box center [276, 409] width 13 height 23
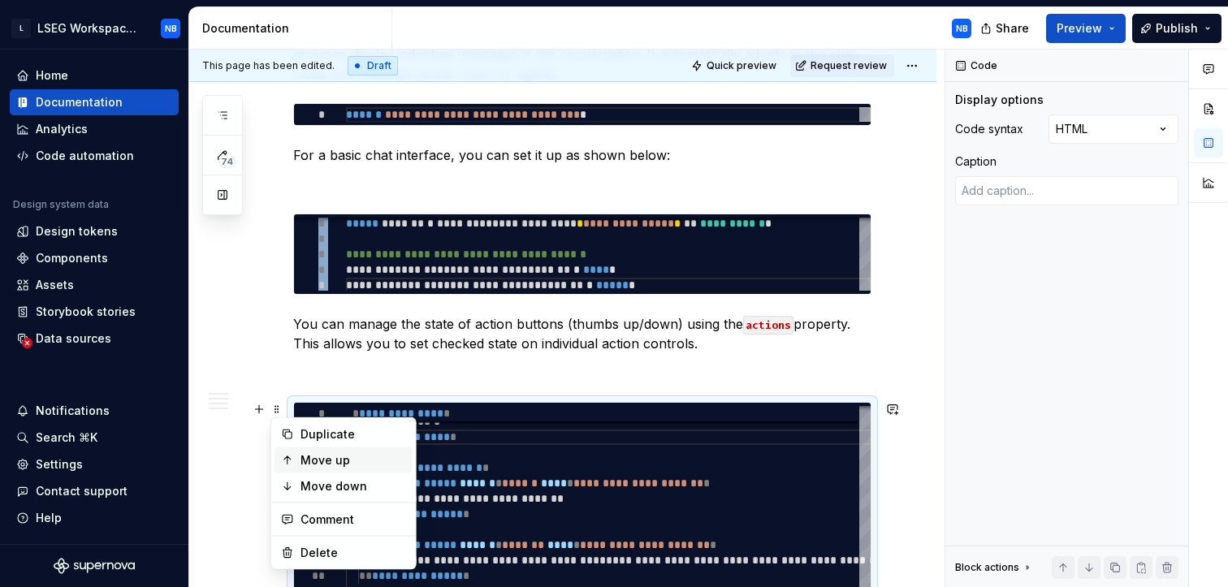
click at [322, 471] on div "Move up" at bounding box center [343, 460] width 138 height 26
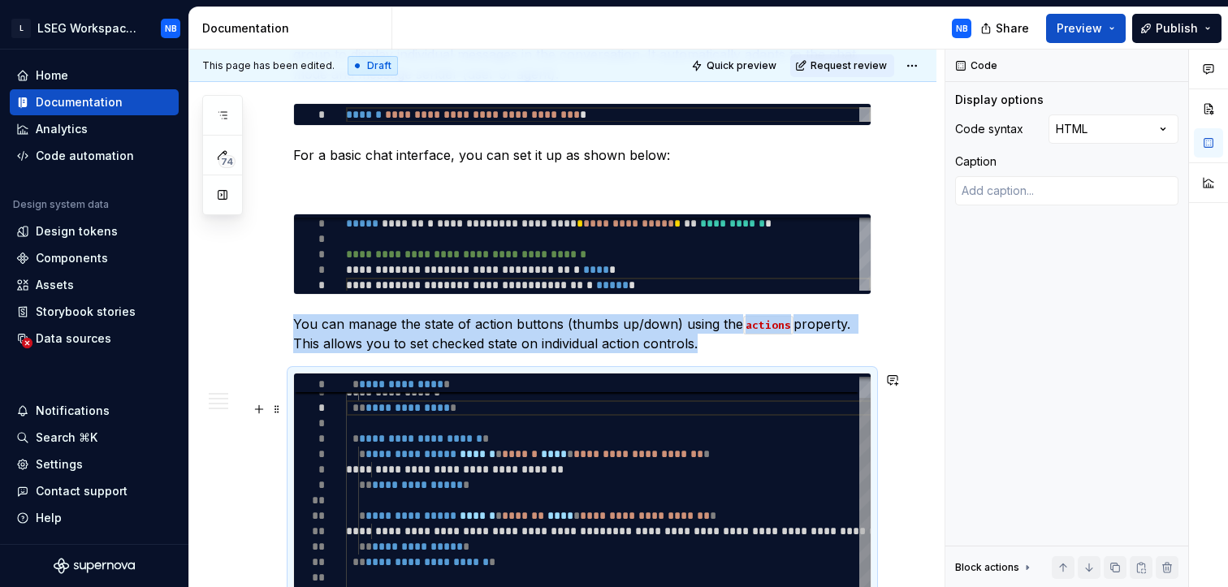
scroll to position [543, 0]
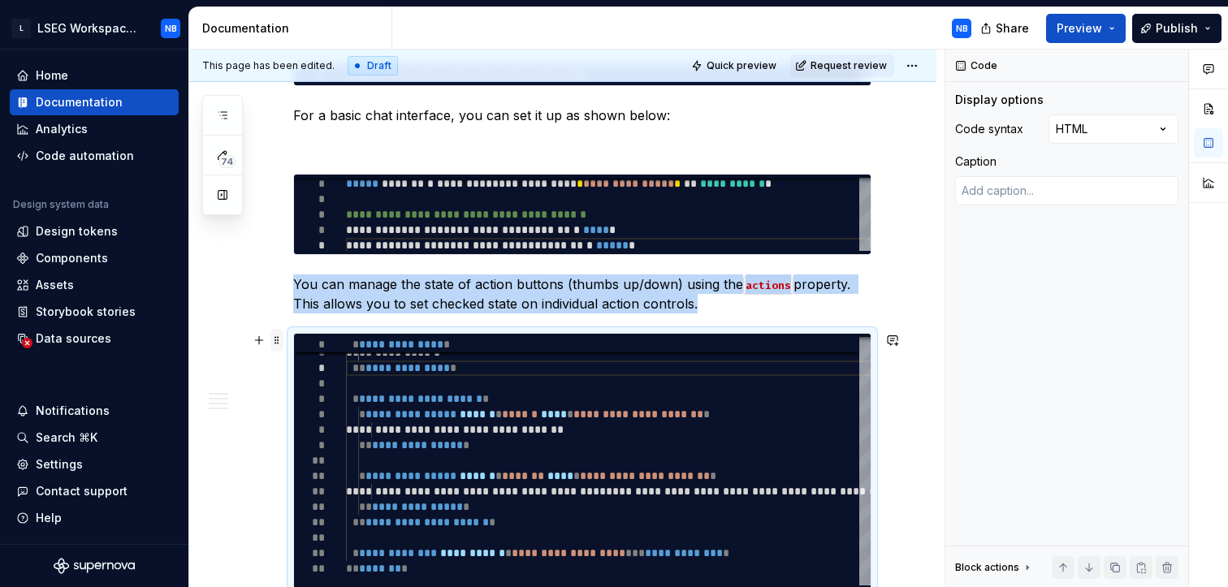
click at [274, 336] on span at bounding box center [276, 340] width 13 height 23
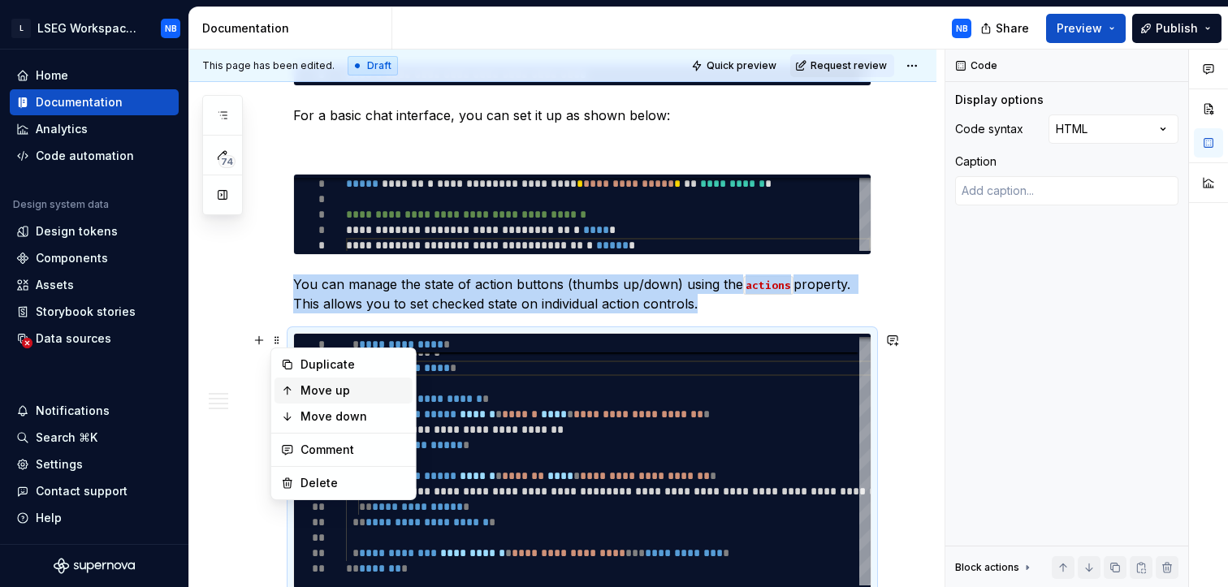
click at [299, 382] on div "Move up" at bounding box center [343, 391] width 138 height 26
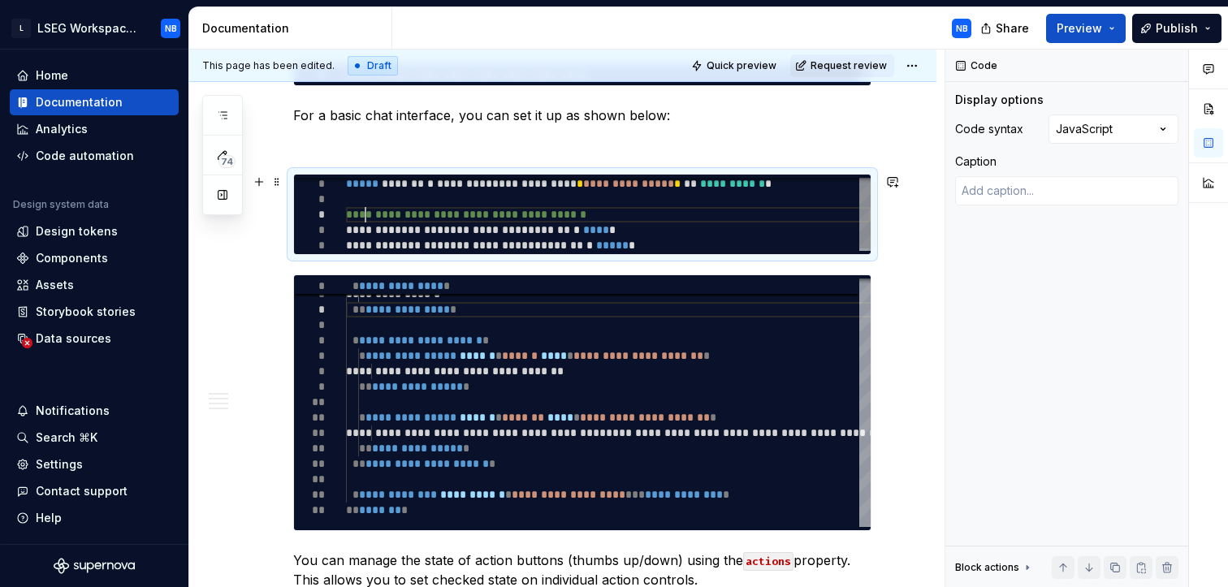
scroll to position [0, 299]
click at [364, 215] on div "**********" at bounding box center [608, 214] width 525 height 77
click at [274, 179] on span at bounding box center [276, 182] width 13 height 23
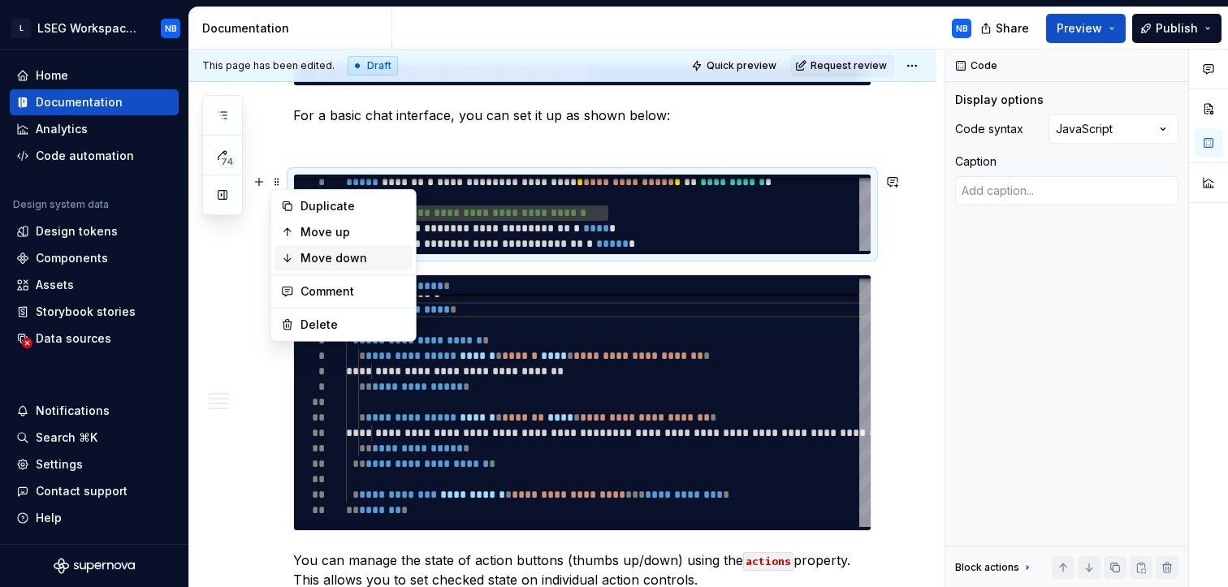
click at [309, 245] on div "Move down" at bounding box center [343, 258] width 138 height 26
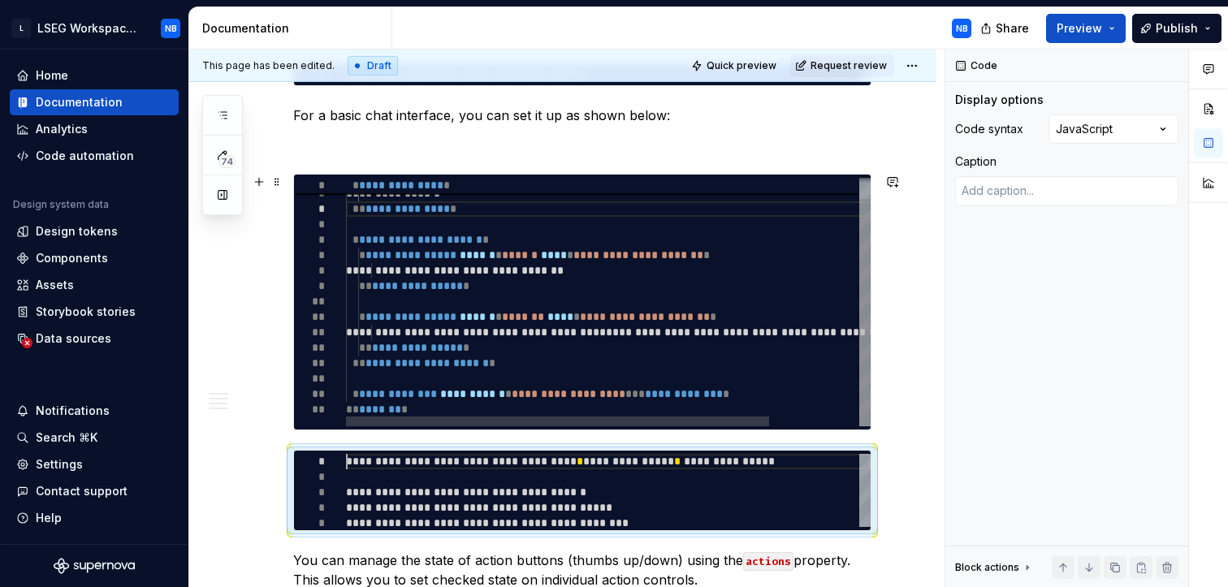
scroll to position [0, 179]
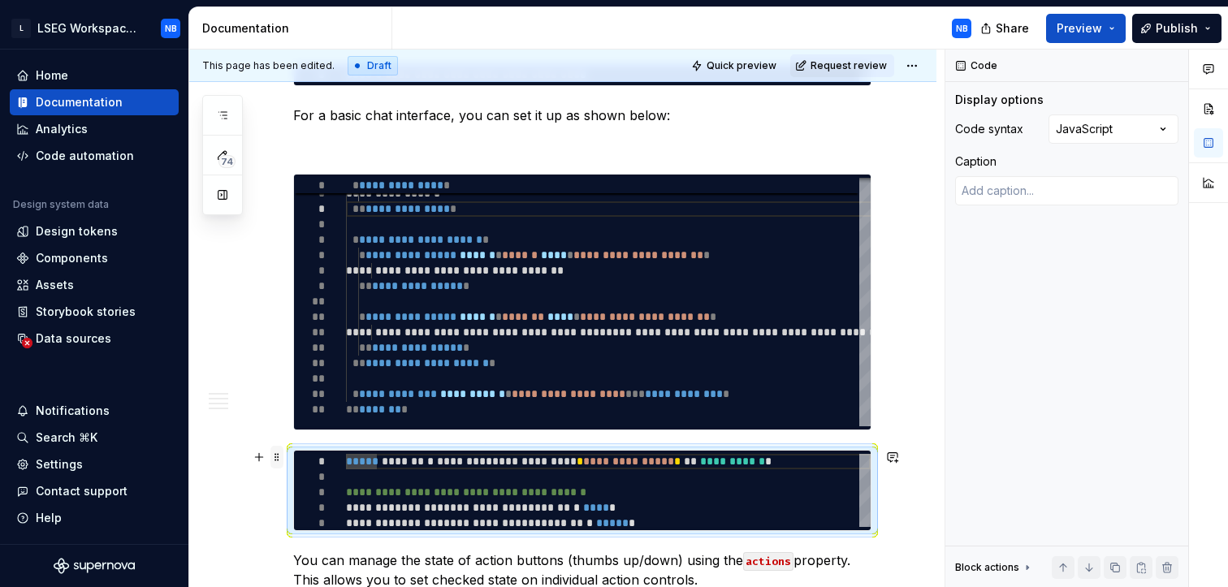
click at [281, 454] on span at bounding box center [276, 457] width 13 height 23
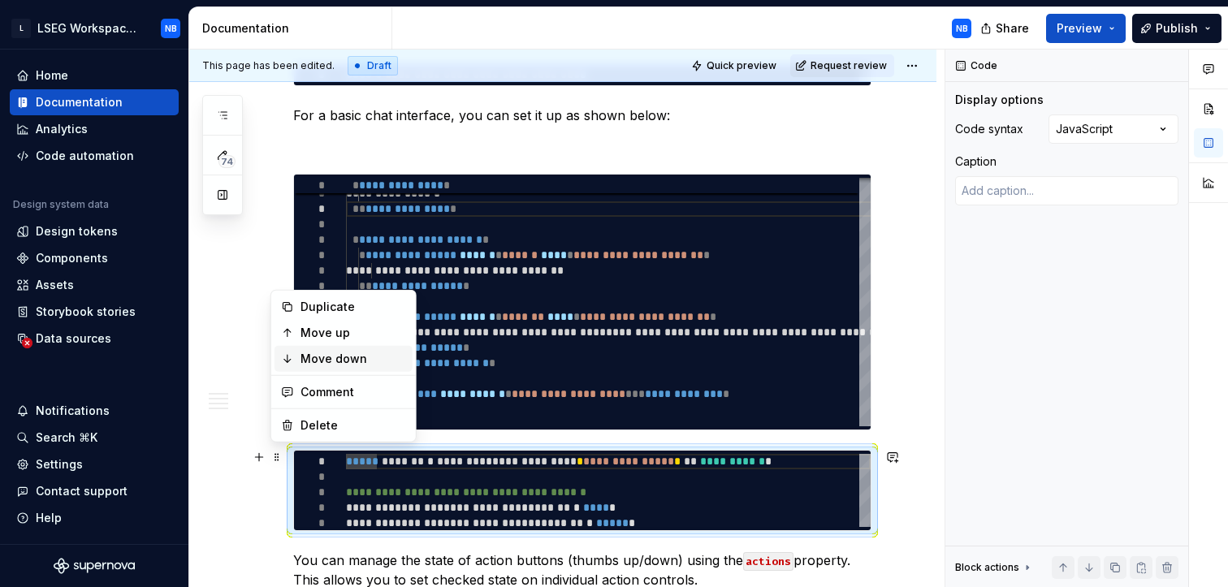
click at [361, 357] on div "Move down" at bounding box center [353, 359] width 106 height 16
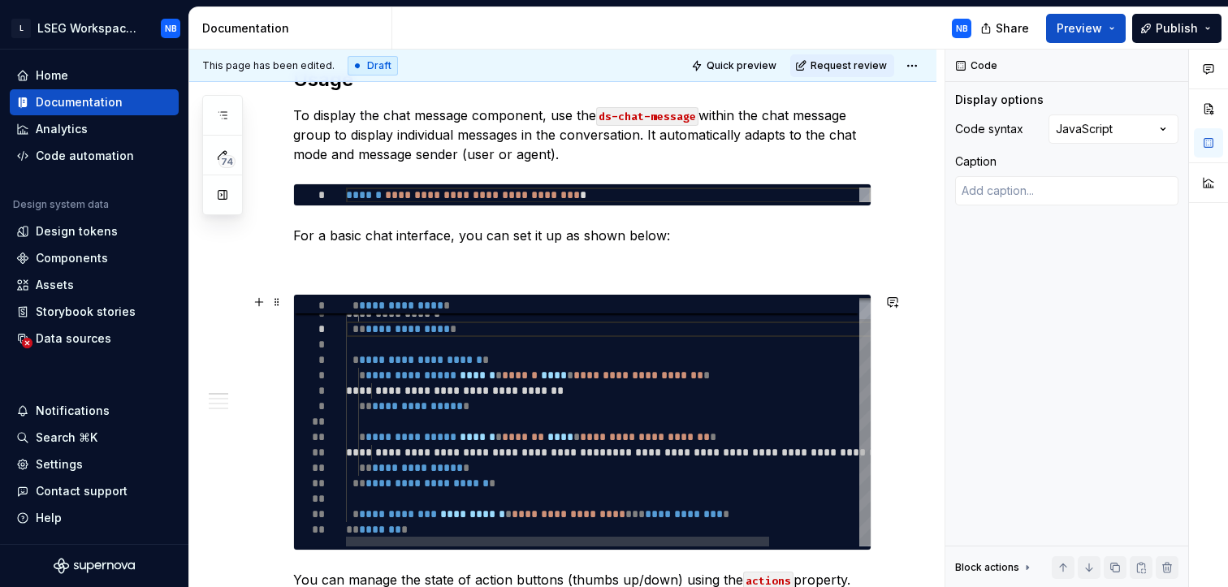
scroll to position [421, 0]
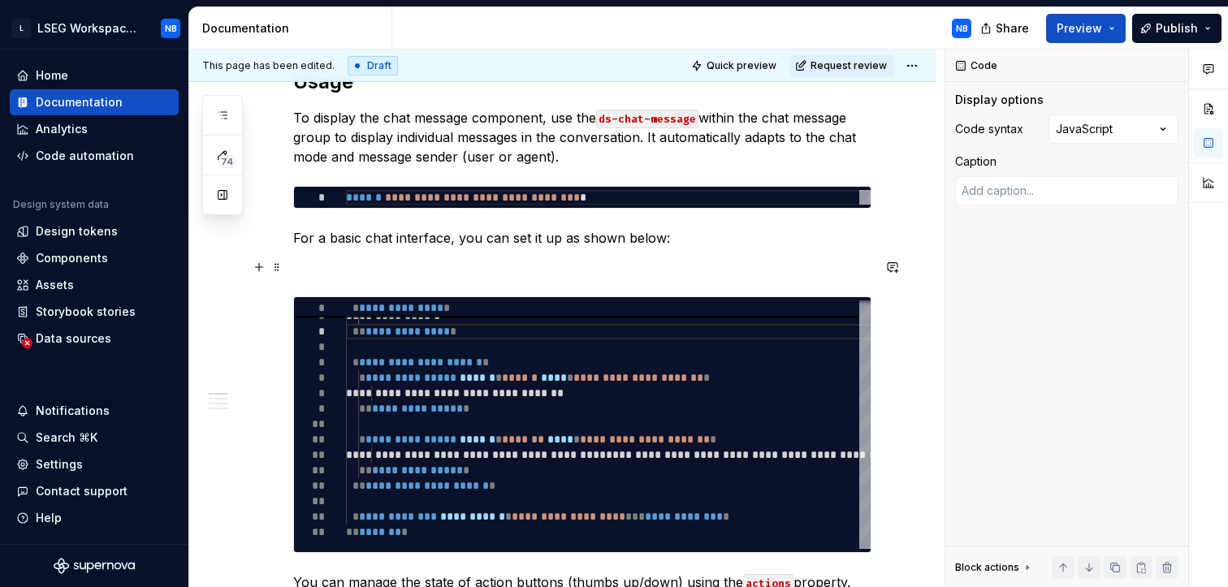
click at [477, 262] on p at bounding box center [582, 266] width 578 height 19
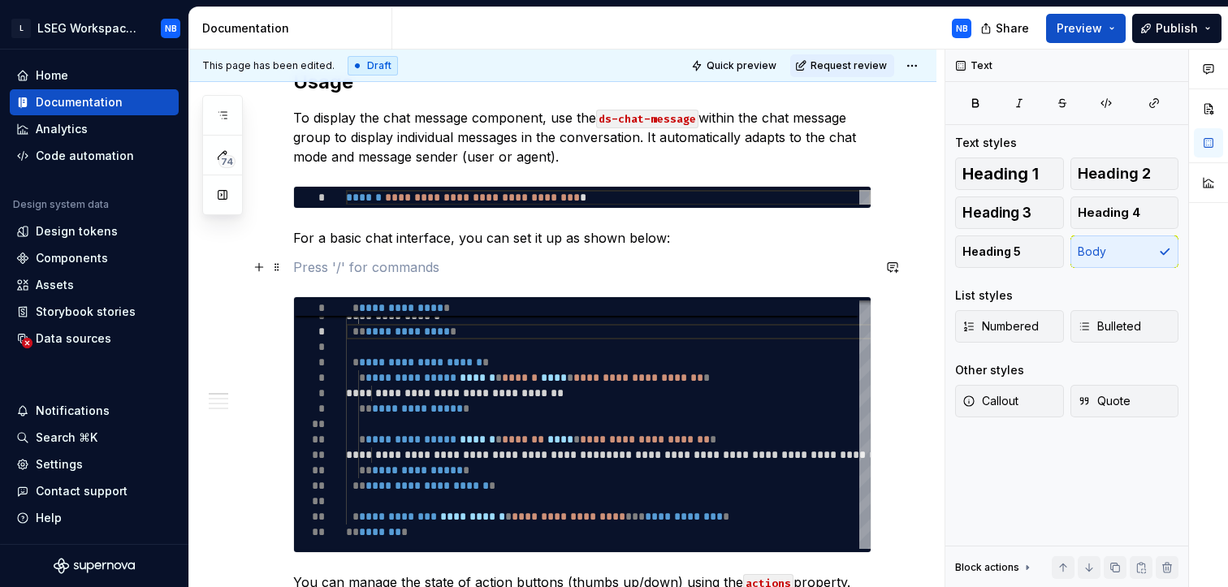
type textarea "*"
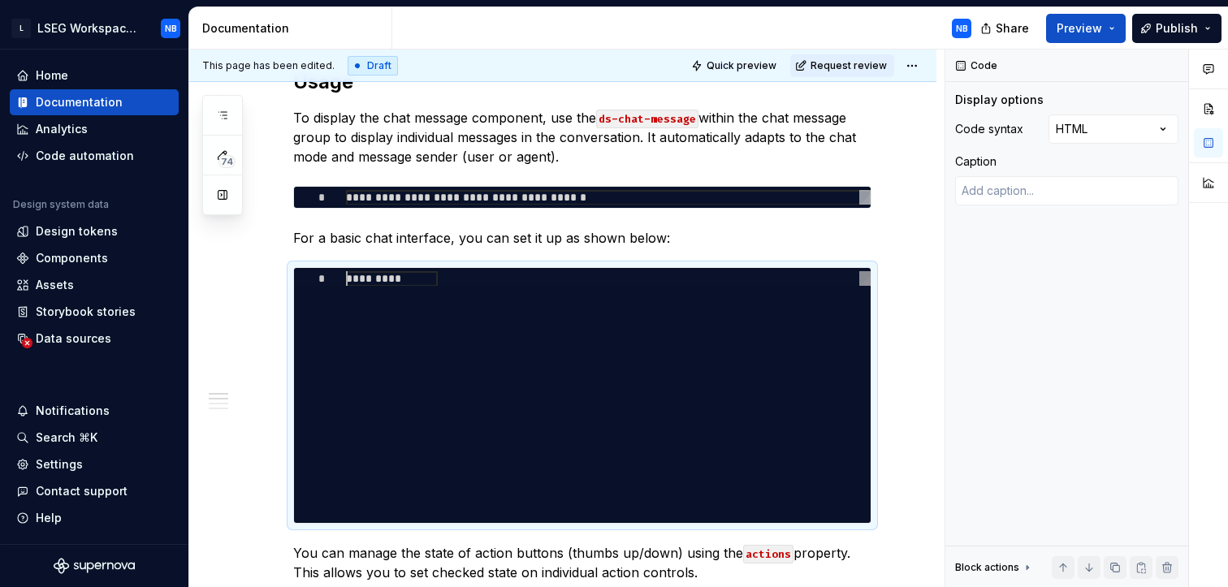
type textarea "**********"
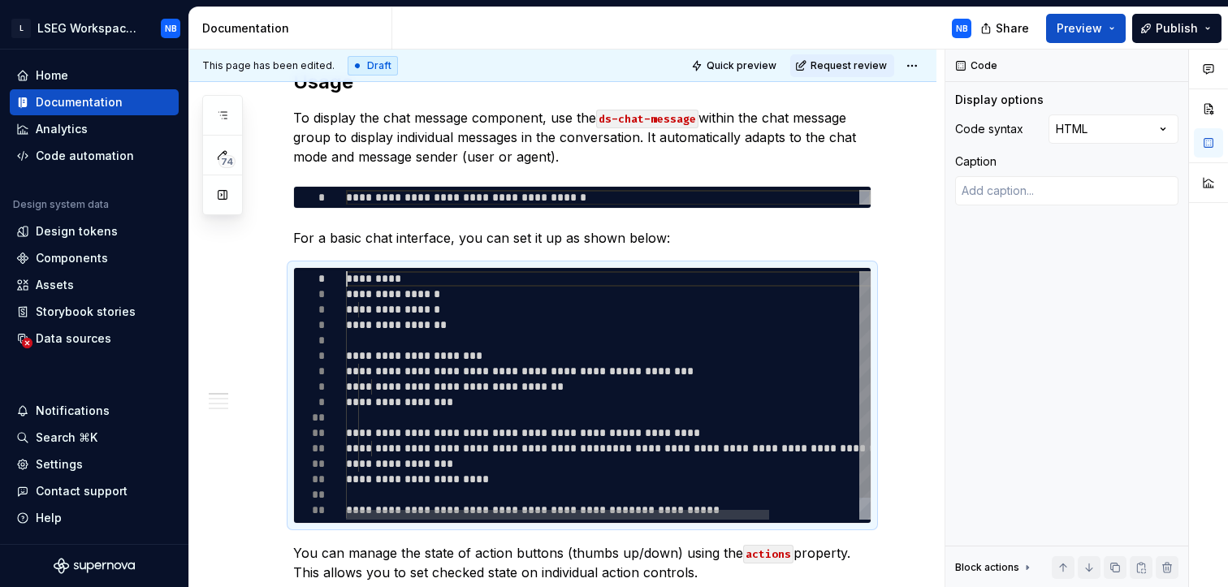
scroll to position [0, 0]
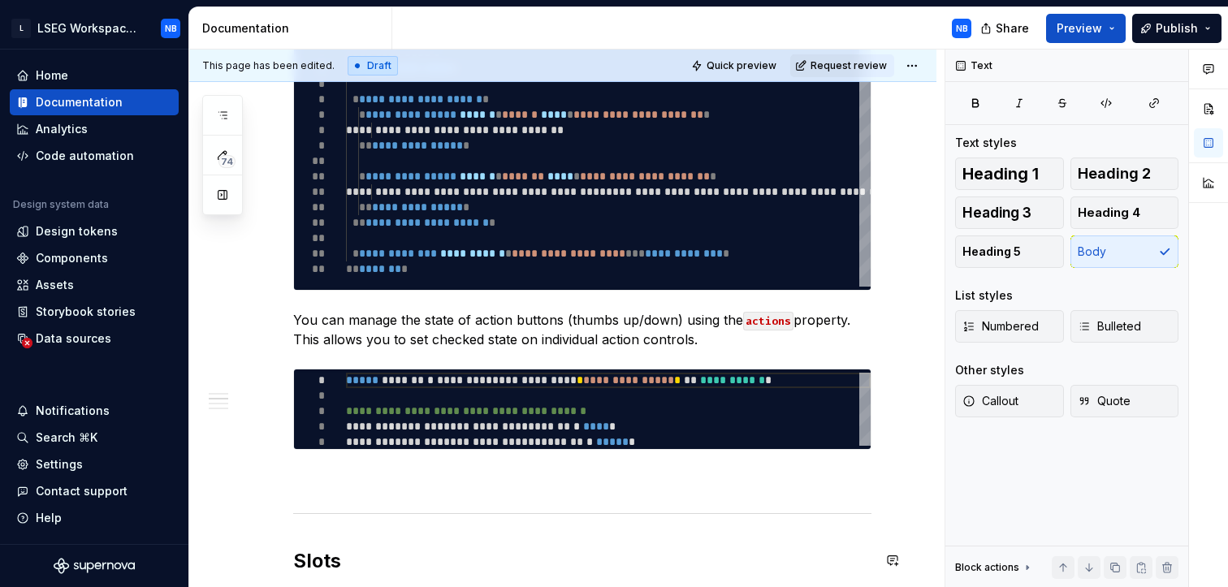
scroll to position [653, 0]
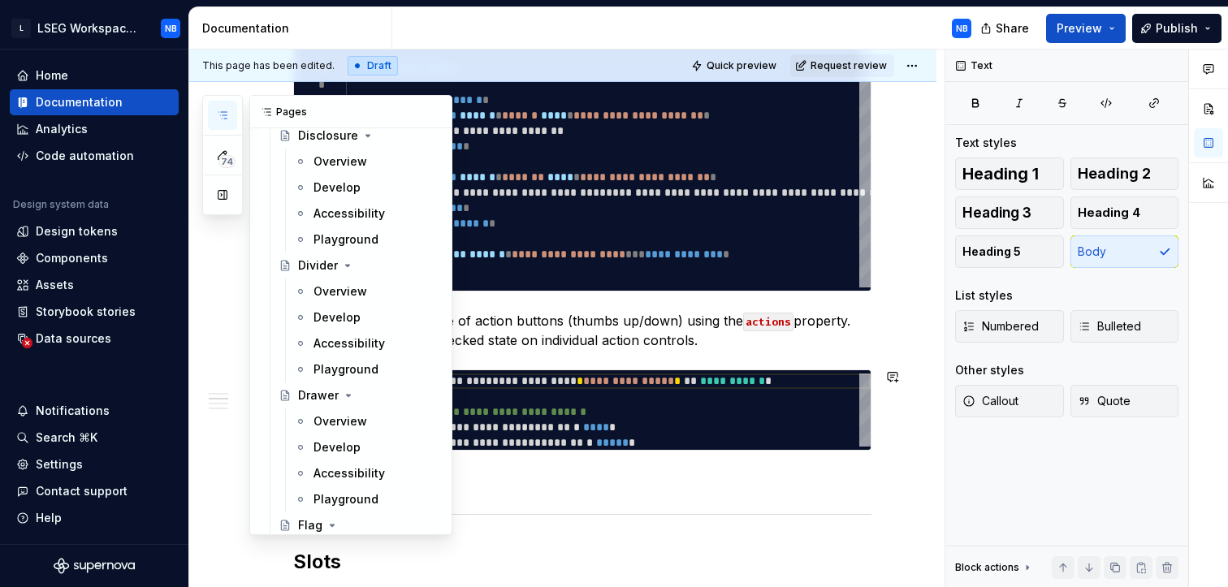
scroll to position [4302, 0]
click at [352, 445] on div "Develop" at bounding box center [336, 448] width 47 height 16
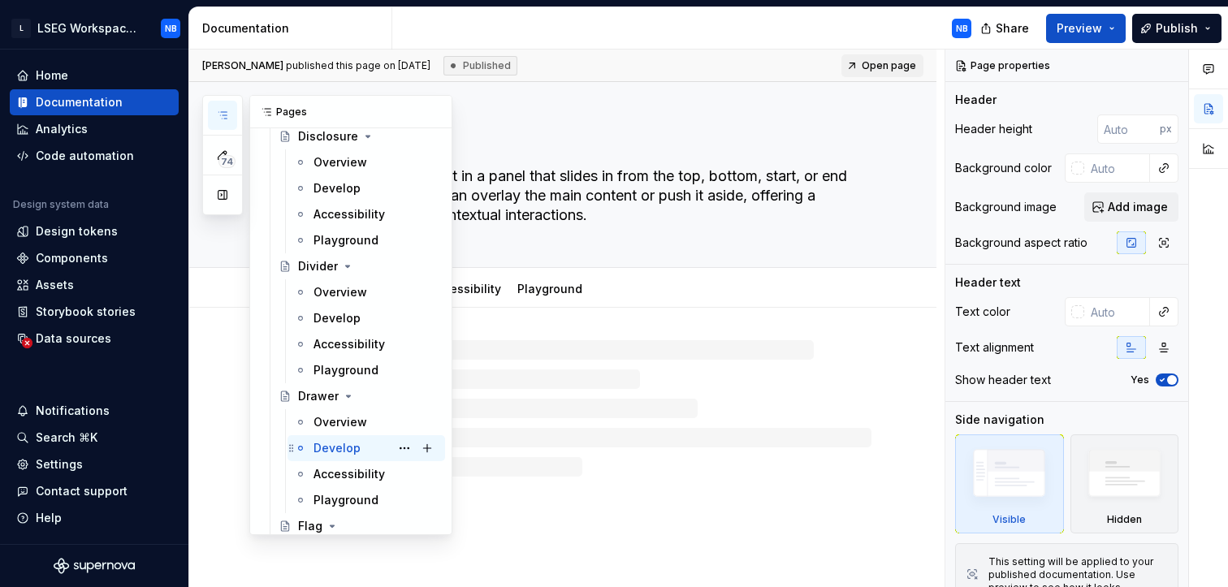
click at [352, 445] on div "Develop" at bounding box center [336, 448] width 47 height 16
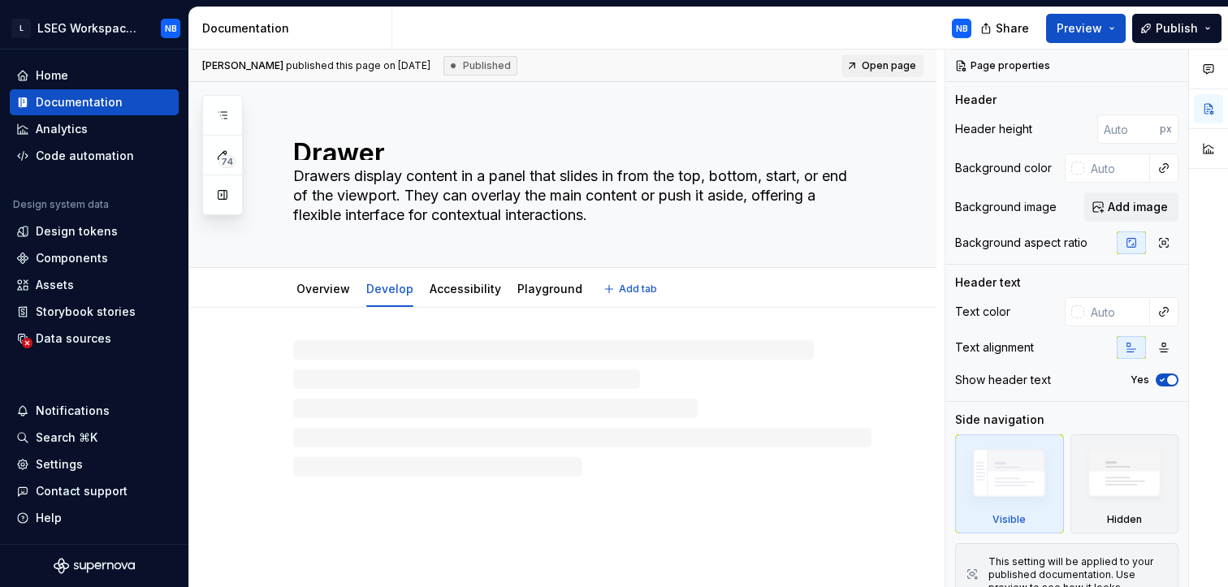
click at [637, 215] on textarea "Drawers display content in a panel that slides in from the top, bottom, start, …" at bounding box center [579, 195] width 578 height 65
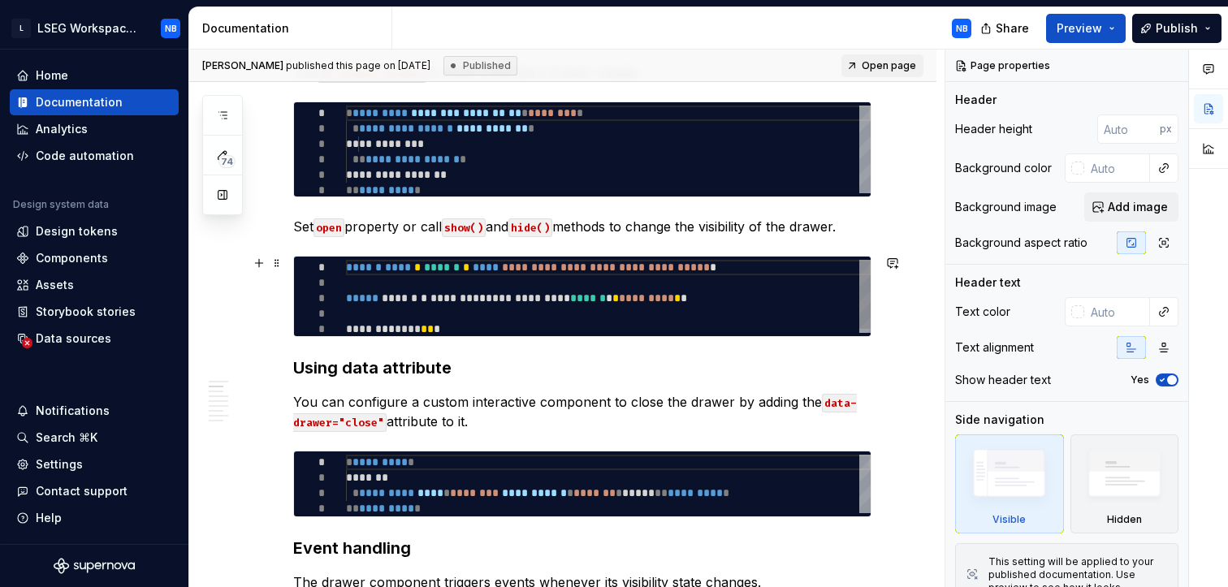
scroll to position [403, 0]
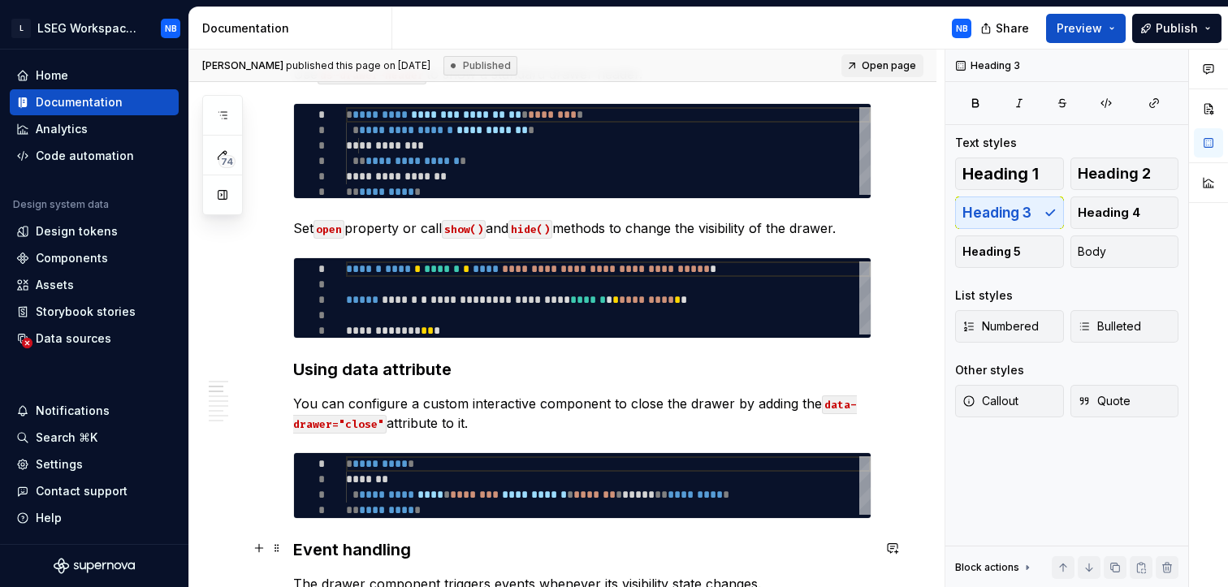
click at [382, 539] on h3 "Event handling" at bounding box center [582, 549] width 578 height 23
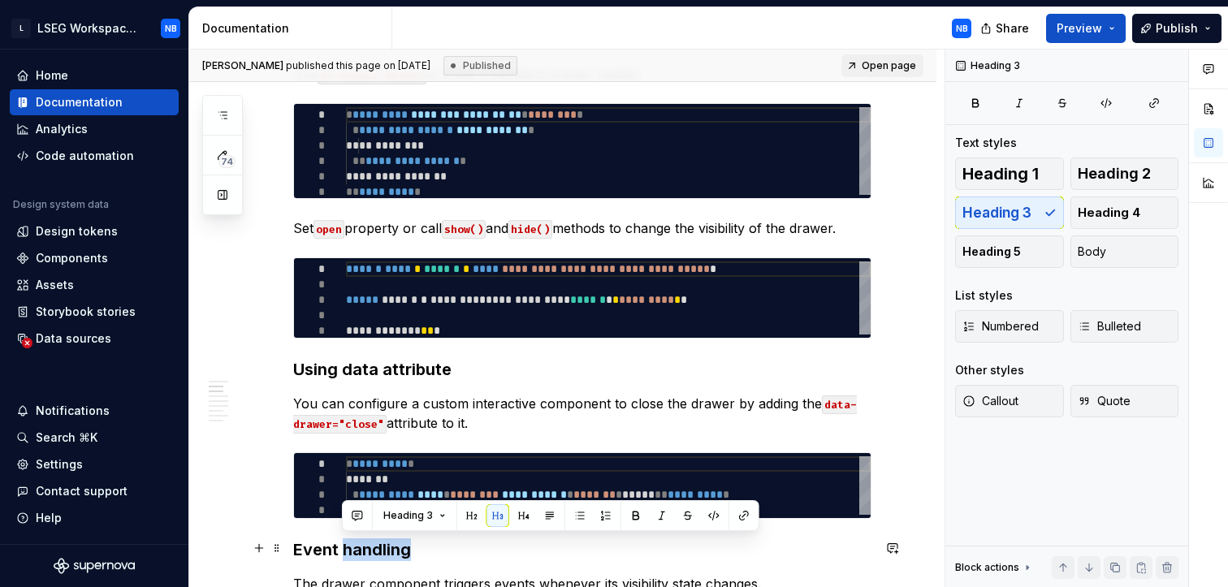
click at [382, 539] on h3 "Event handling" at bounding box center [582, 549] width 578 height 23
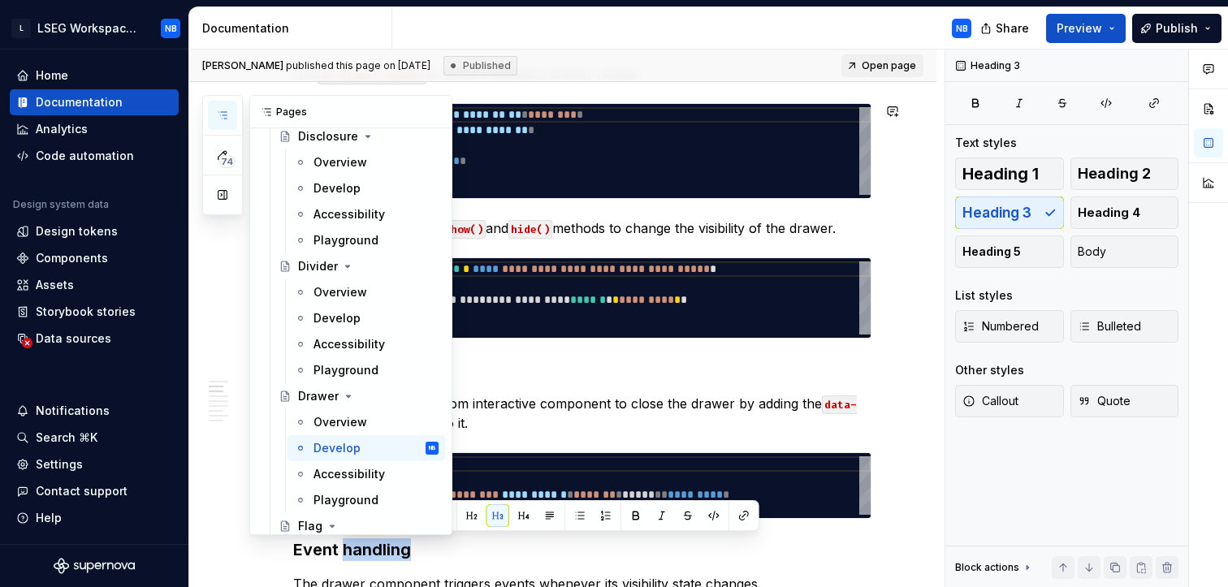
click at [214, 106] on button "button" at bounding box center [222, 115] width 29 height 29
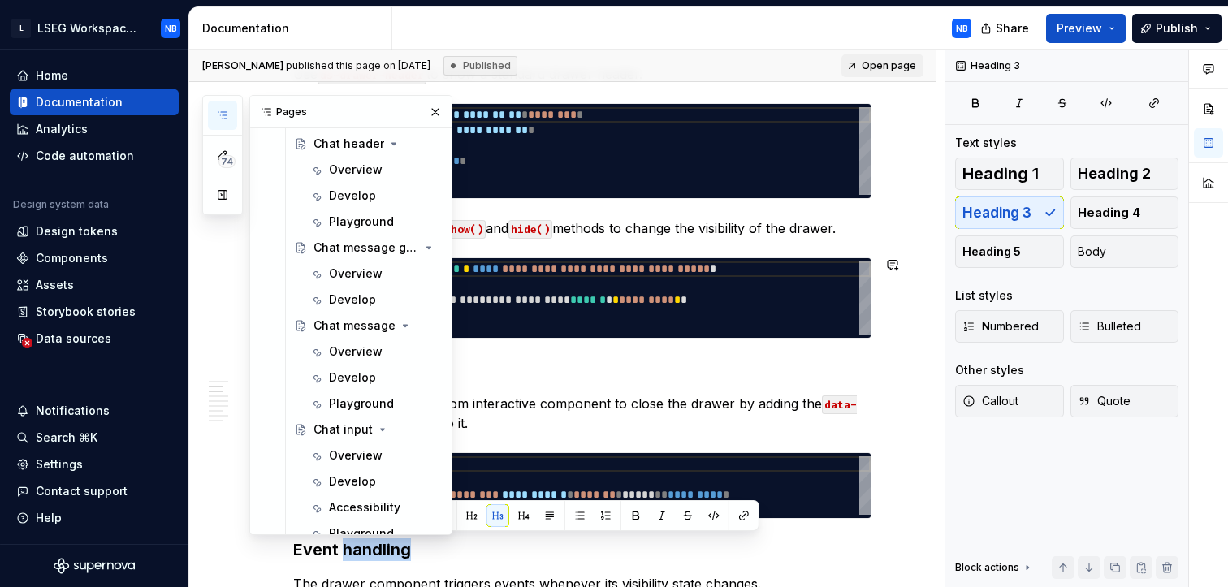
scroll to position [2489, 0]
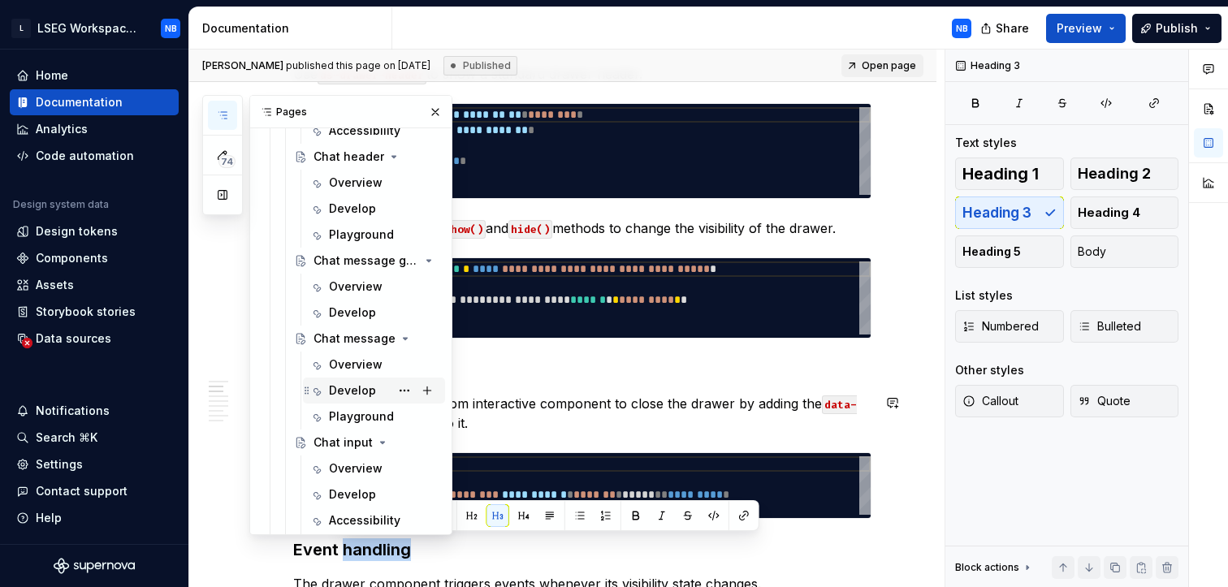
click at [369, 393] on div "Develop" at bounding box center [352, 390] width 47 height 16
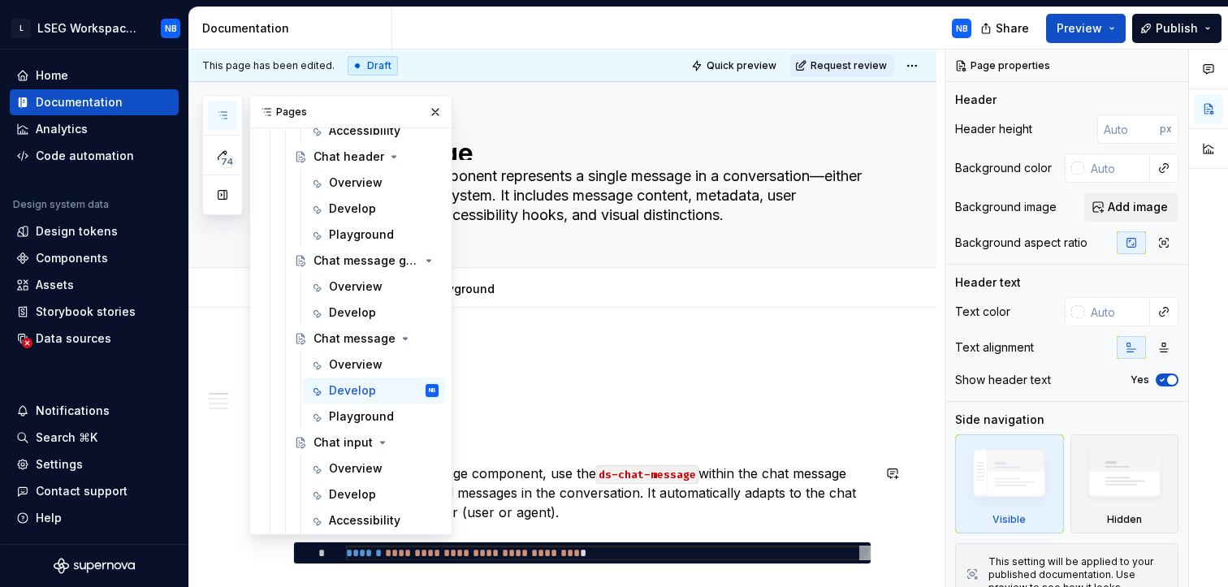
click at [745, 473] on p "To display the chat message component, use the ds-chat-message within the chat …" at bounding box center [582, 493] width 578 height 58
type textarea "*"
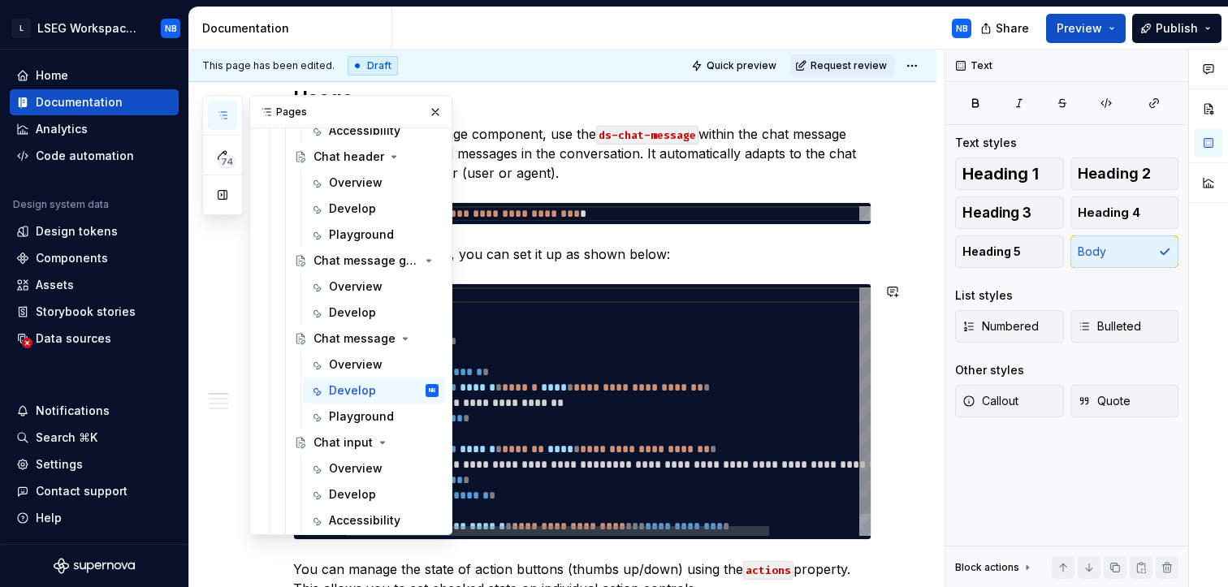
scroll to position [338, 0]
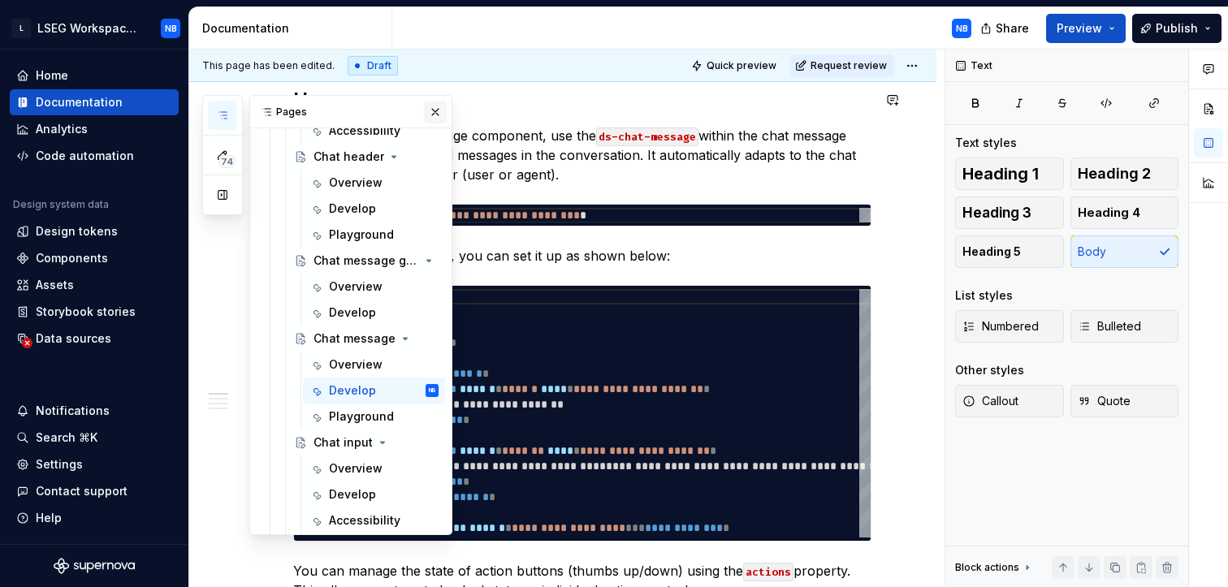
click at [431, 107] on button "button" at bounding box center [435, 112] width 23 height 23
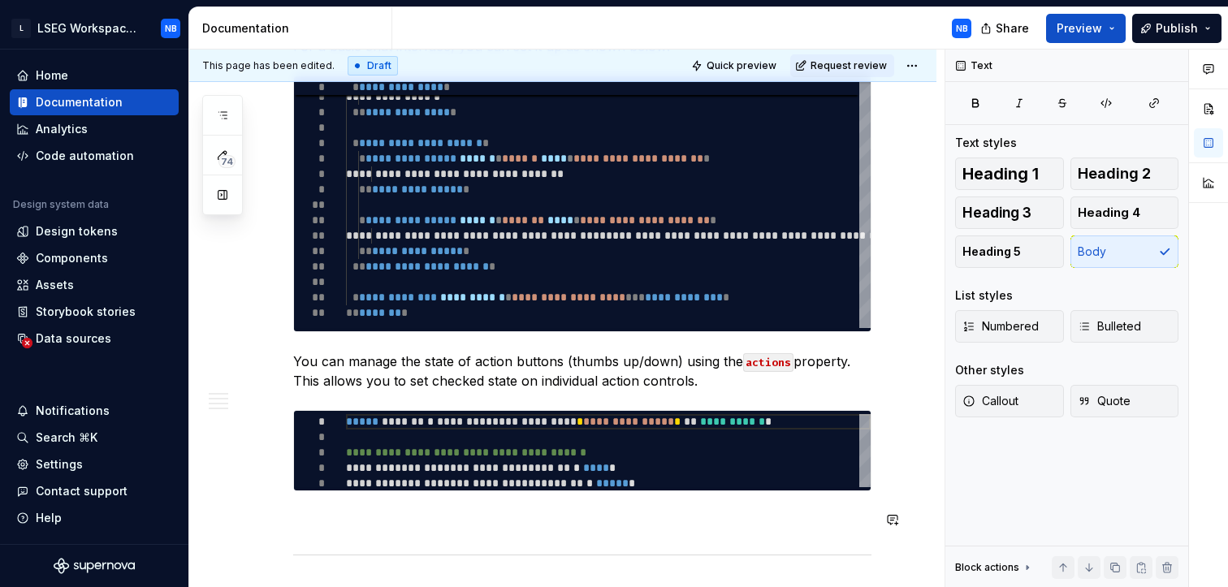
scroll to position [546, 0]
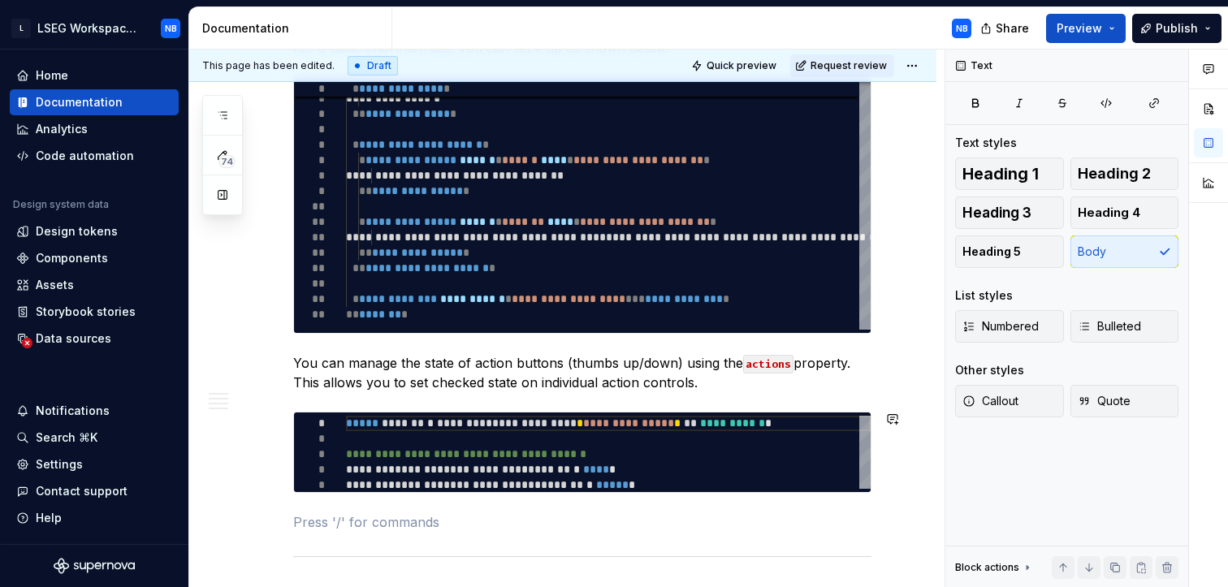
click at [413, 512] on p at bounding box center [582, 521] width 578 height 19
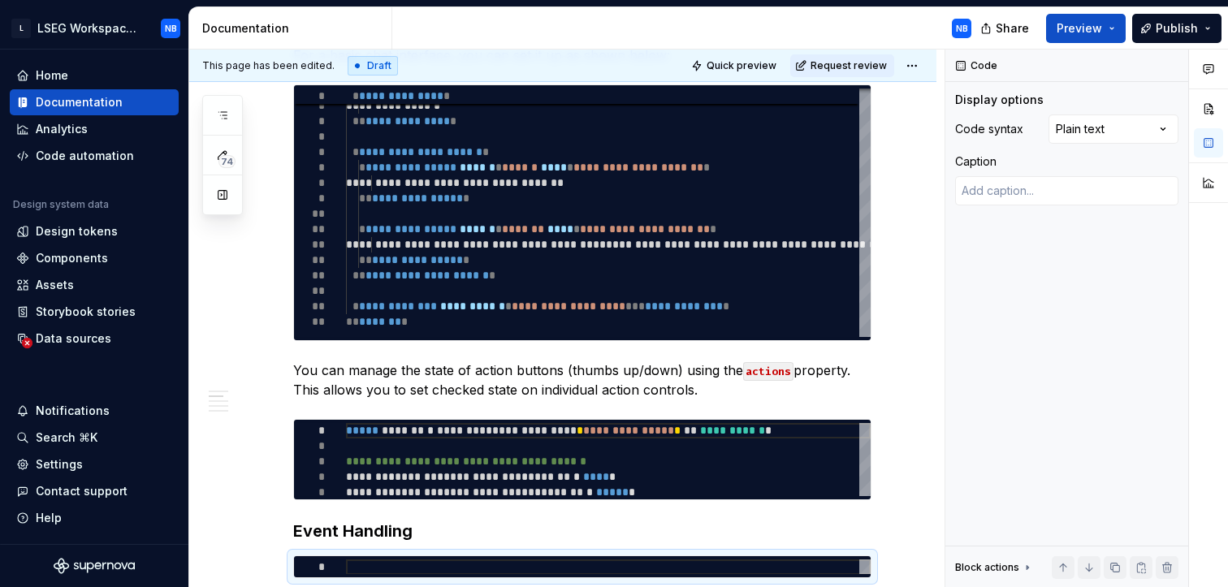
scroll to position [668, 0]
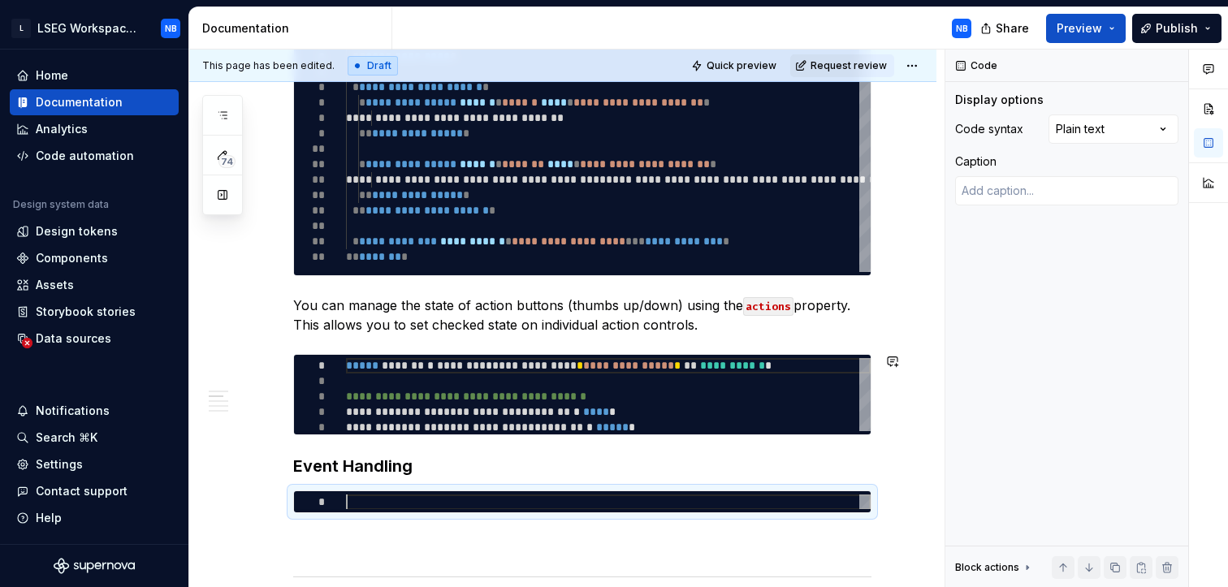
type textarea "*"
type textarea "**********"
type textarea "*"
type textarea "**********"
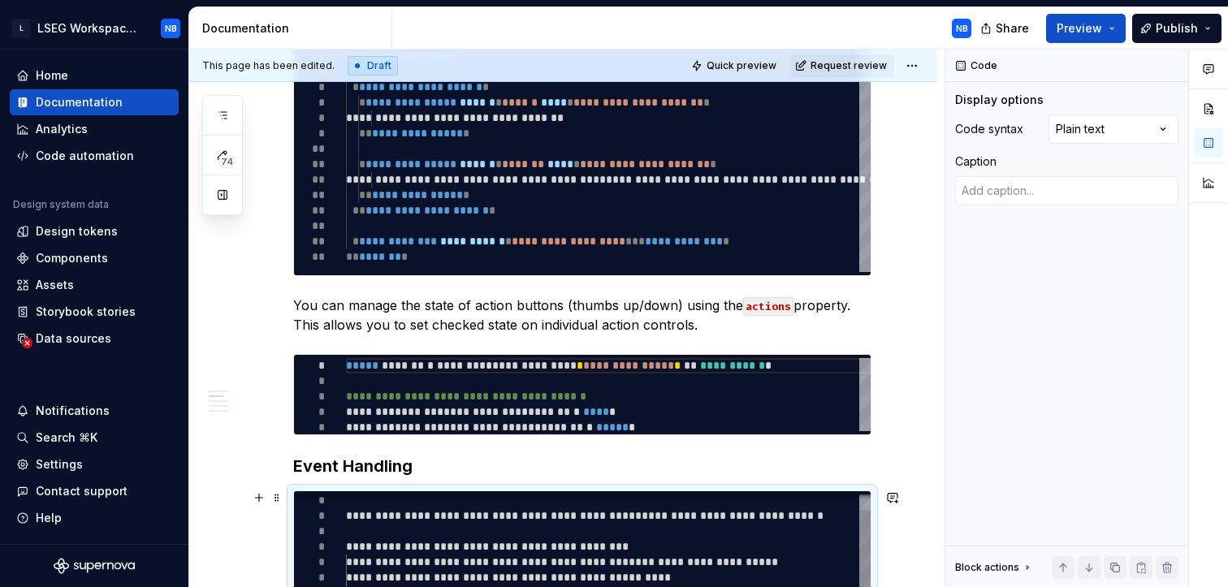
click at [597, 537] on div "**********" at bounding box center [636, 551] width 580 height 149
click at [348, 513] on div "**********" at bounding box center [636, 551] width 580 height 149
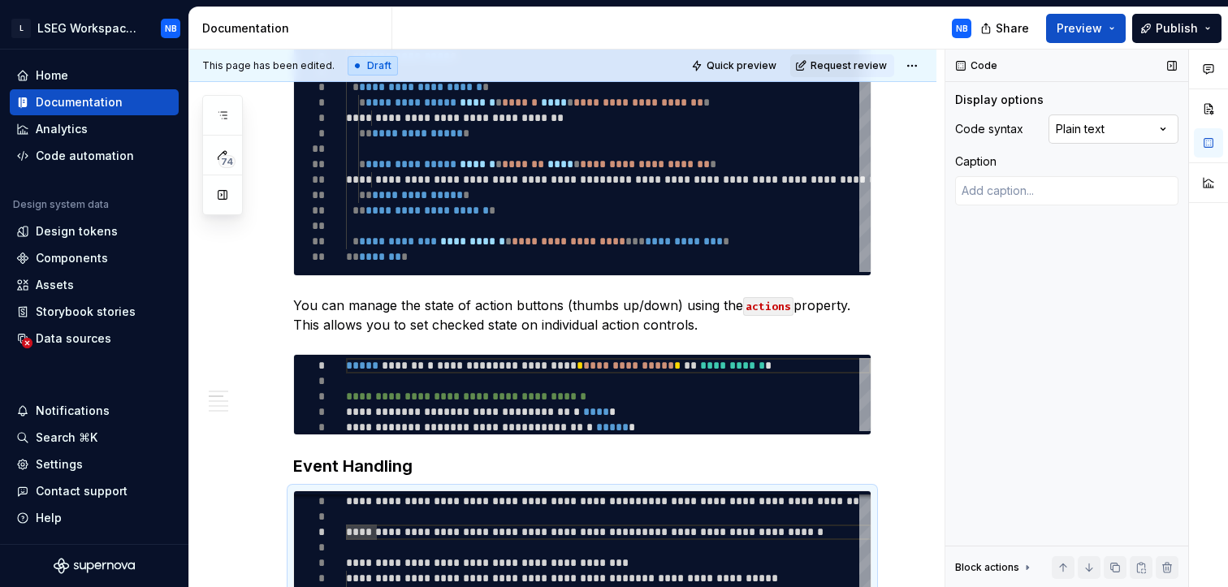
click at [1113, 136] on div "Comments Open comments No comments yet Select ‘Comment’ from the block context …" at bounding box center [1086, 319] width 283 height 538
click at [712, 239] on div "**********" at bounding box center [664, 138] width 636 height 272
type textarea "*"
type textarea "**********"
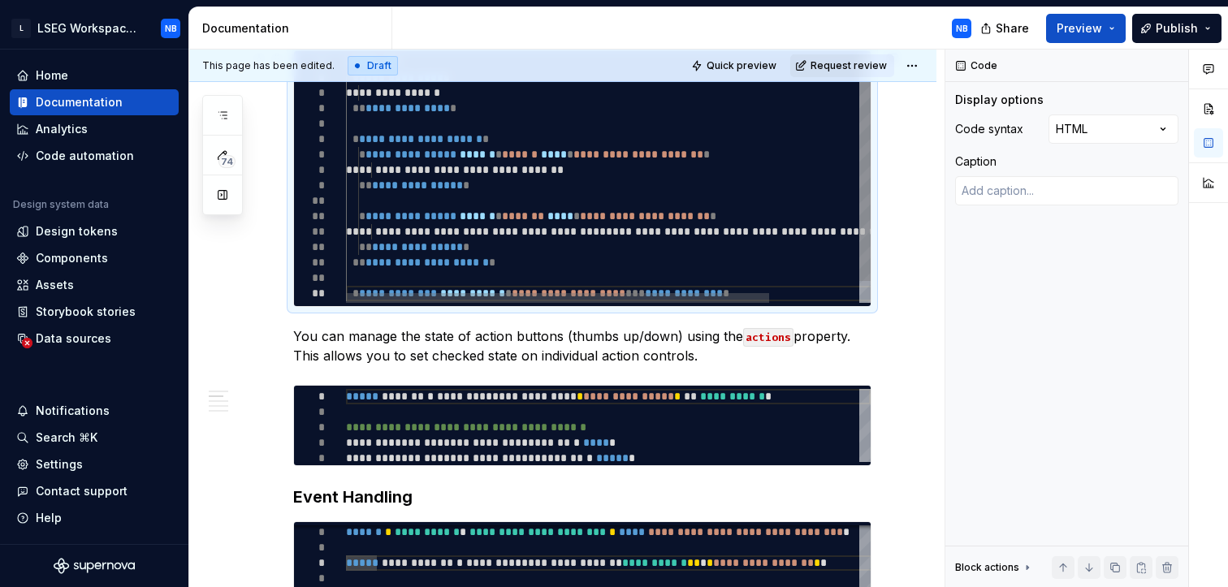
scroll to position [0, 368]
click at [653, 241] on div "**********" at bounding box center [664, 190] width 636 height 272
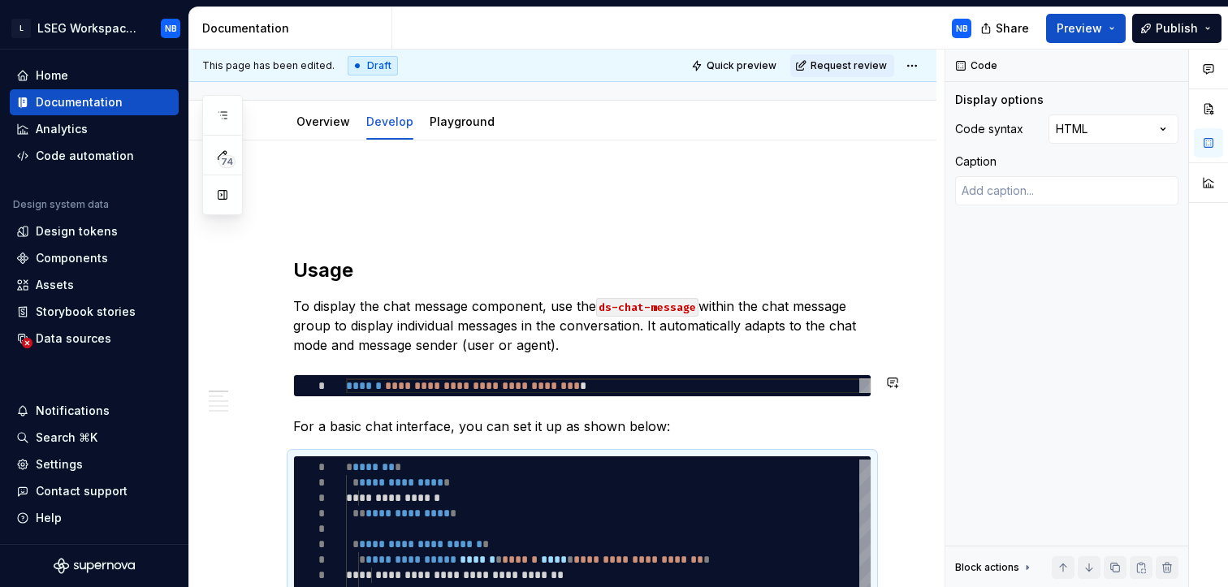
scroll to position [231, 0]
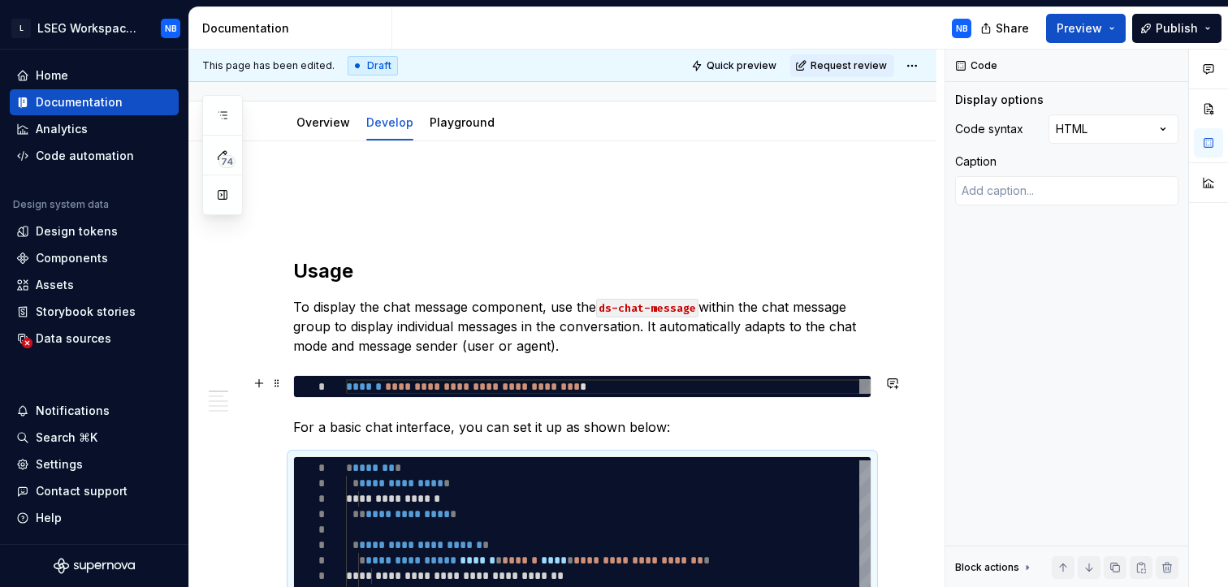
type textarea "*"
type textarea "**********"
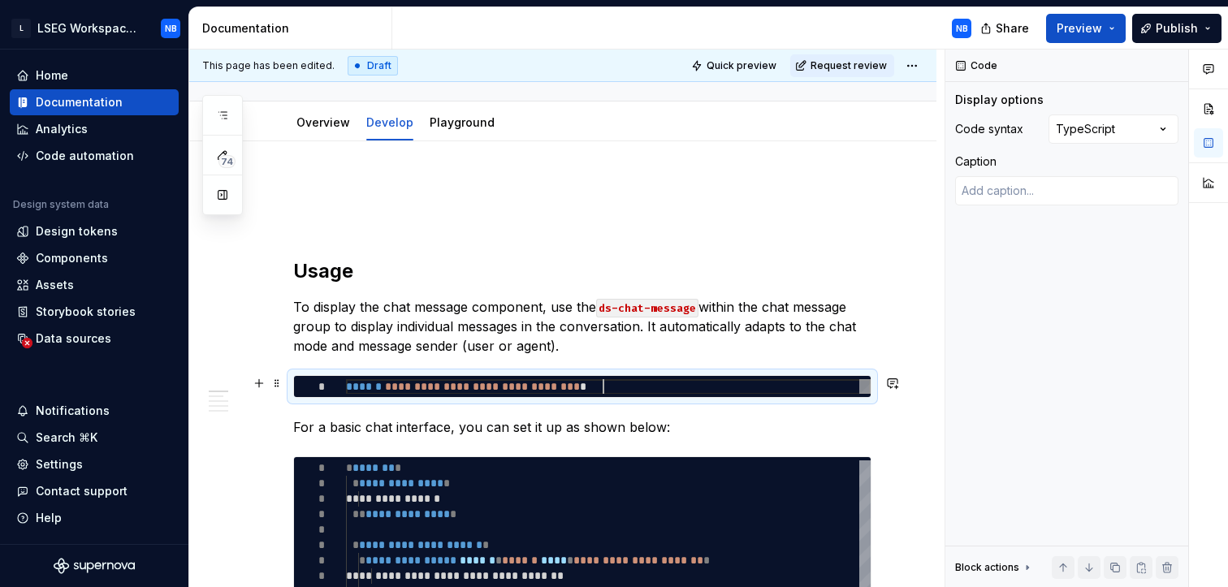
scroll to position [0, 255]
click at [659, 386] on div "**********" at bounding box center [608, 386] width 525 height 15
click at [765, 456] on div "**********" at bounding box center [582, 584] width 578 height 257
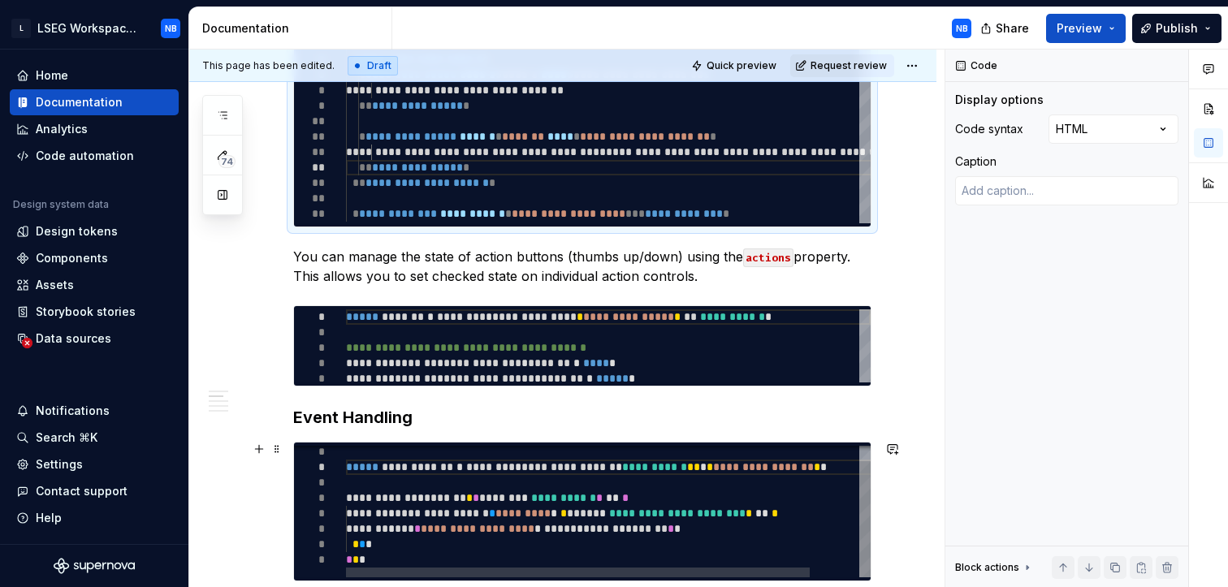
scroll to position [757, 0]
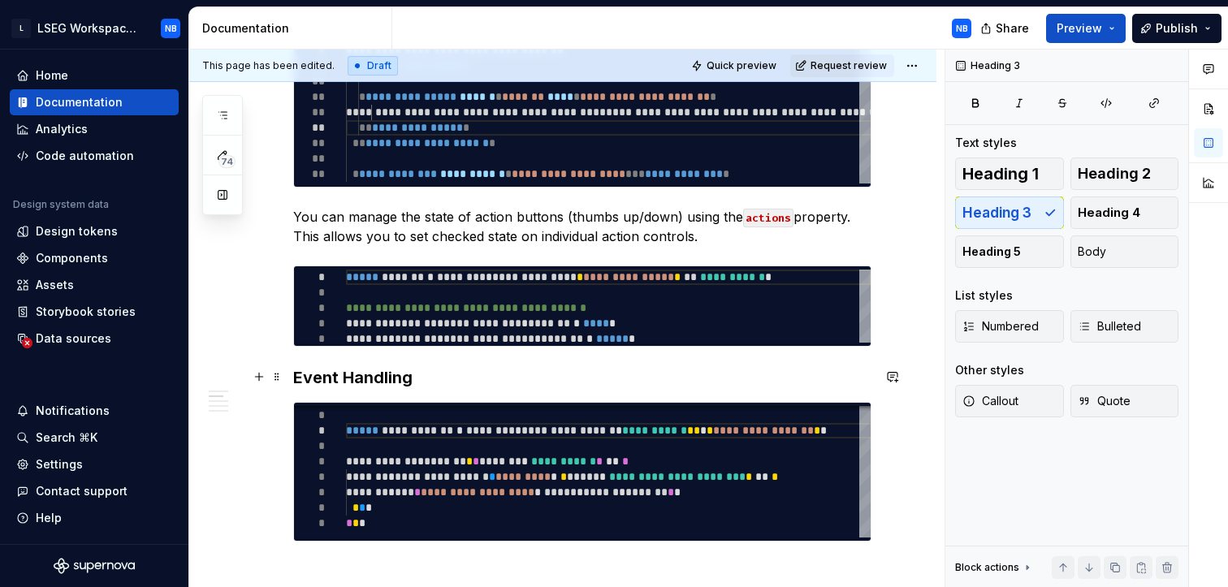
click at [558, 379] on h3 "Event Handling" at bounding box center [582, 377] width 578 height 23
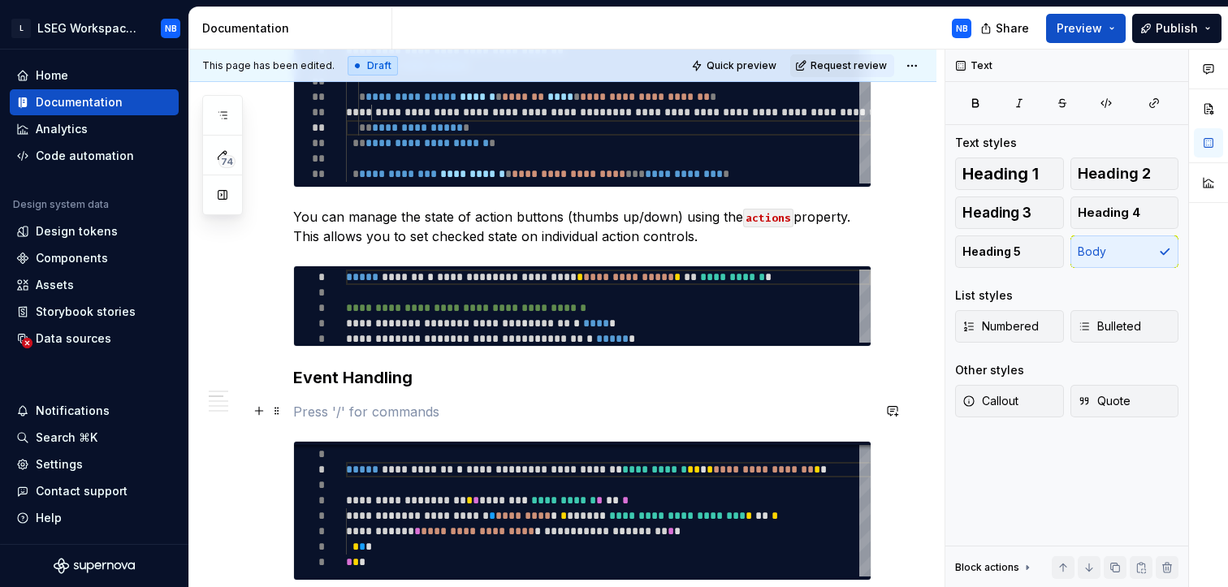
click at [362, 412] on p at bounding box center [582, 411] width 578 height 19
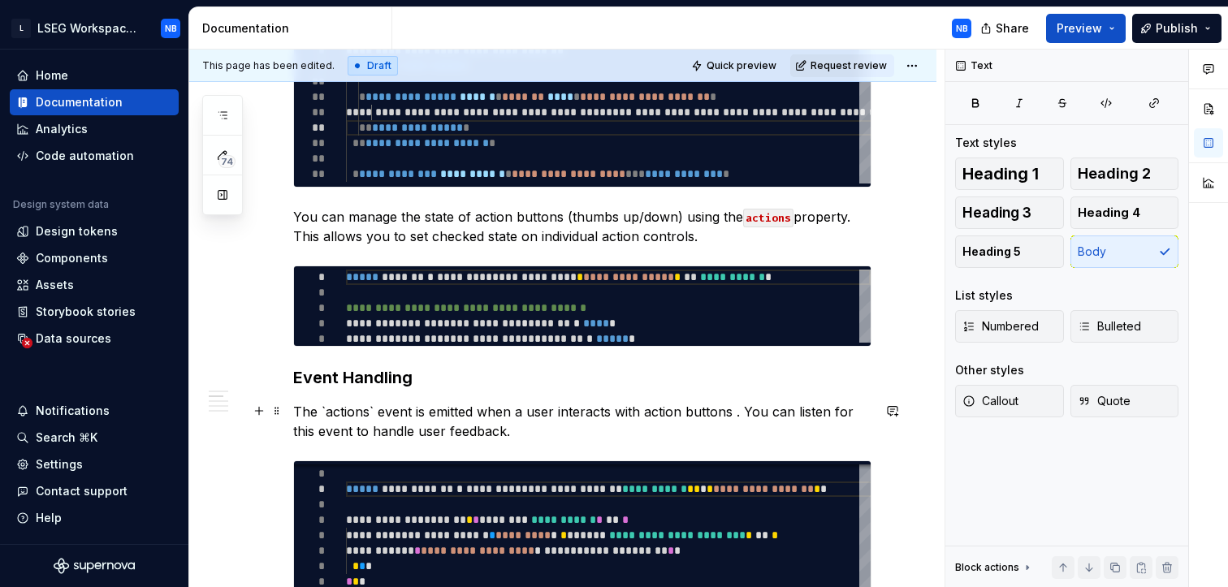
click at [324, 405] on p "The `actions` event is emitted when a user interacts with action buttons . You …" at bounding box center [582, 421] width 578 height 39
click at [370, 408] on p "The `actions` event is emitted when a user interacts with action buttons . You …" at bounding box center [582, 421] width 578 height 39
click at [594, 411] on p "The actions event is emitted when a user interacts with action buttons . You ca…" at bounding box center [582, 421] width 578 height 39
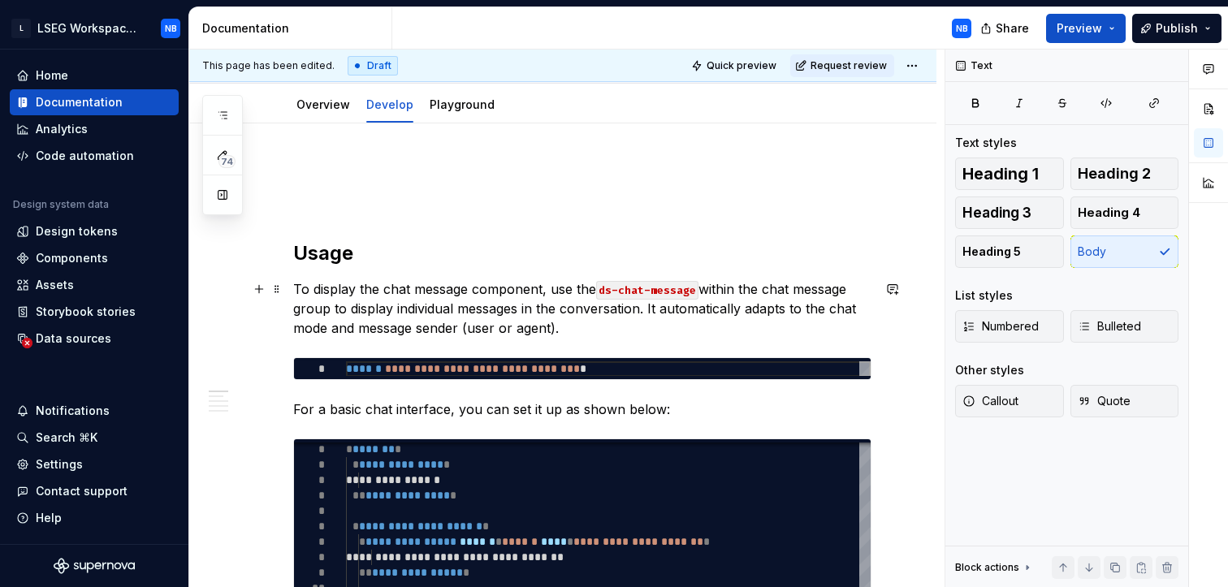
scroll to position [120, 0]
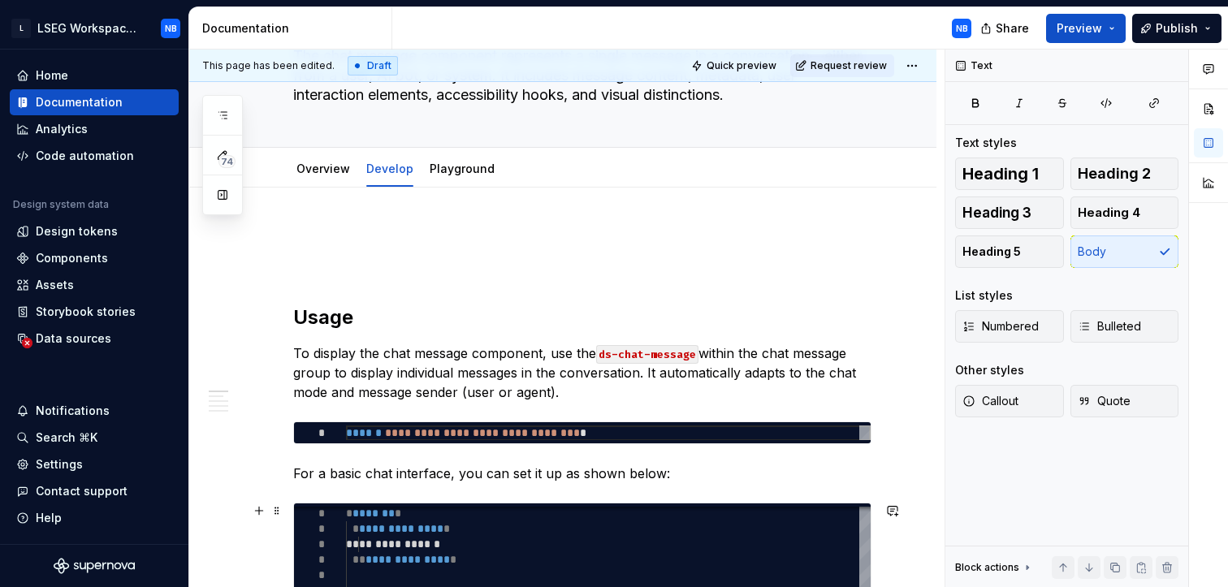
type textarea "*"
